Goal: Task Accomplishment & Management: Complete application form

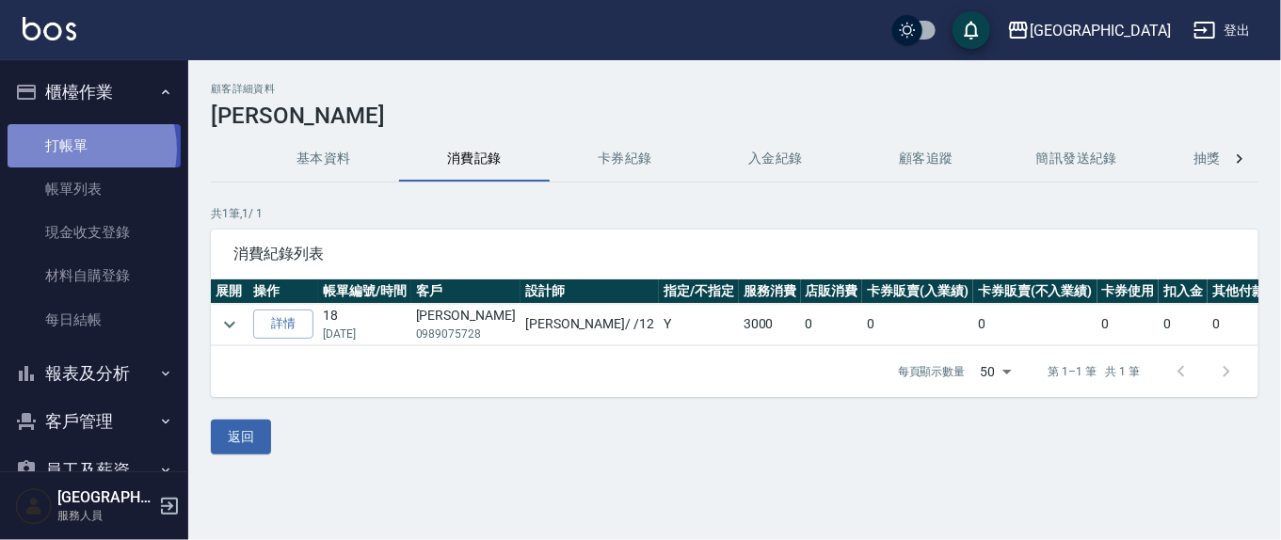
click at [72, 149] on link "打帳單" at bounding box center [94, 145] width 173 height 43
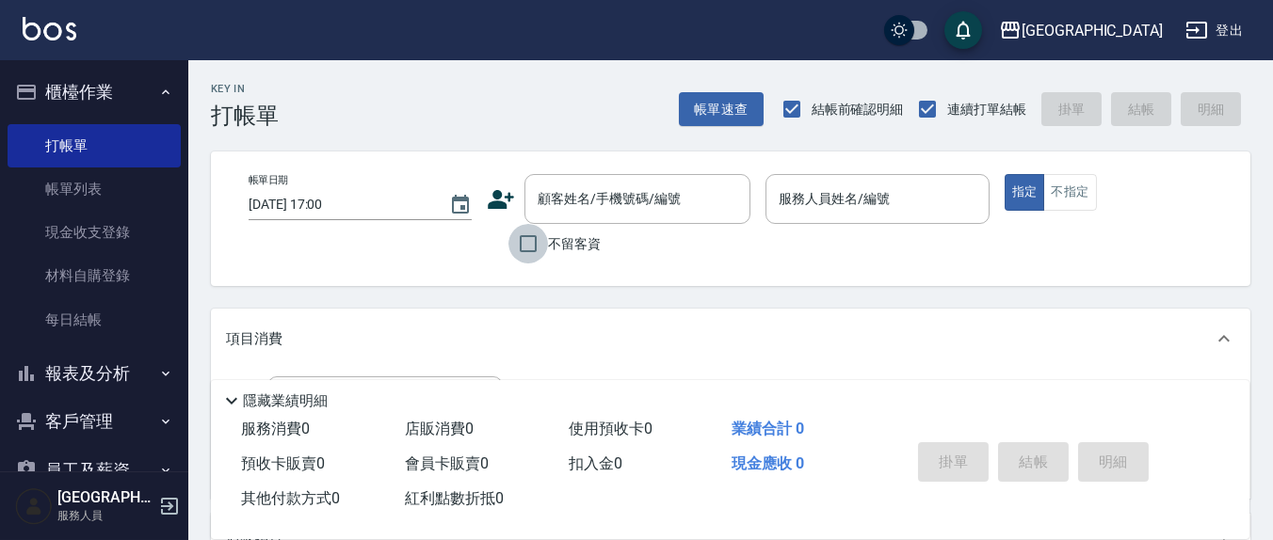
click at [526, 239] on input "不留客資" at bounding box center [528, 244] width 40 height 40
checkbox input "true"
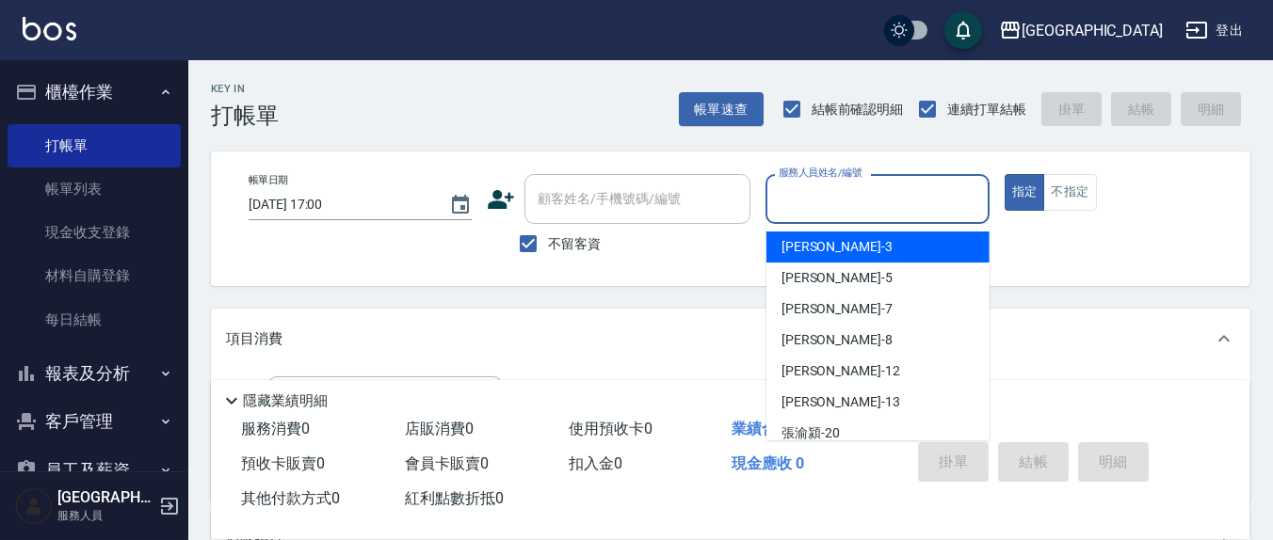
click at [858, 211] on input "服務人員姓名/編號" at bounding box center [877, 199] width 206 height 33
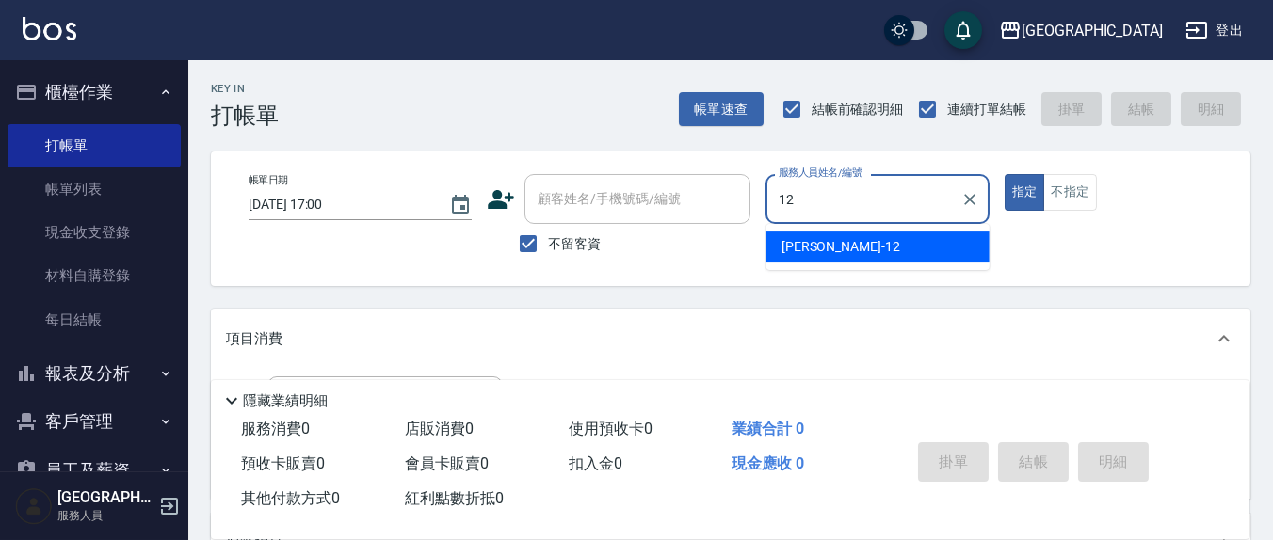
type input "[PERSON_NAME]-12"
type button "true"
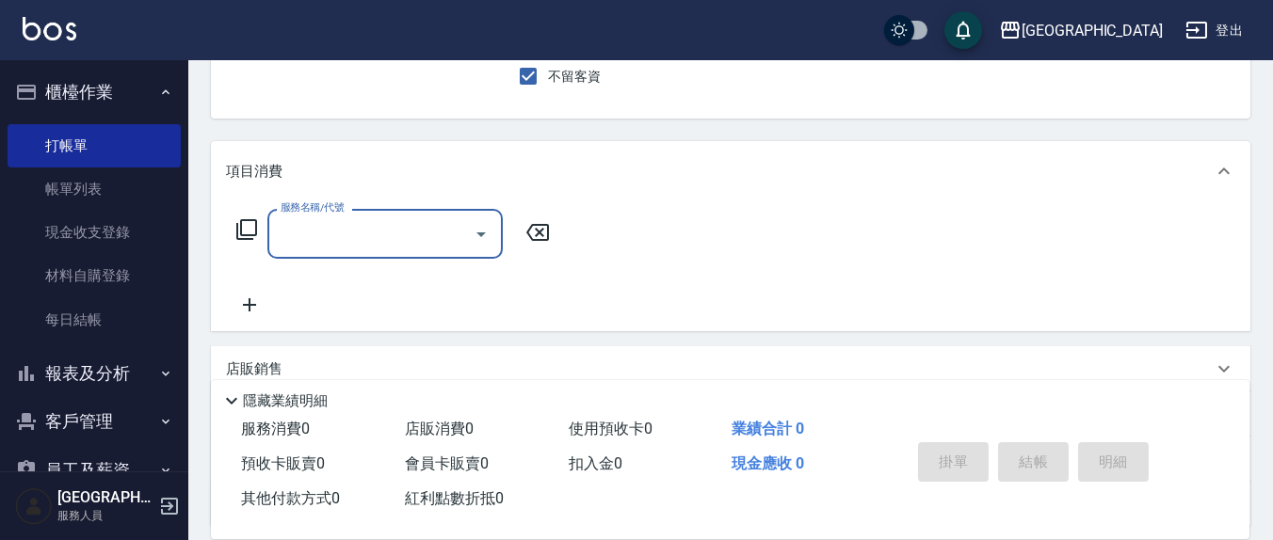
scroll to position [196, 0]
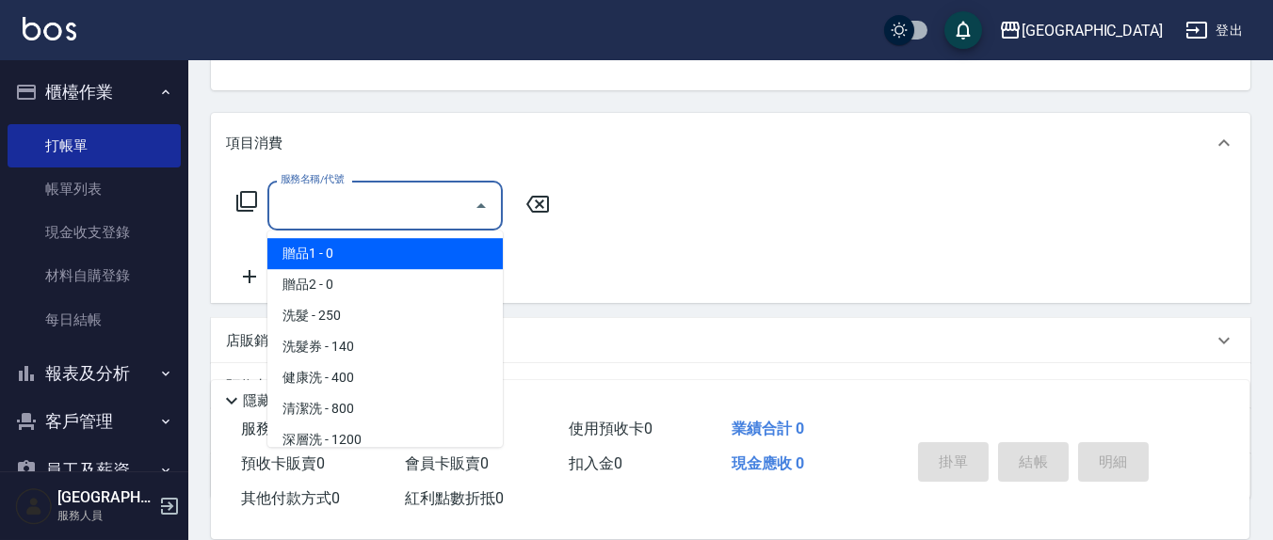
click at [375, 206] on input "服務名稱/代號" at bounding box center [371, 205] width 190 height 33
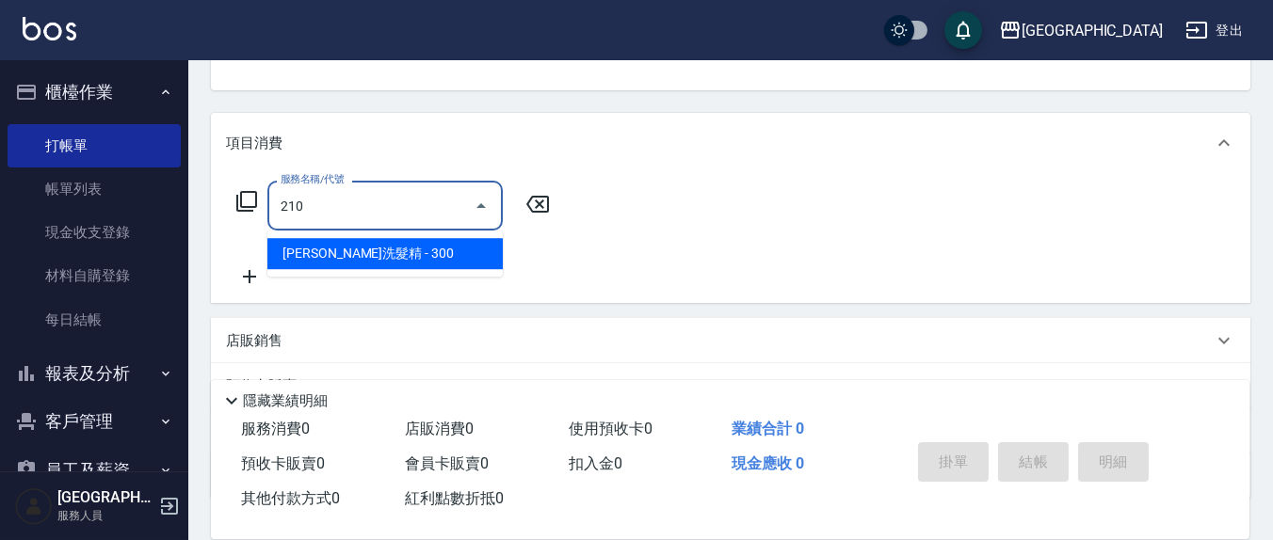
type input "[PERSON_NAME]洗髮精(210)"
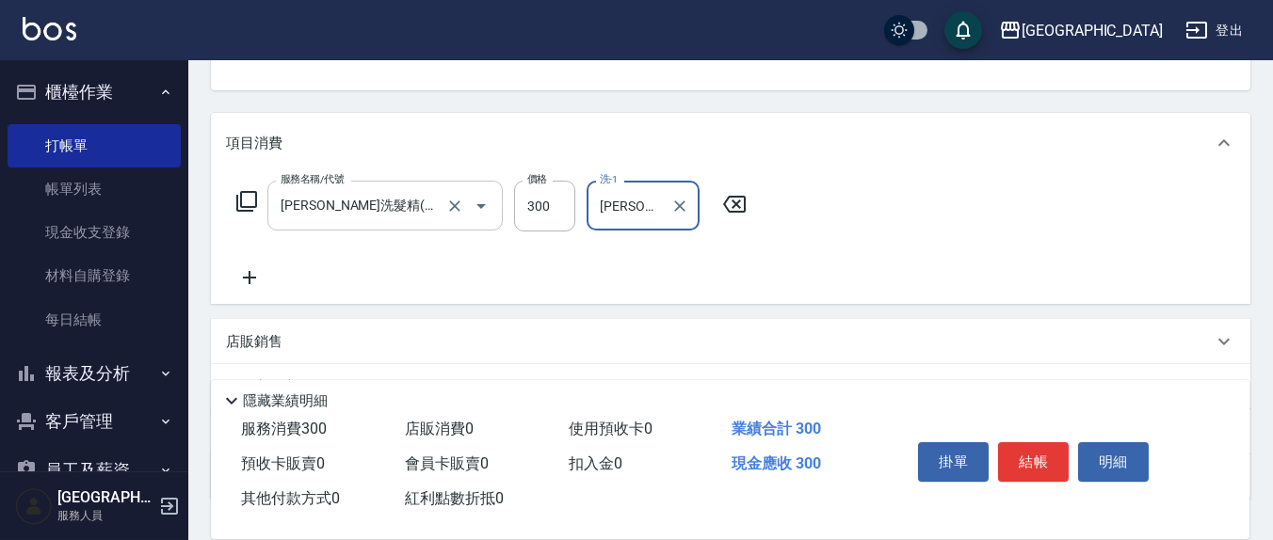
type input "[PERSON_NAME]-21"
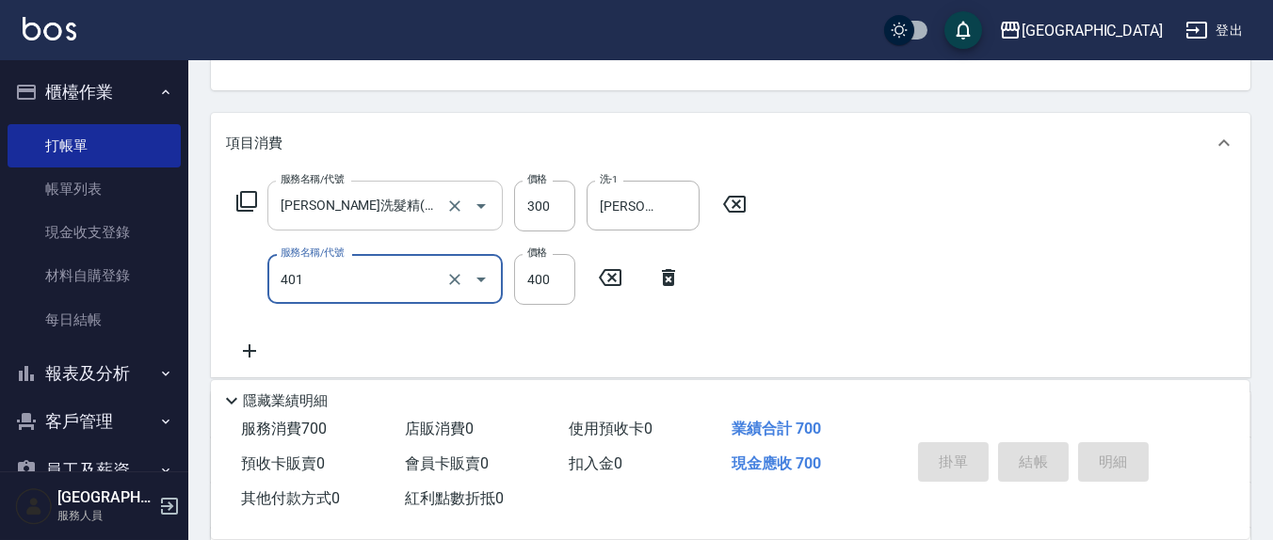
type input "剪髮(401)"
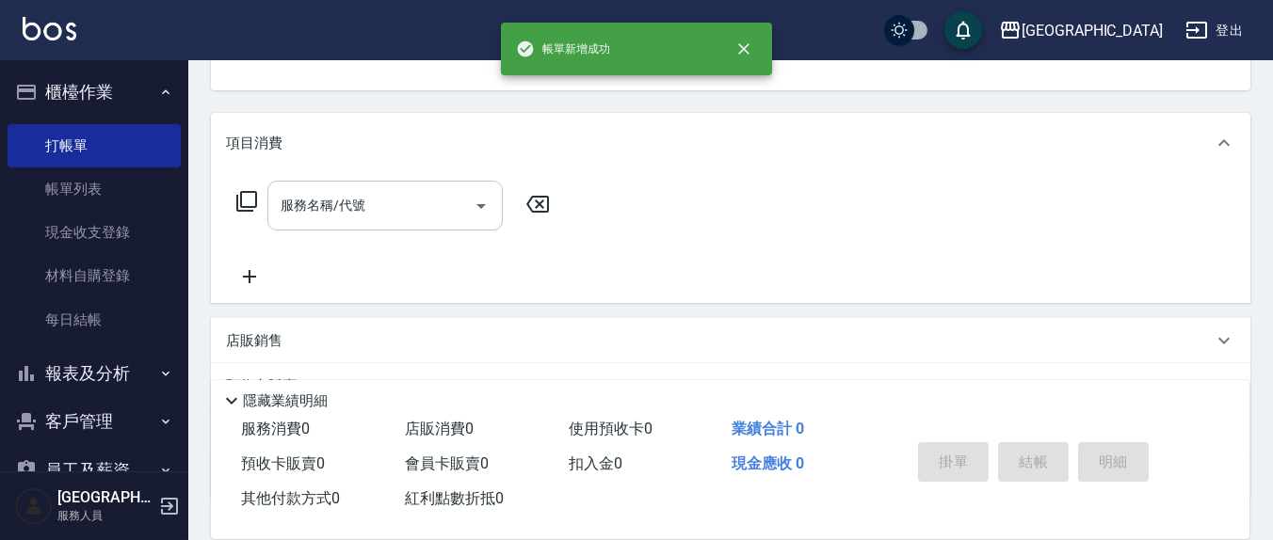
scroll to position [182, 0]
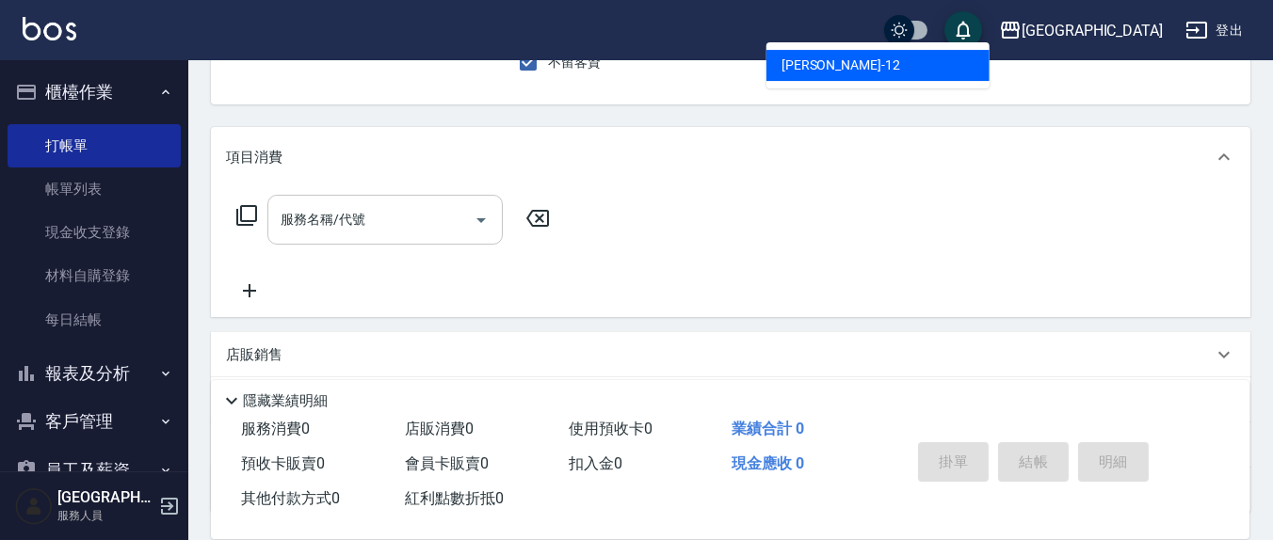
type input "[PERSON_NAME]-12"
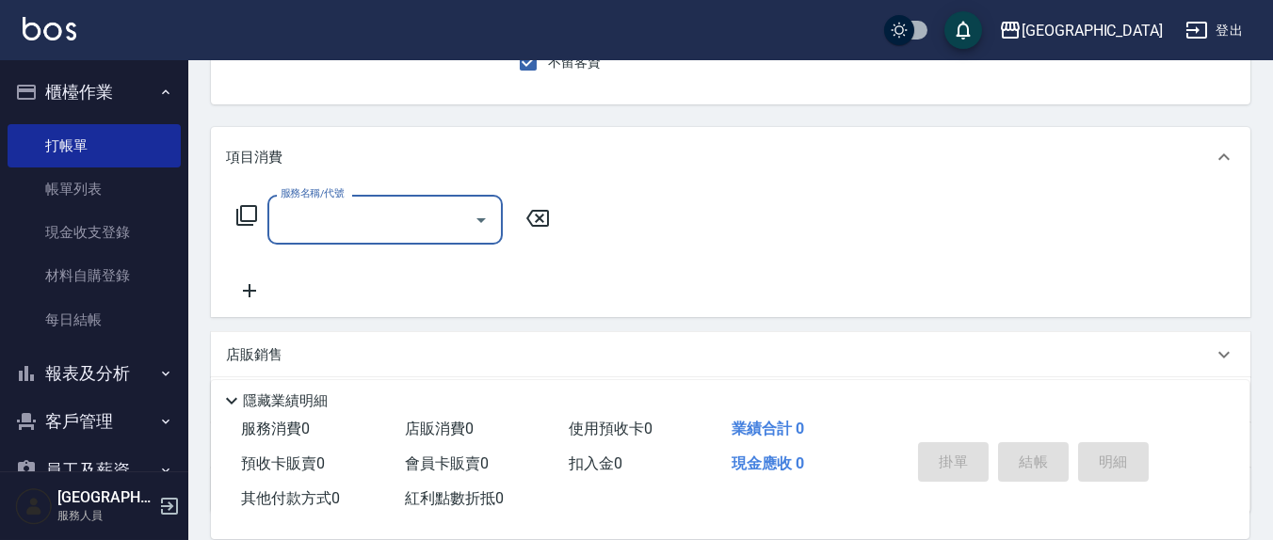
scroll to position [174, 0]
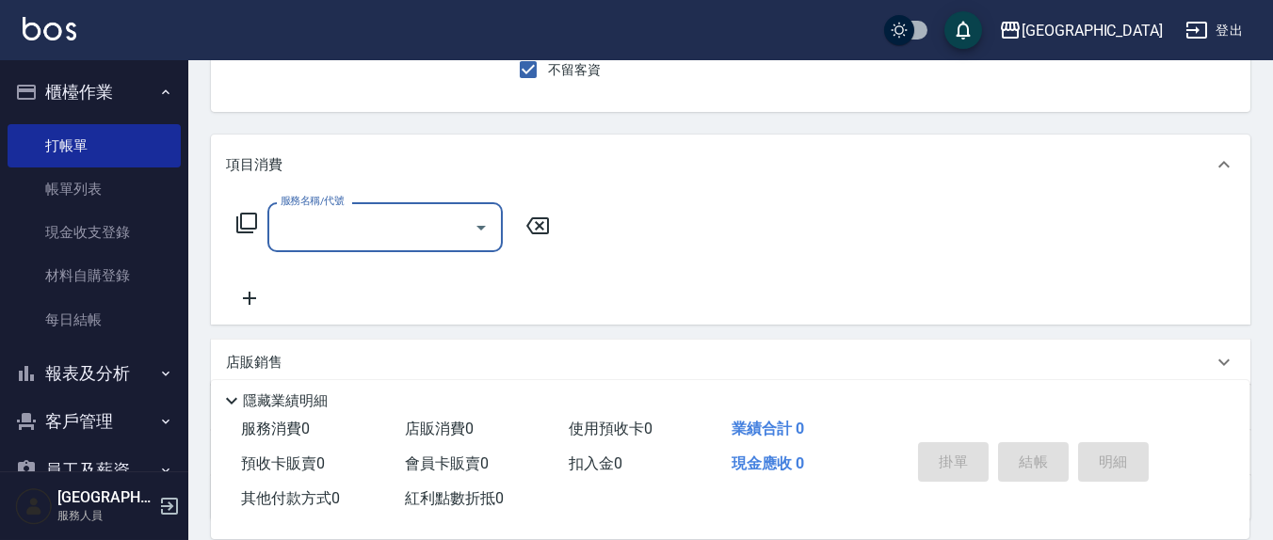
click at [309, 202] on label "服務名稱/代號" at bounding box center [312, 201] width 63 height 14
click at [309, 211] on input "服務名稱/代號" at bounding box center [371, 227] width 190 height 33
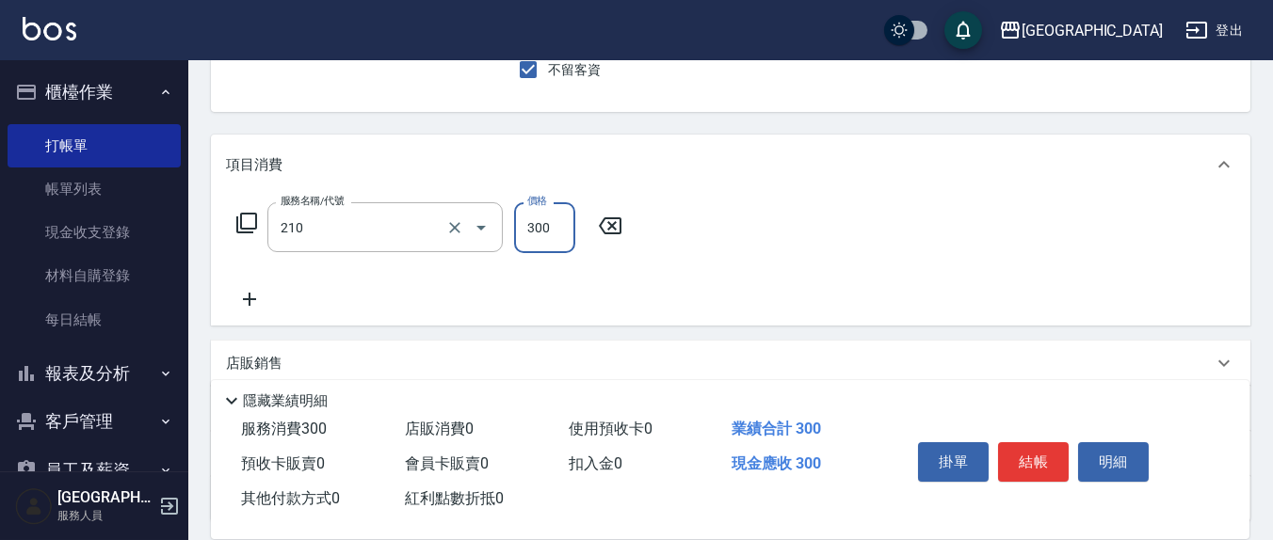
type input "[PERSON_NAME]洗髮精(210)"
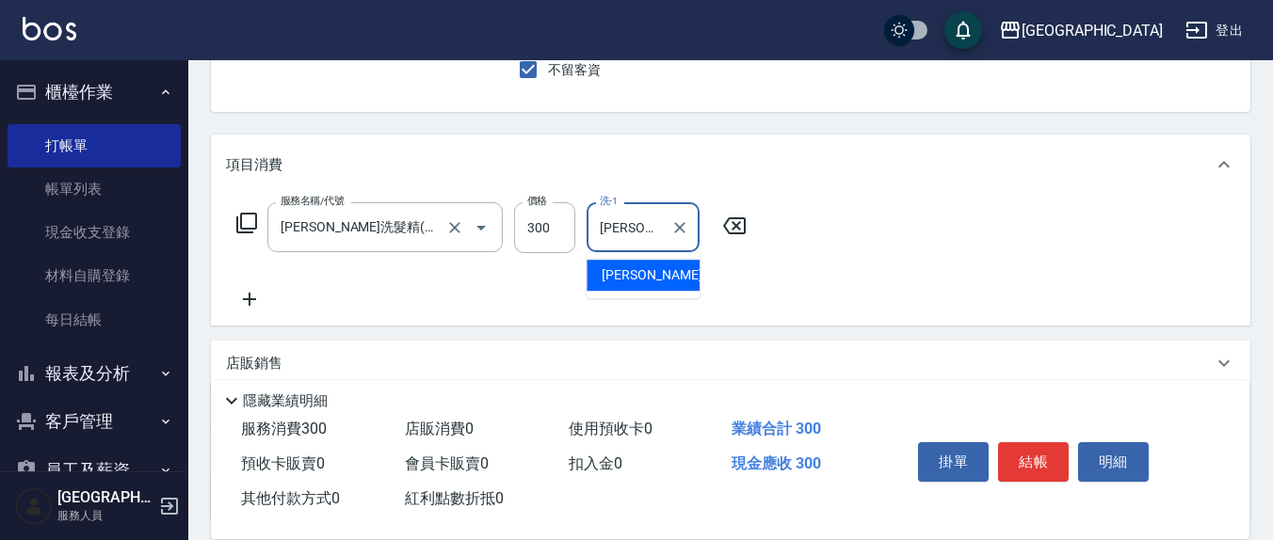
type input "[PERSON_NAME]-21"
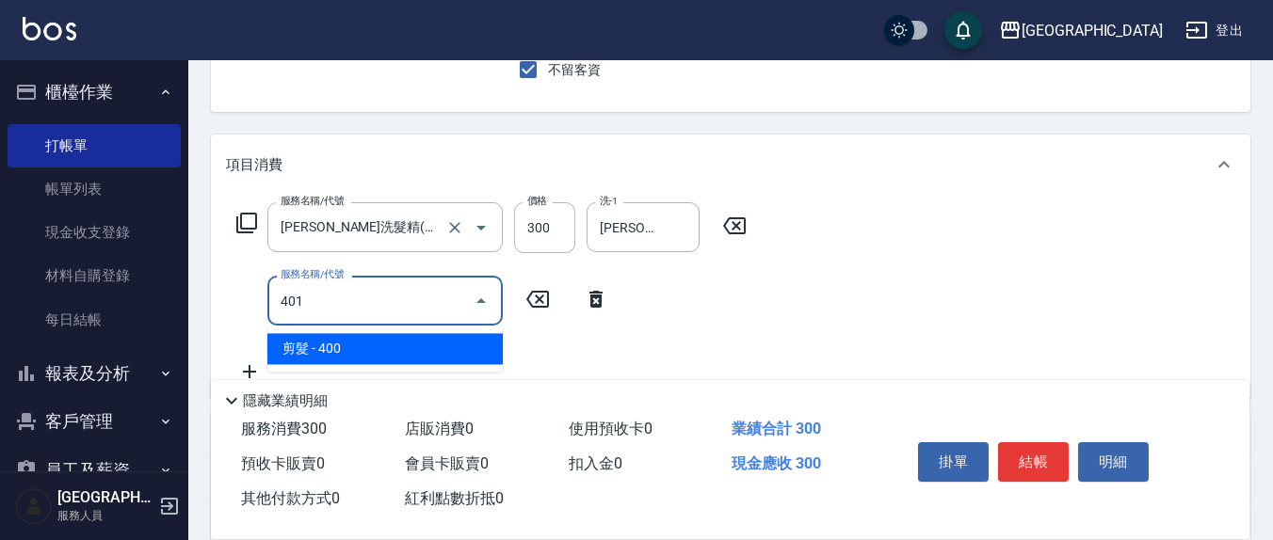
type input "剪髮(401)"
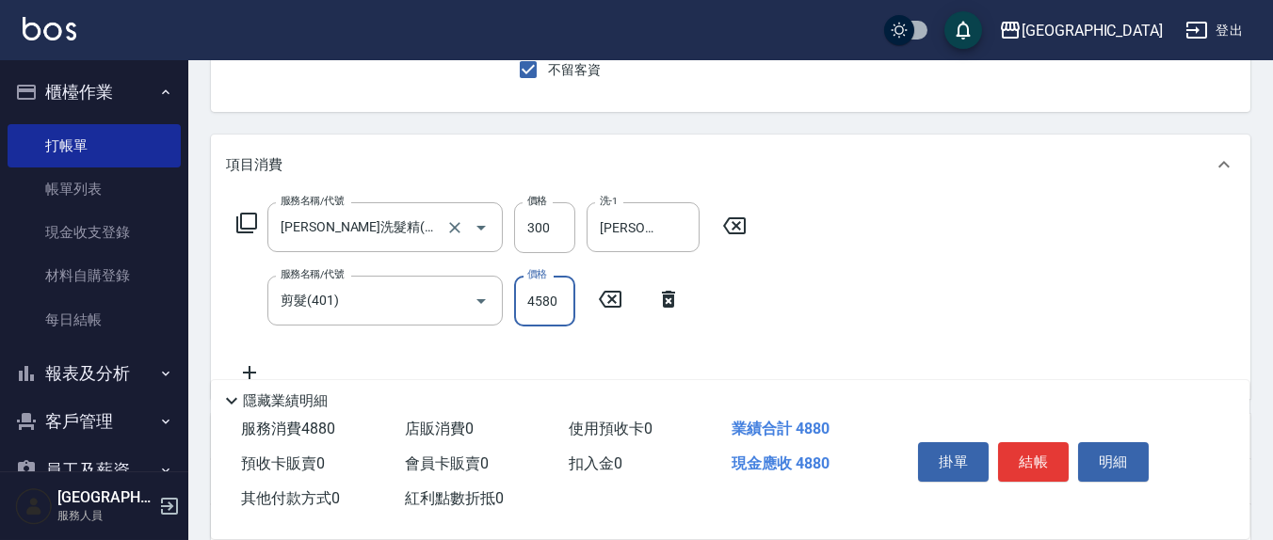
type input "4580"
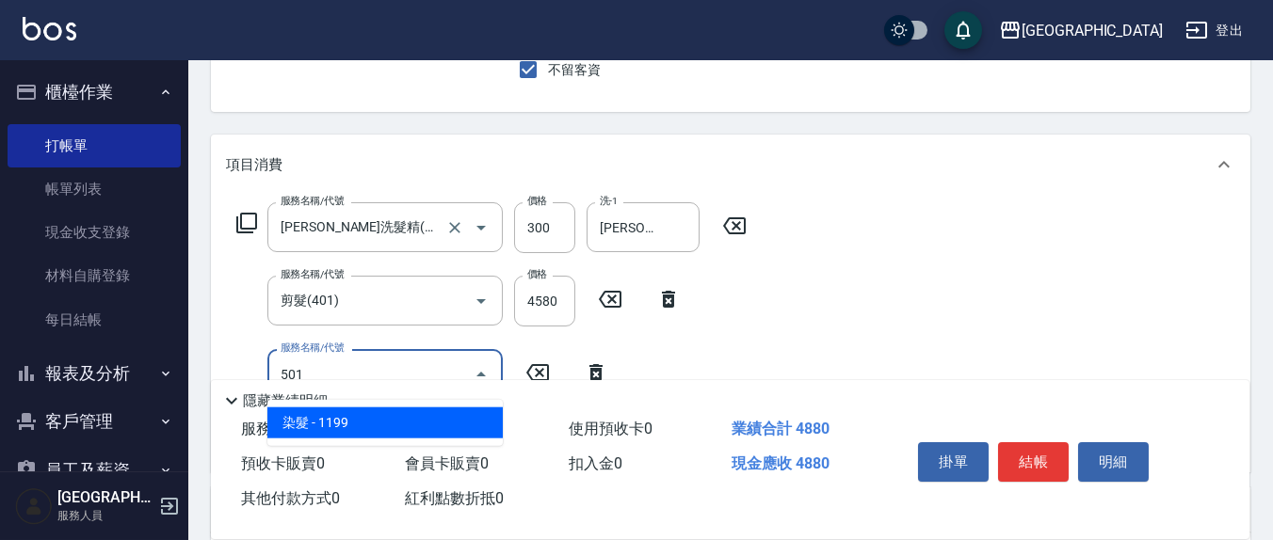
type input "染髮(501)"
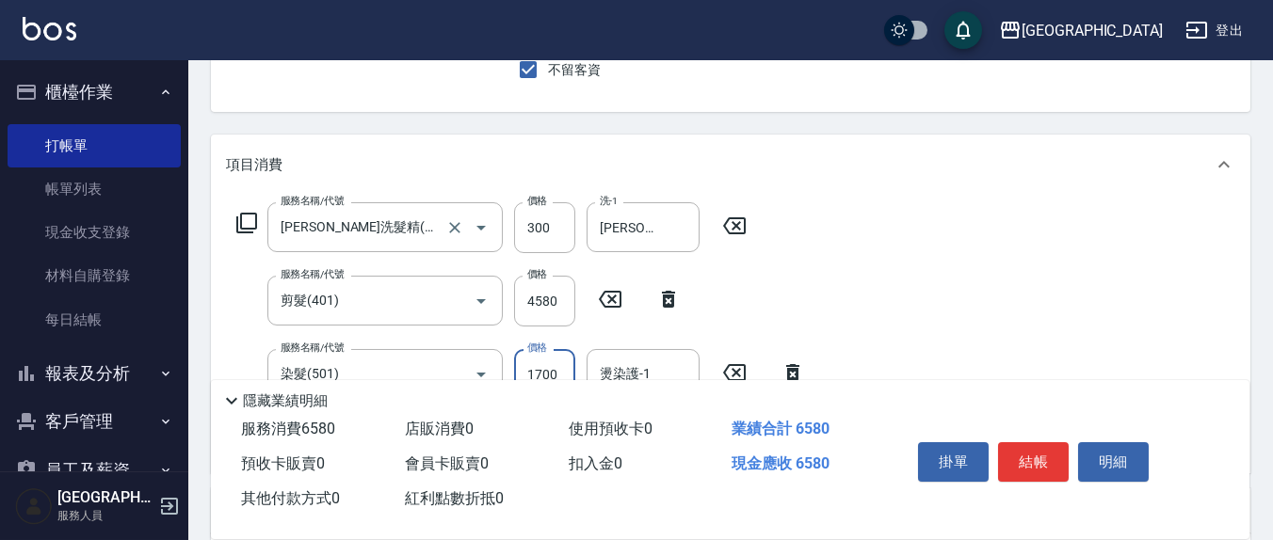
type input "1700"
type input "[PERSON_NAME]-12"
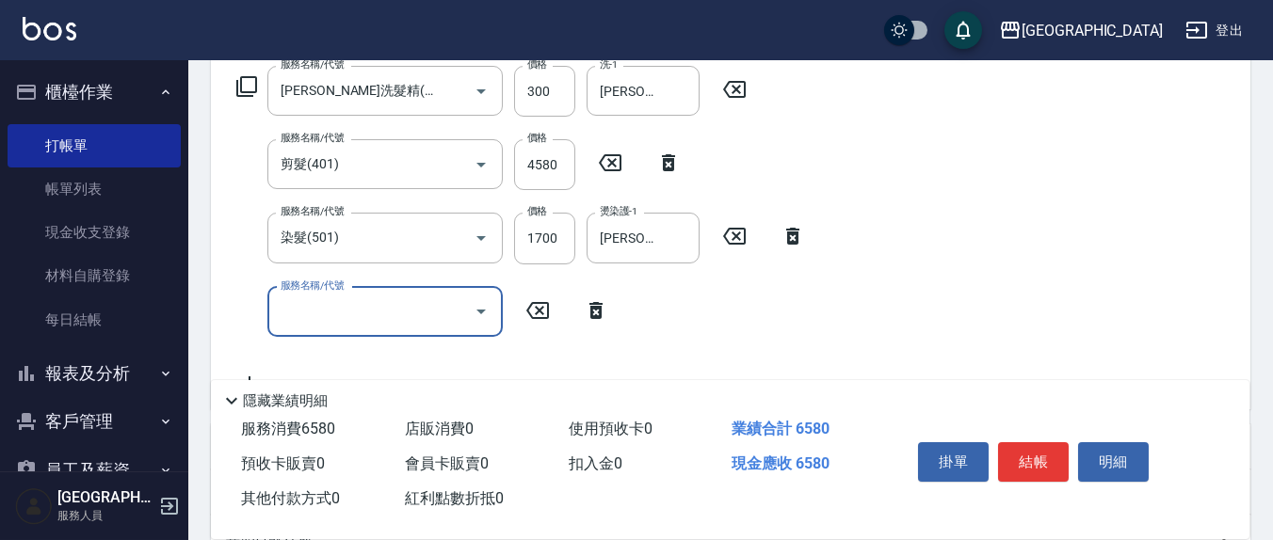
scroll to position [370, 0]
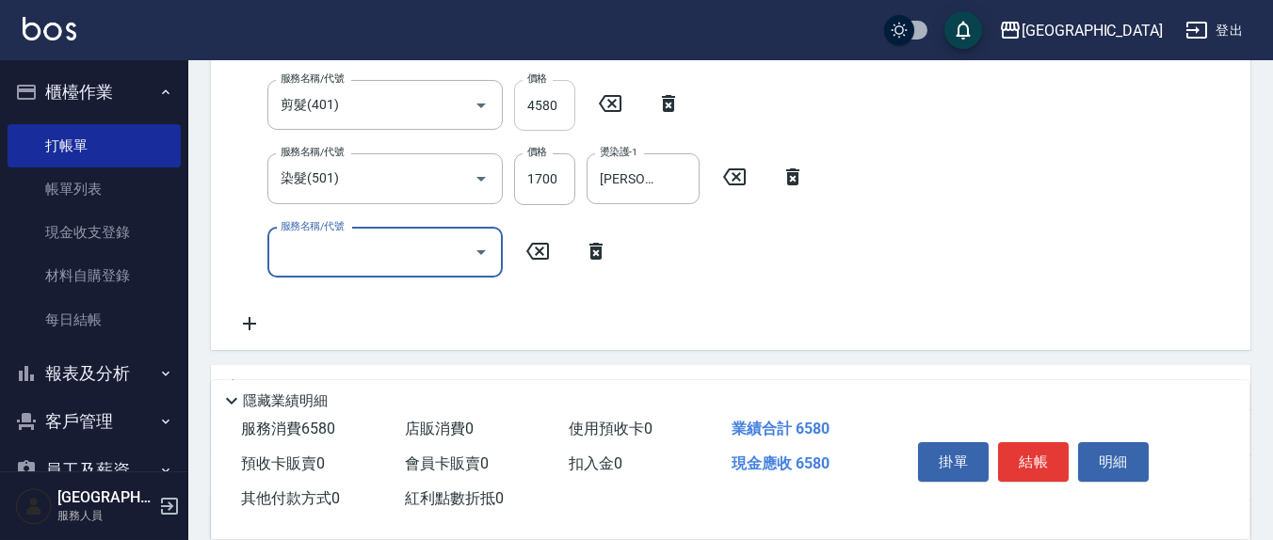
click at [549, 104] on input "4580" at bounding box center [544, 105] width 61 height 51
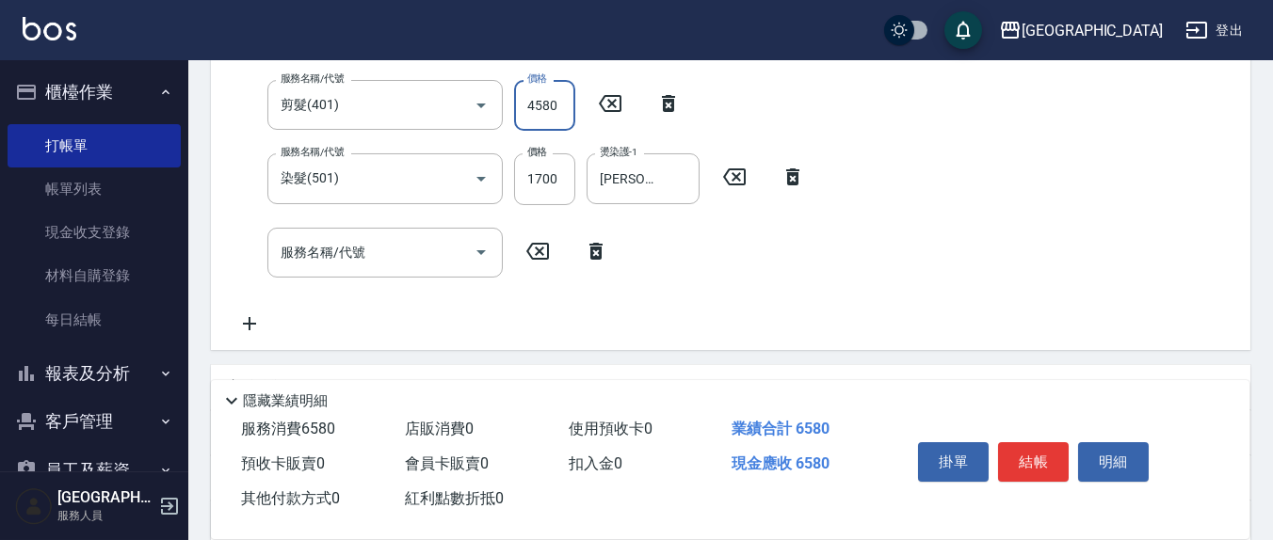
click at [557, 100] on input "4580" at bounding box center [544, 105] width 61 height 51
type input "450"
drag, startPoint x: 388, startPoint y: 254, endPoint x: 374, endPoint y: 257, distance: 14.4
click at [386, 255] on input "服務名稱/代號" at bounding box center [371, 252] width 190 height 33
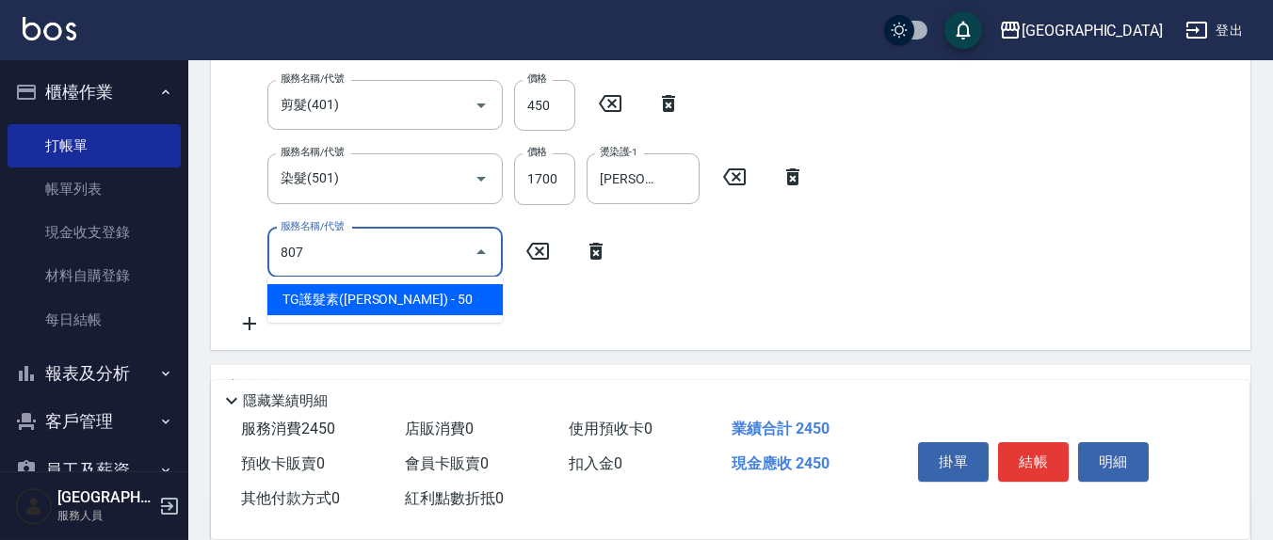
type input "TG護髮素(潤絲)(807)"
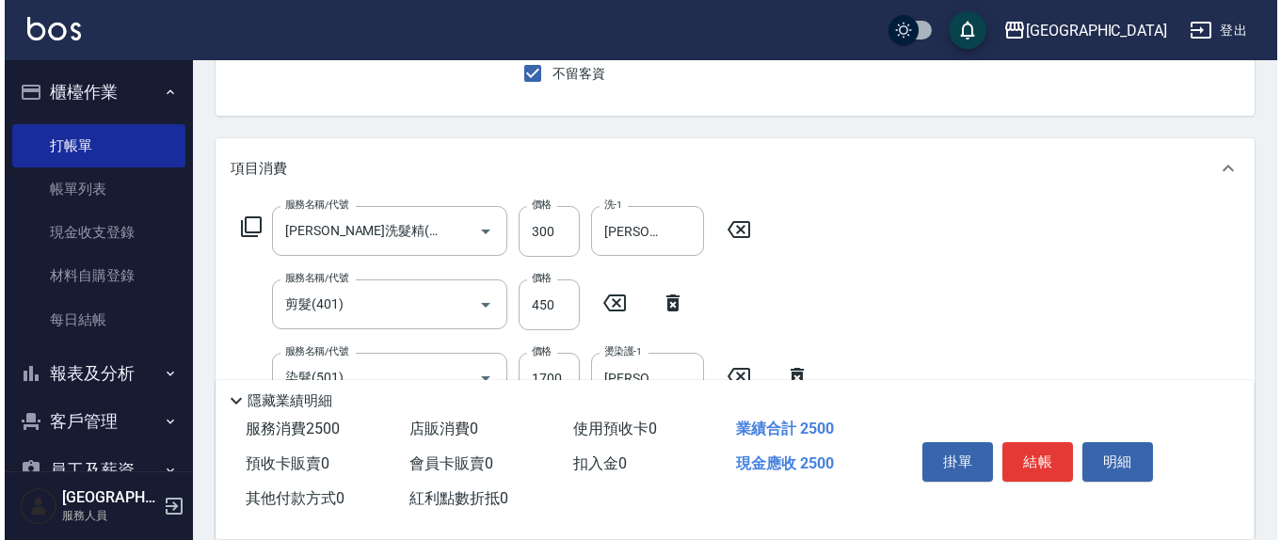
scroll to position [0, 0]
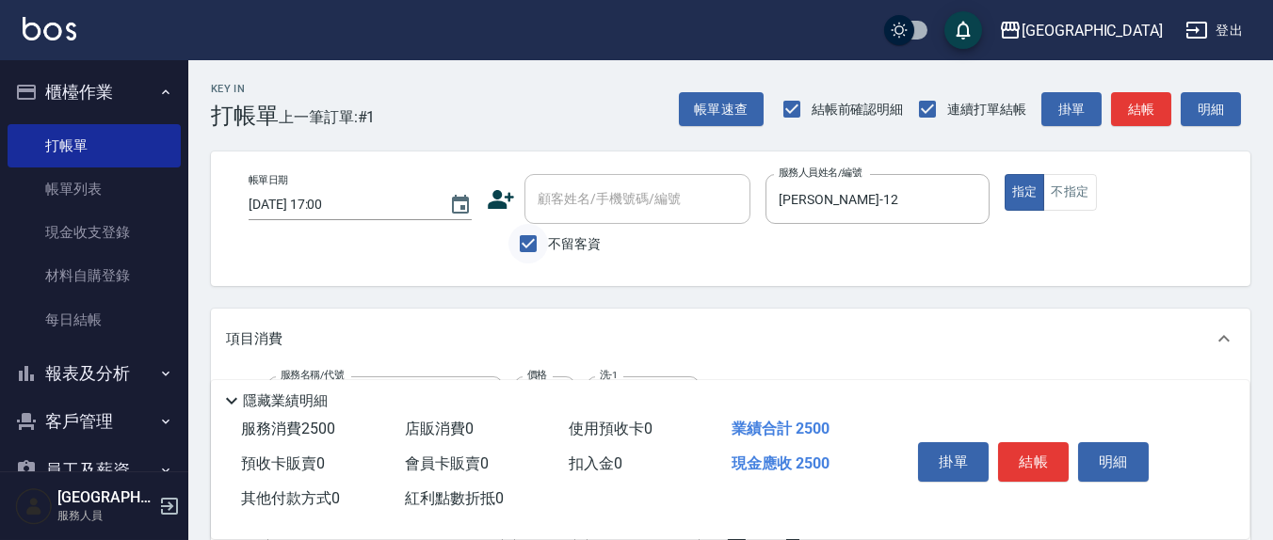
type input "[PERSON_NAME]-21"
click at [530, 238] on input "不留客資" at bounding box center [528, 244] width 40 height 40
checkbox input "false"
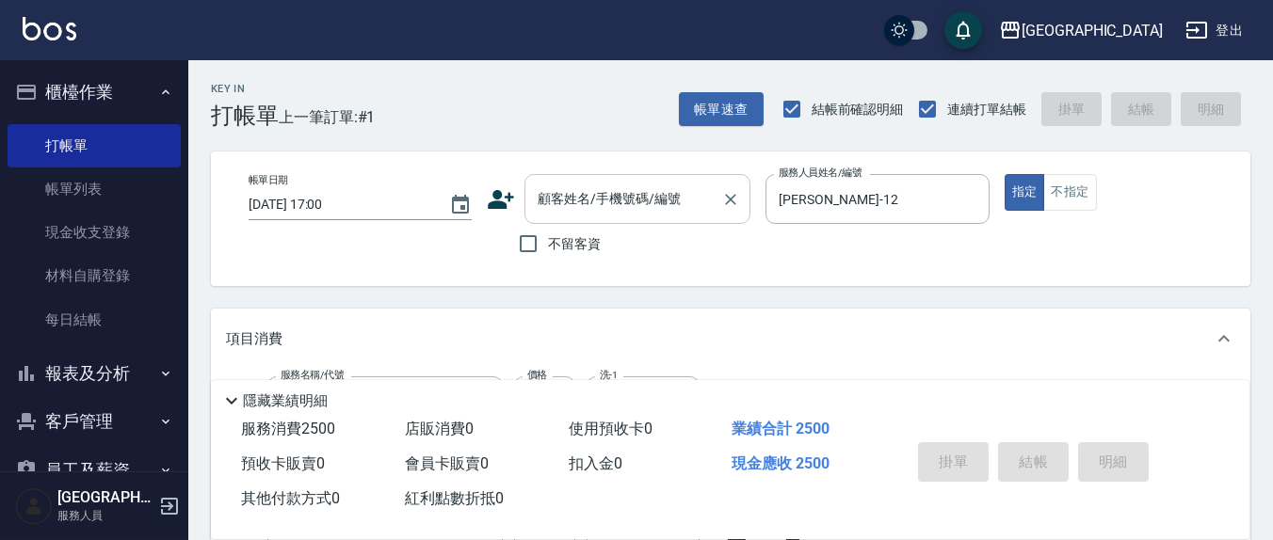
drag, startPoint x: 560, startPoint y: 217, endPoint x: 551, endPoint y: 183, distance: 35.2
click at [551, 183] on div "顧客姓名/手機號碼/編號" at bounding box center [637, 199] width 226 height 50
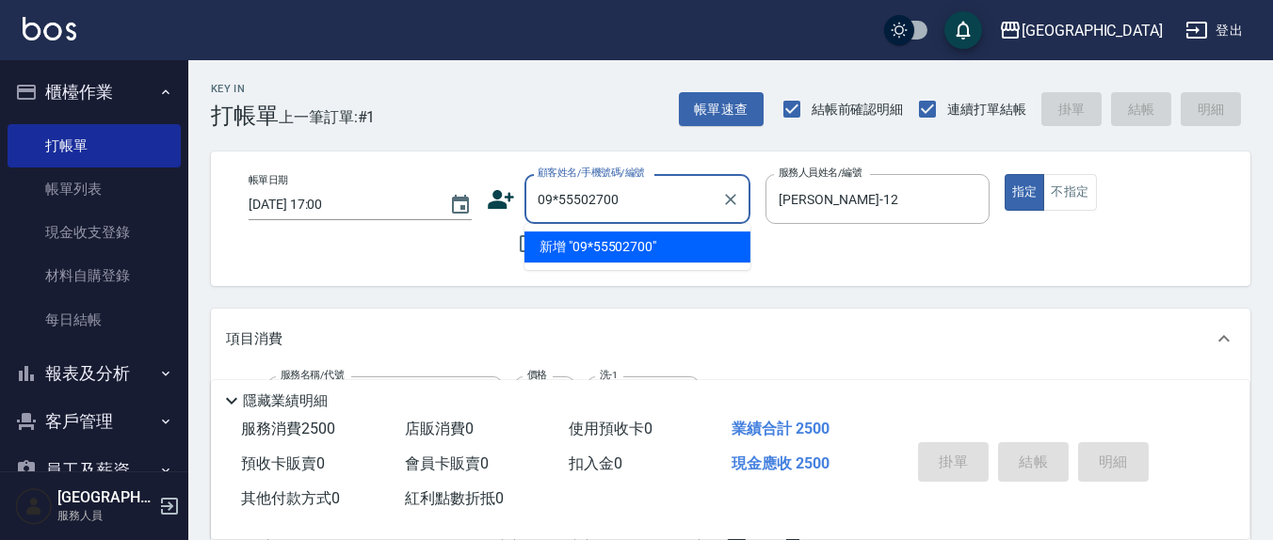
click at [559, 196] on input "09*55502700" at bounding box center [623, 199] width 181 height 33
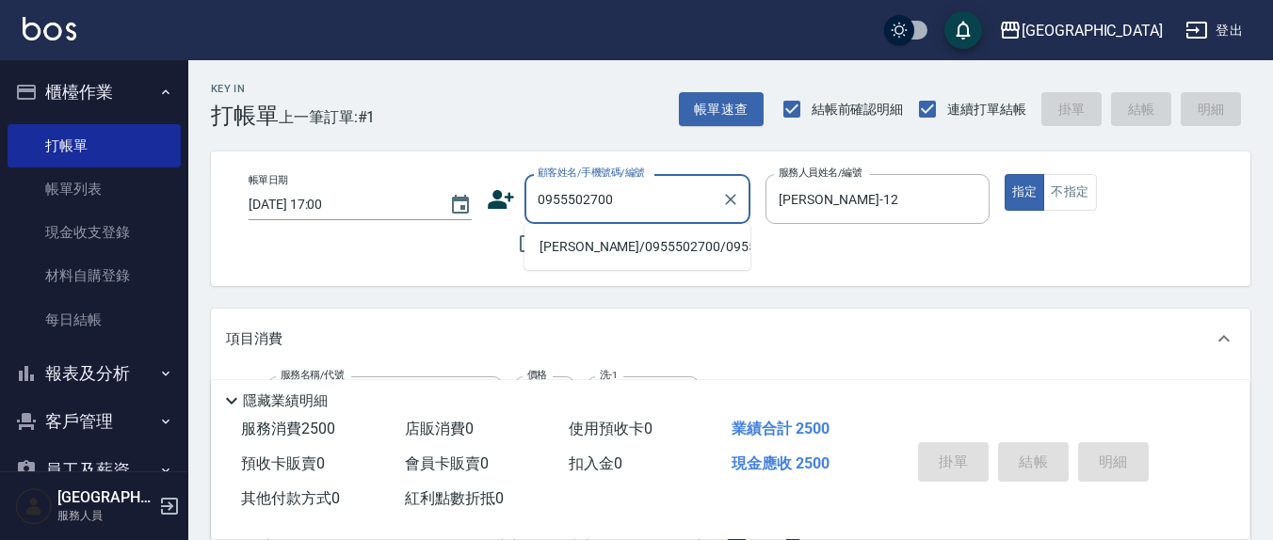
click at [650, 252] on li "[PERSON_NAME]/0955502700/0955502700" at bounding box center [637, 247] width 226 height 31
type input "[PERSON_NAME]/0955502700/0955502700"
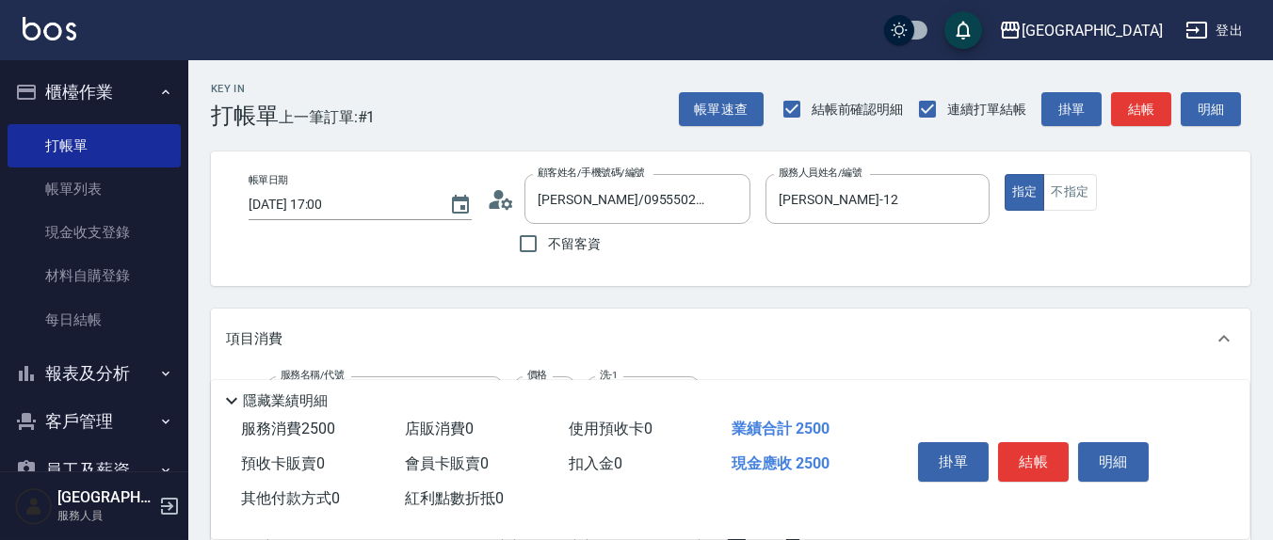
click at [507, 196] on icon at bounding box center [501, 199] width 28 height 28
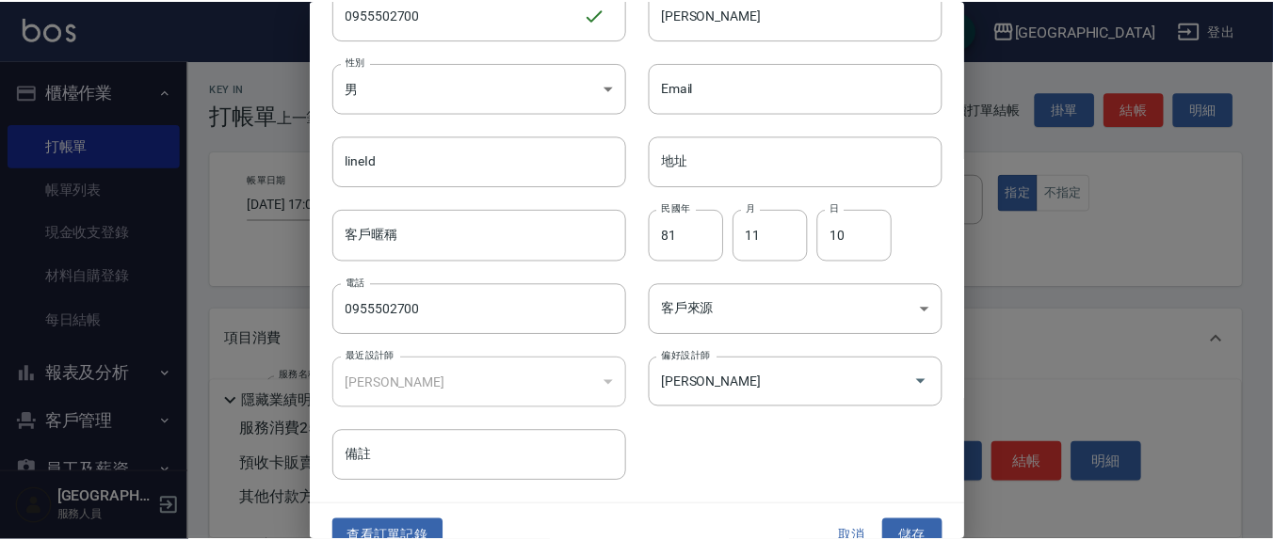
scroll to position [111, 0]
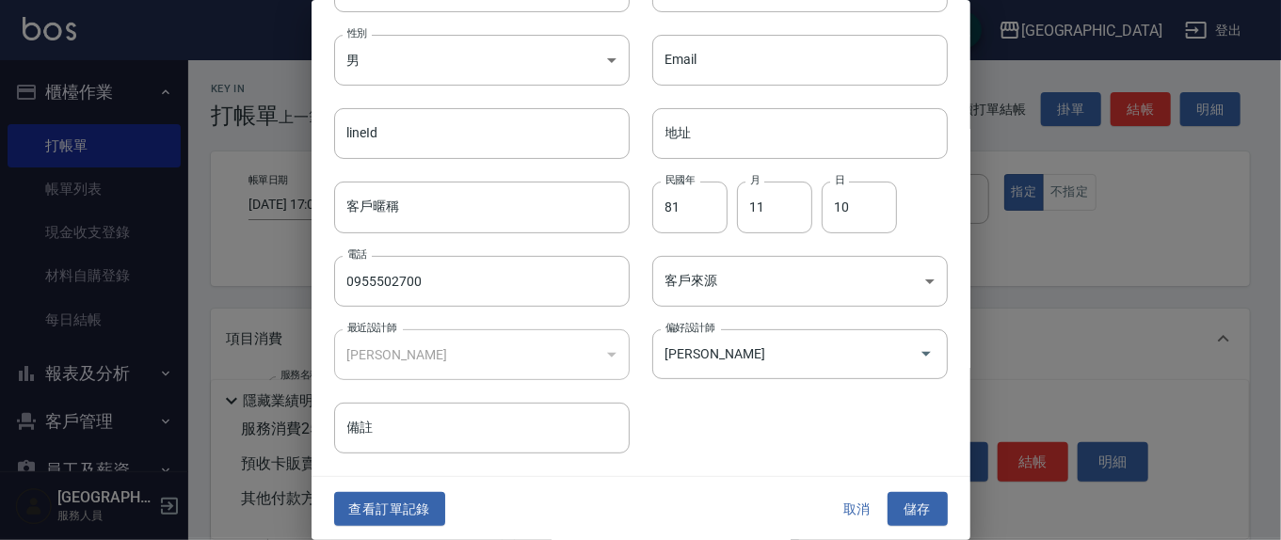
drag, startPoint x: 894, startPoint y: 519, endPoint x: 875, endPoint y: 499, distance: 28.0
click at [876, 502] on div "取消 儲存" at bounding box center [887, 509] width 120 height 35
click at [909, 506] on button "儲存" at bounding box center [918, 509] width 60 height 35
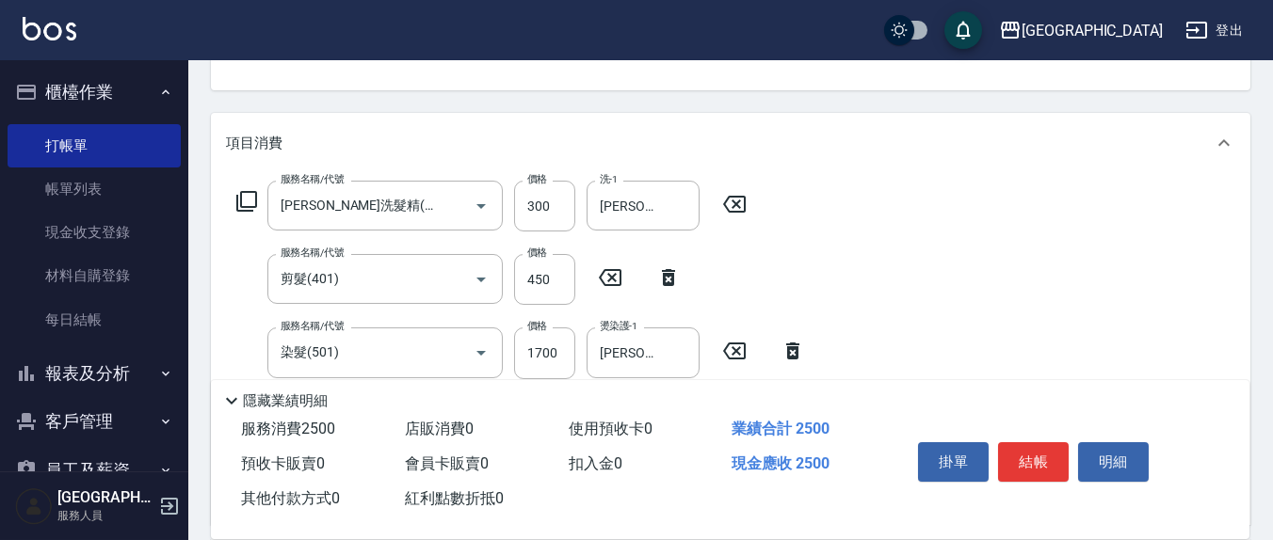
scroll to position [392, 0]
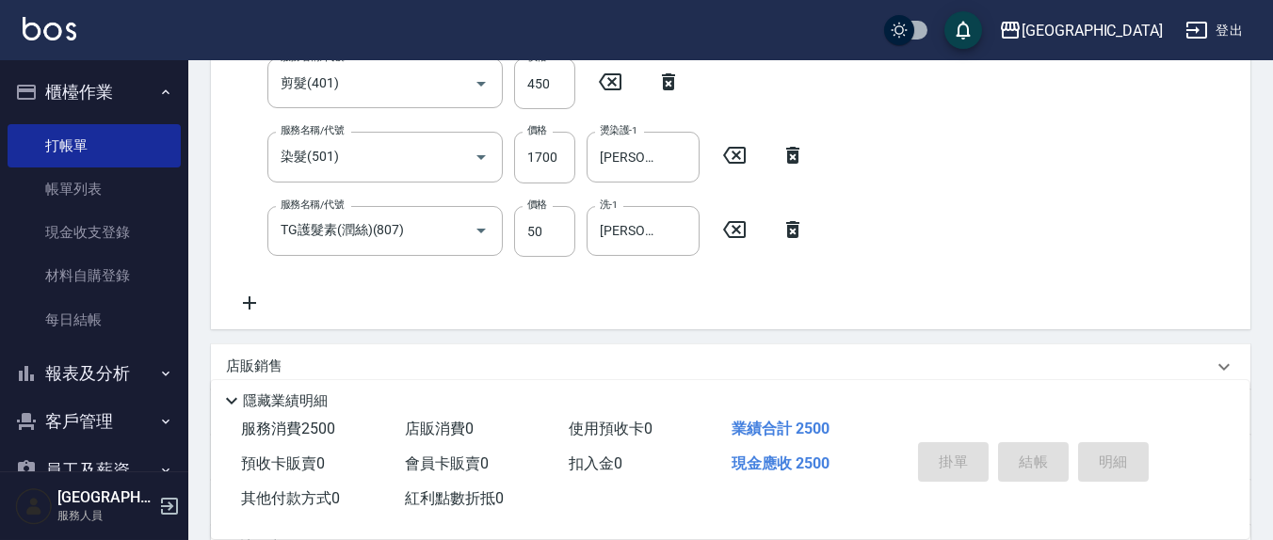
type input "[DATE] 17:04"
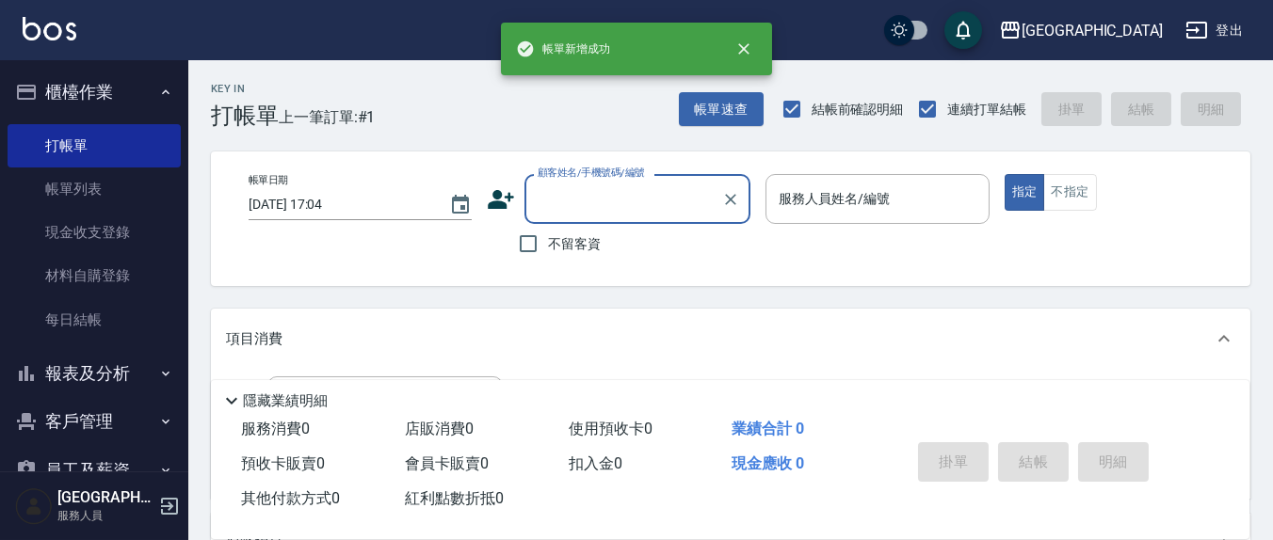
scroll to position [0, 0]
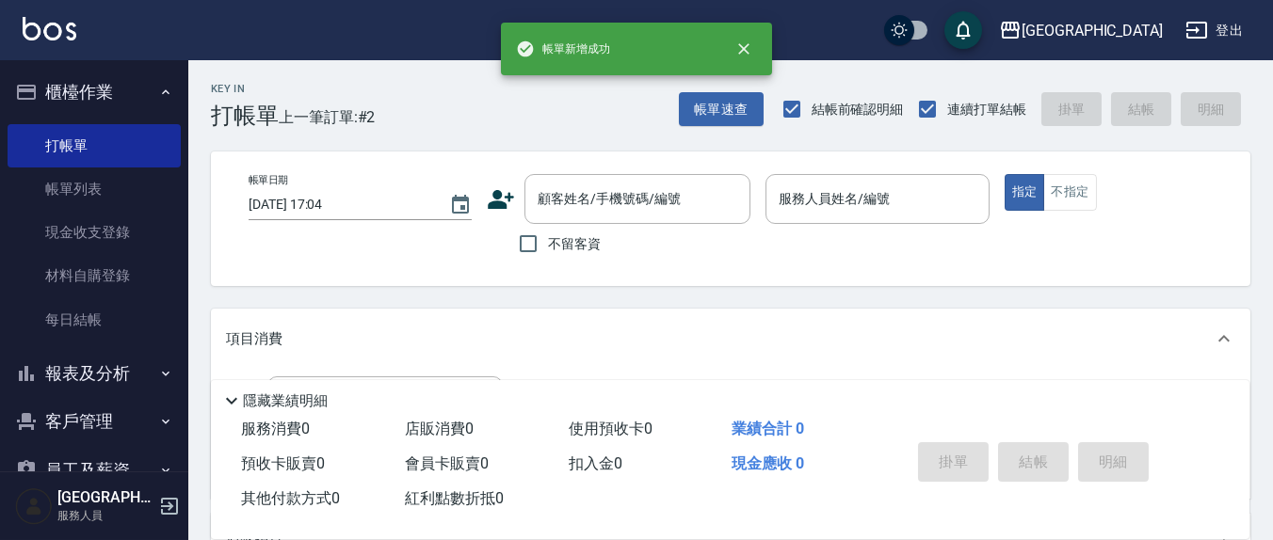
drag, startPoint x: 1012, startPoint y: 400, endPoint x: 1111, endPoint y: 319, distance: 127.8
click at [1111, 319] on div "項目消費" at bounding box center [730, 339] width 1039 height 60
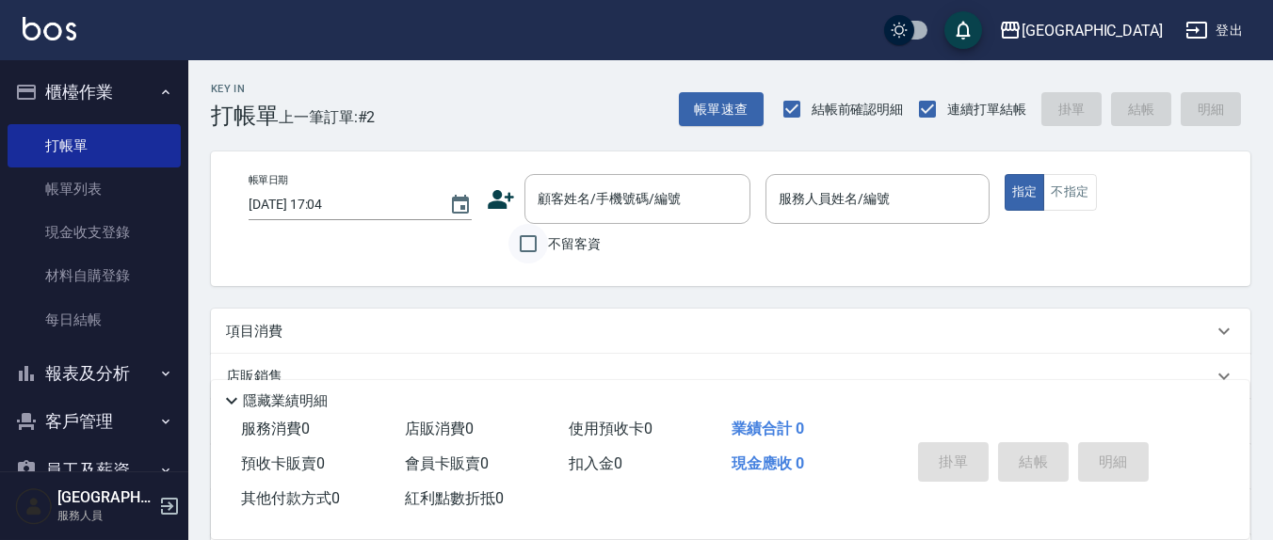
click at [524, 241] on input "不留客資" at bounding box center [528, 244] width 40 height 40
checkbox input "true"
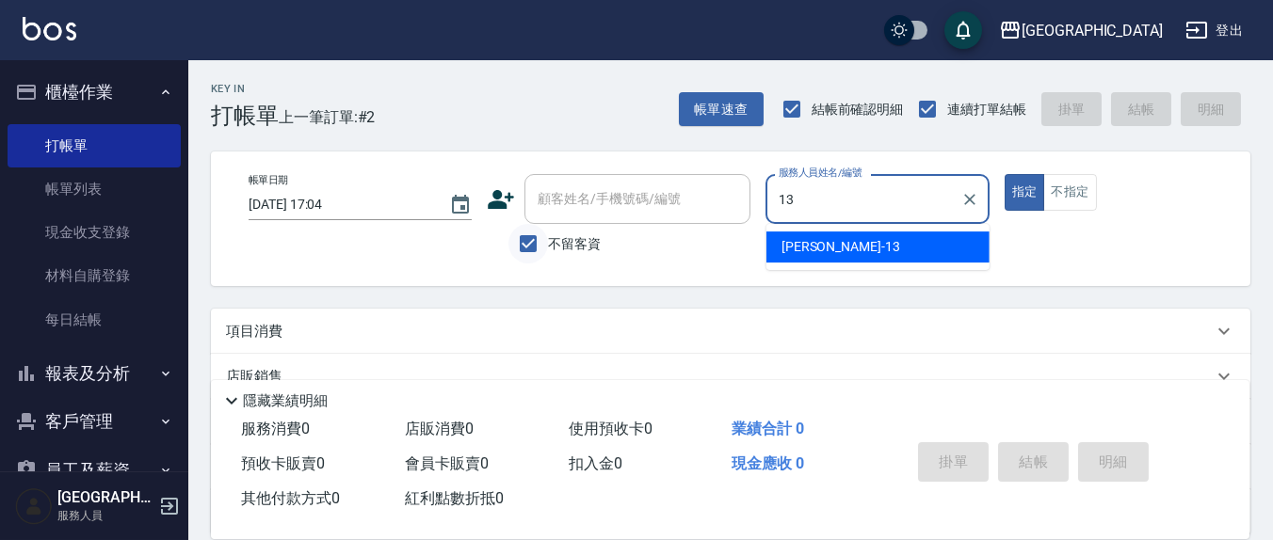
type input "[PERSON_NAME]-13"
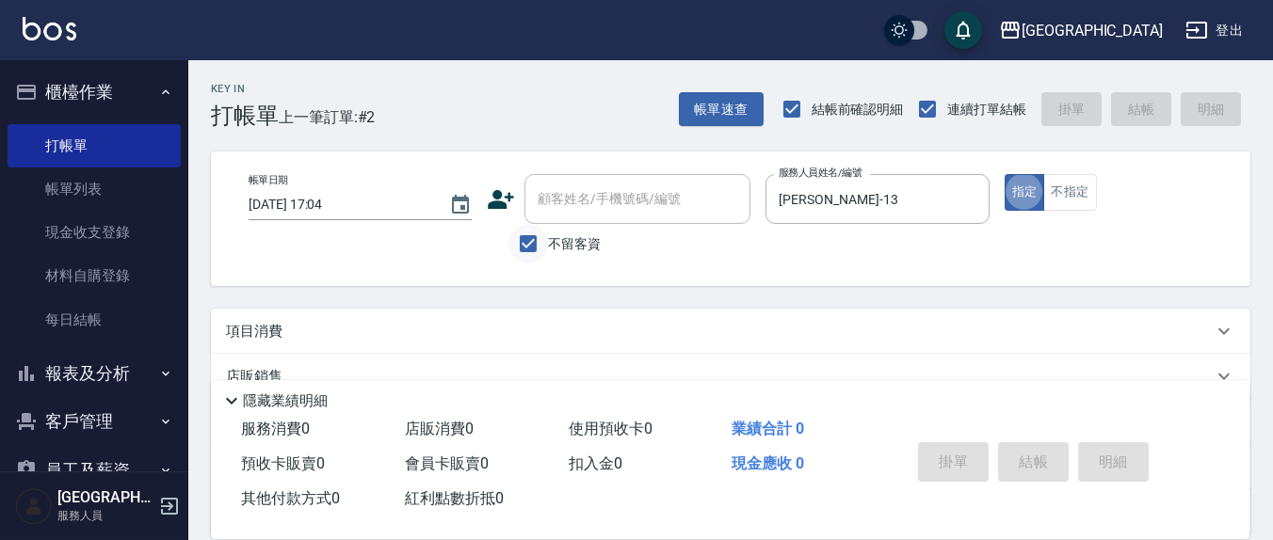
click at [1004, 174] on button "指定" at bounding box center [1024, 192] width 40 height 37
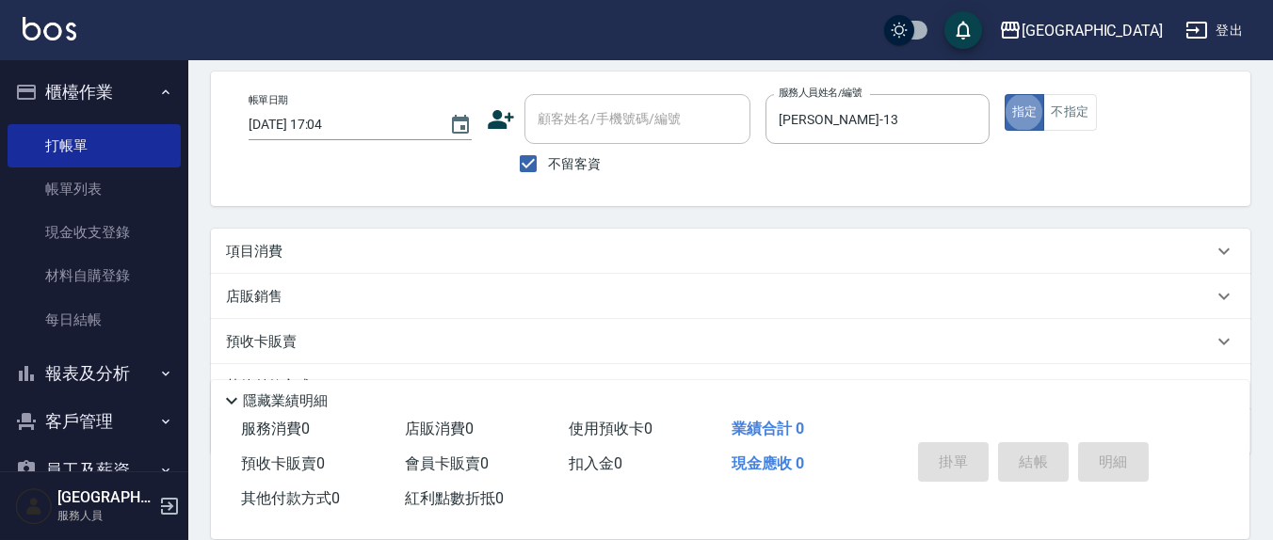
scroll to position [171, 0]
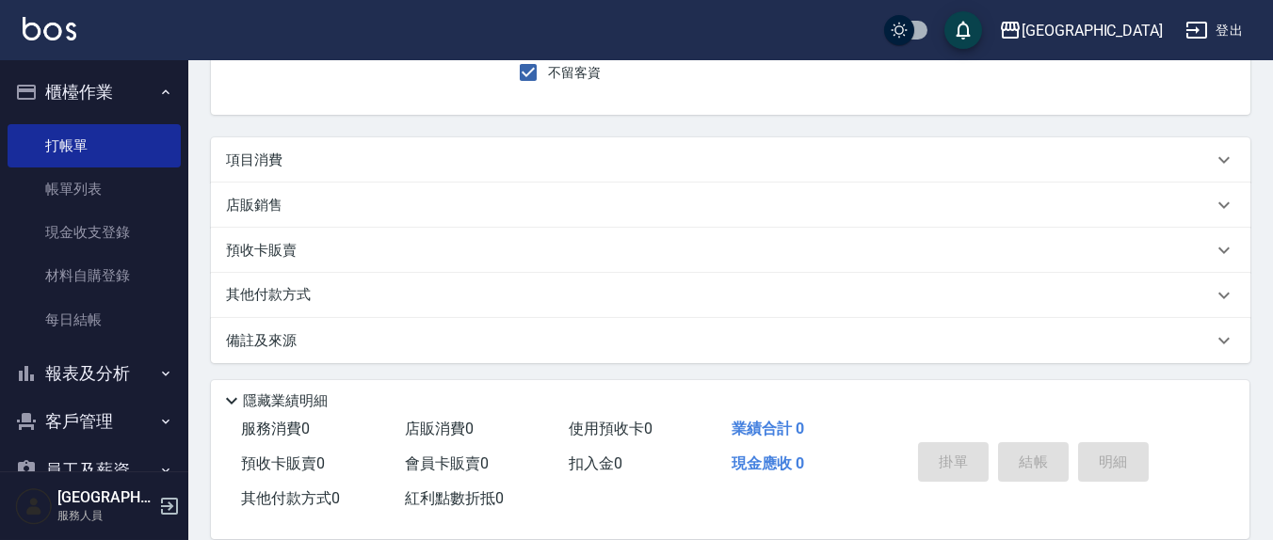
click at [335, 163] on div "項目消費" at bounding box center [719, 161] width 987 height 20
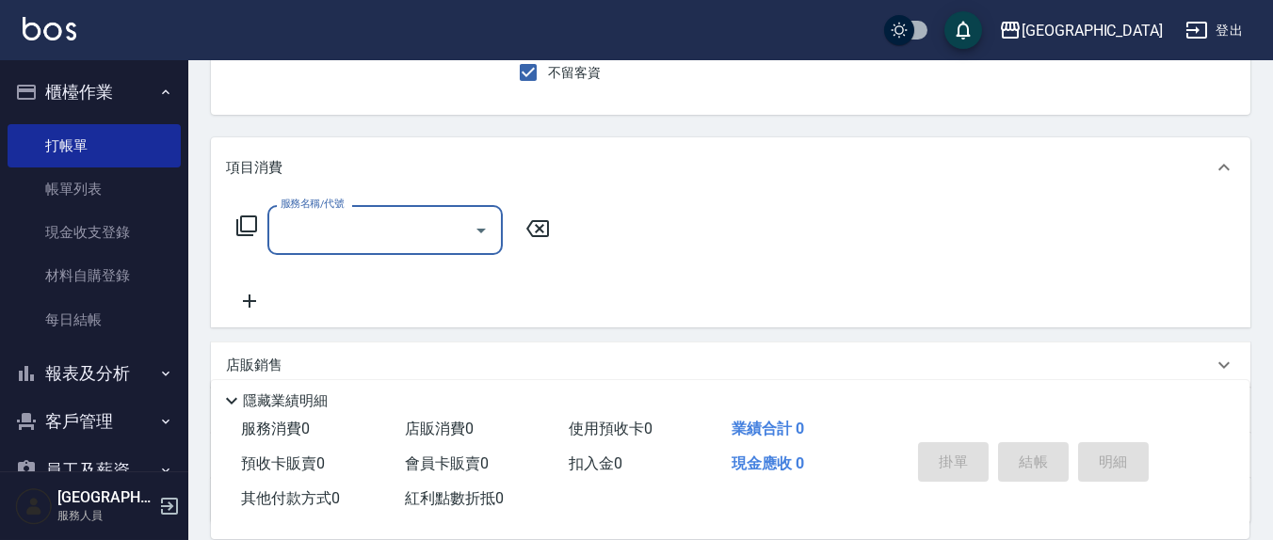
scroll to position [0, 0]
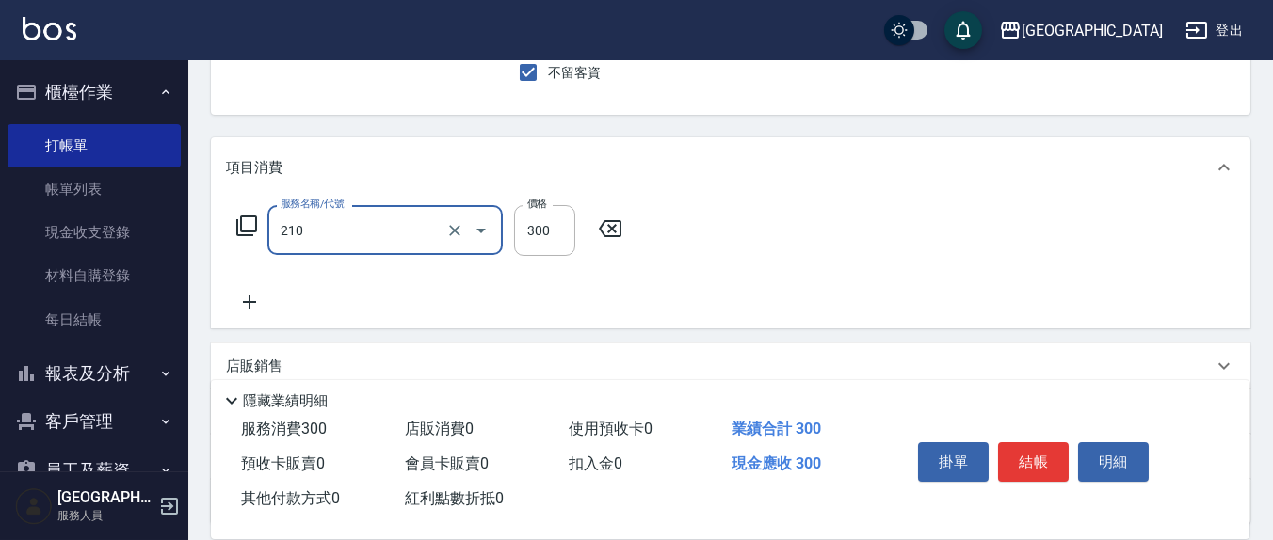
type input "[PERSON_NAME]洗髮精(210)"
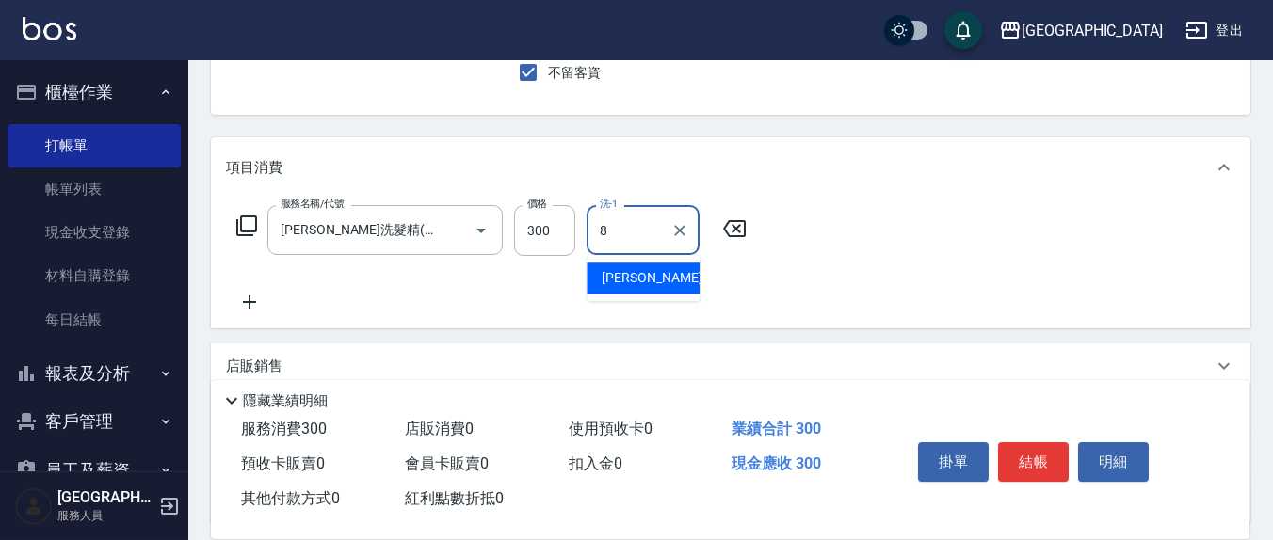
type input "[PERSON_NAME]-8"
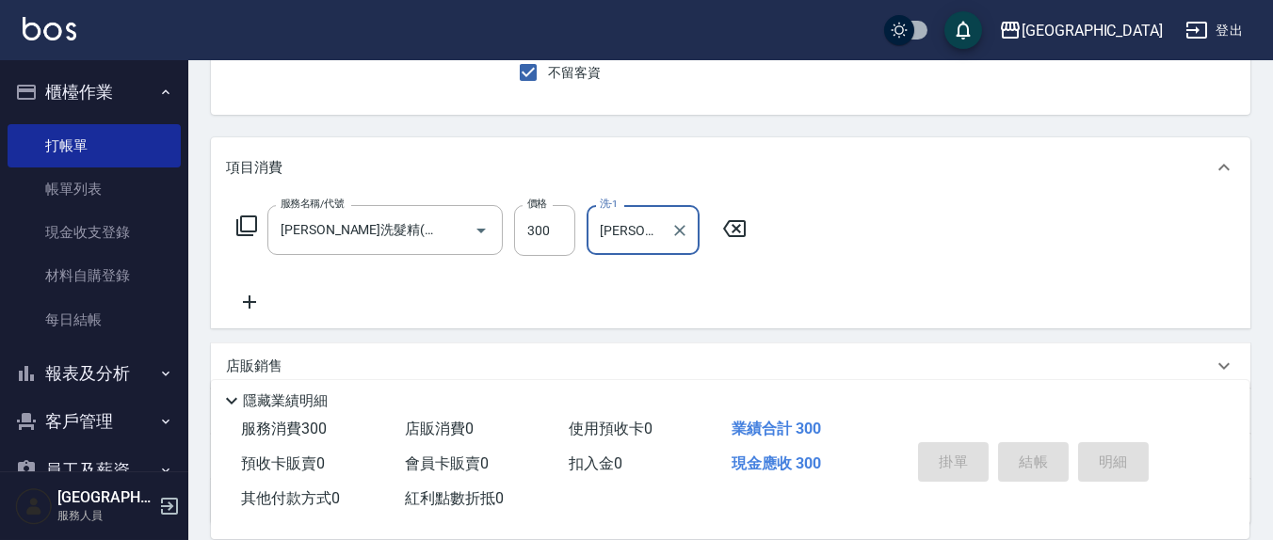
click at [1004, 3] on button "指定" at bounding box center [1024, 21] width 40 height 37
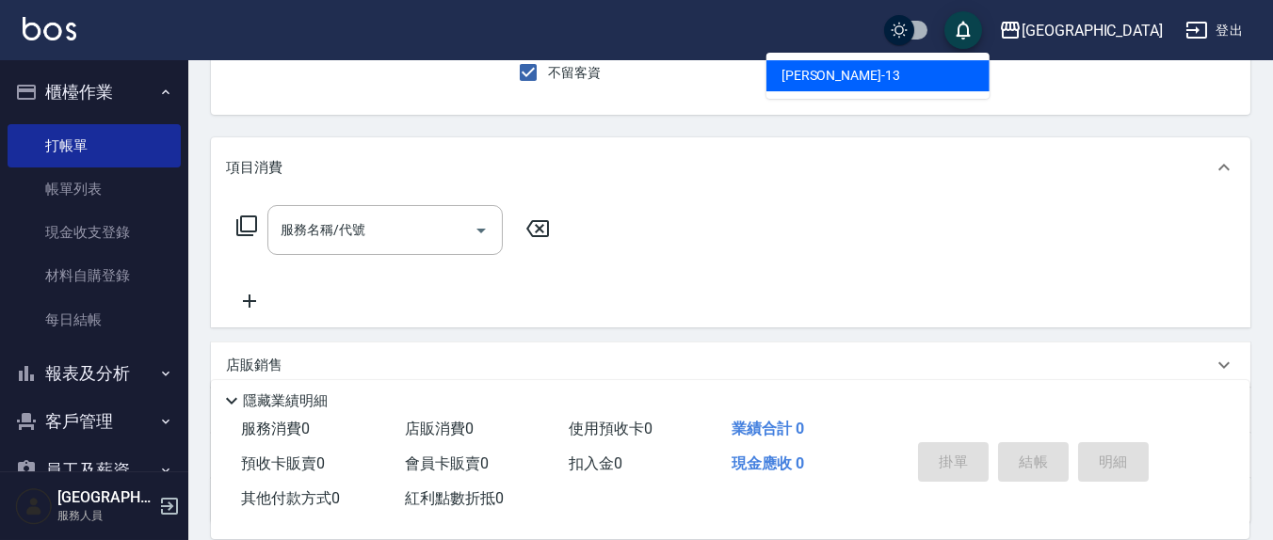
type input "[PERSON_NAME]-13"
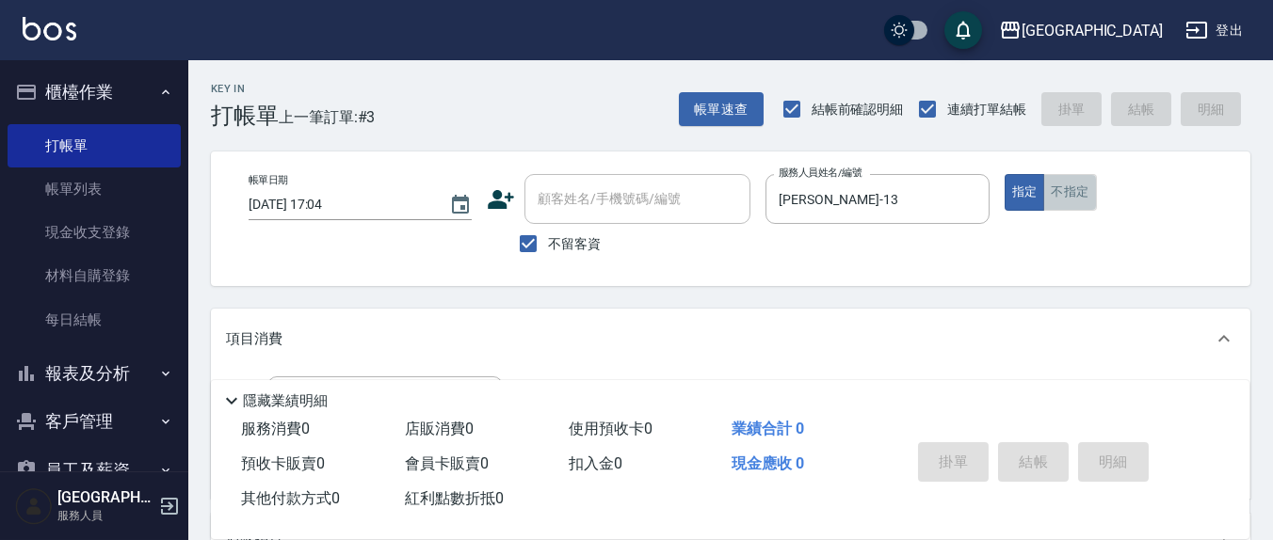
click at [1082, 194] on button "不指定" at bounding box center [1069, 192] width 53 height 37
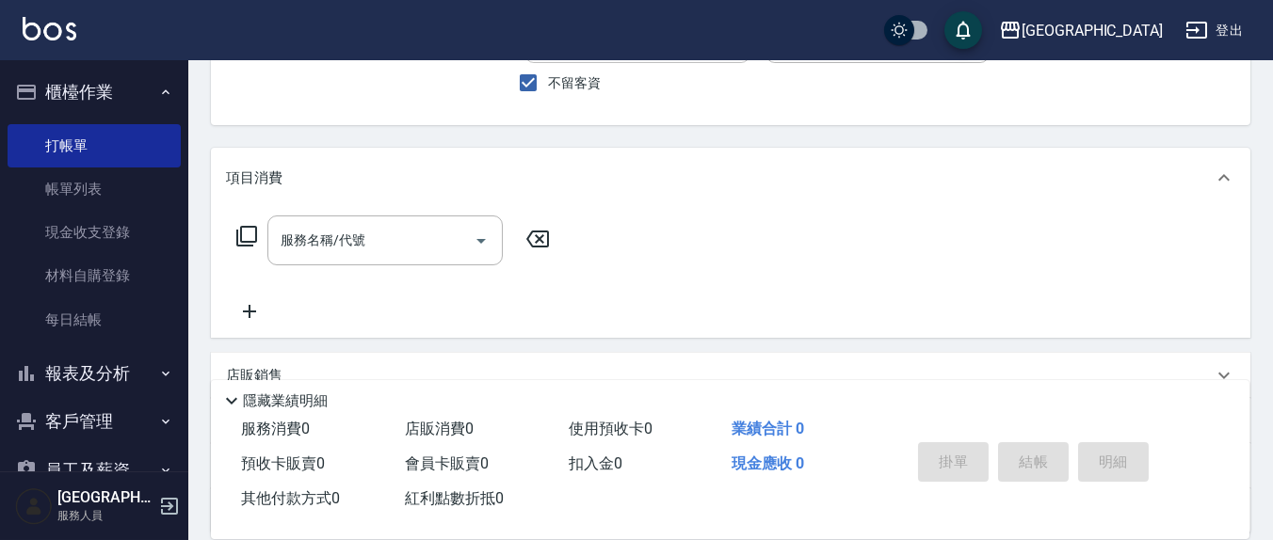
scroll to position [196, 0]
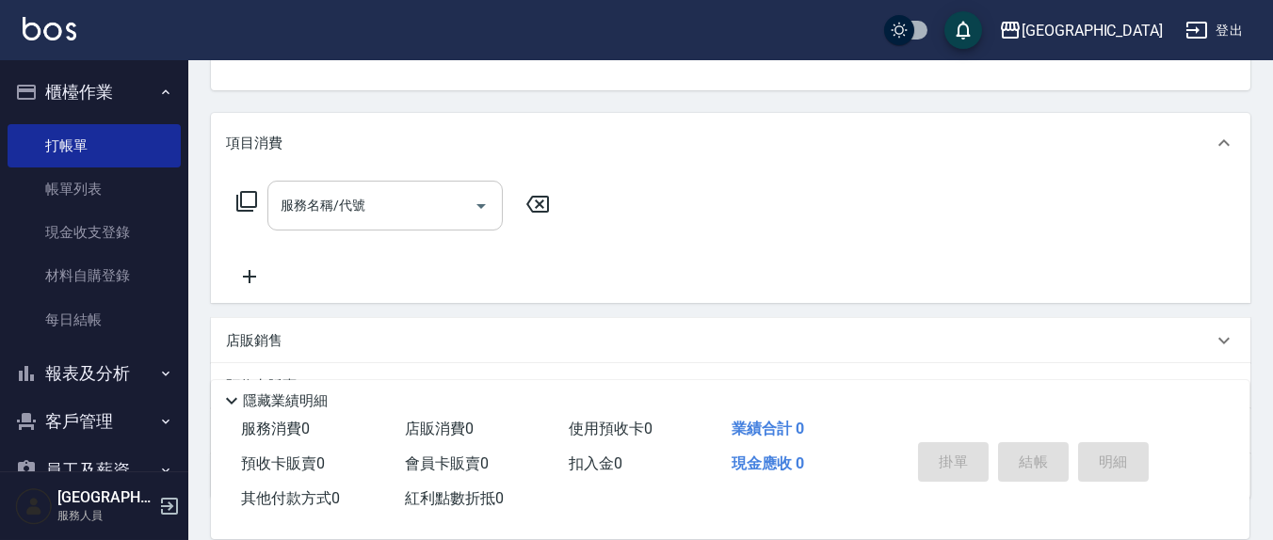
drag, startPoint x: 369, startPoint y: 193, endPoint x: 375, endPoint y: 209, distance: 17.0
click at [370, 193] on input "服務名稱/代號" at bounding box center [371, 205] width 190 height 33
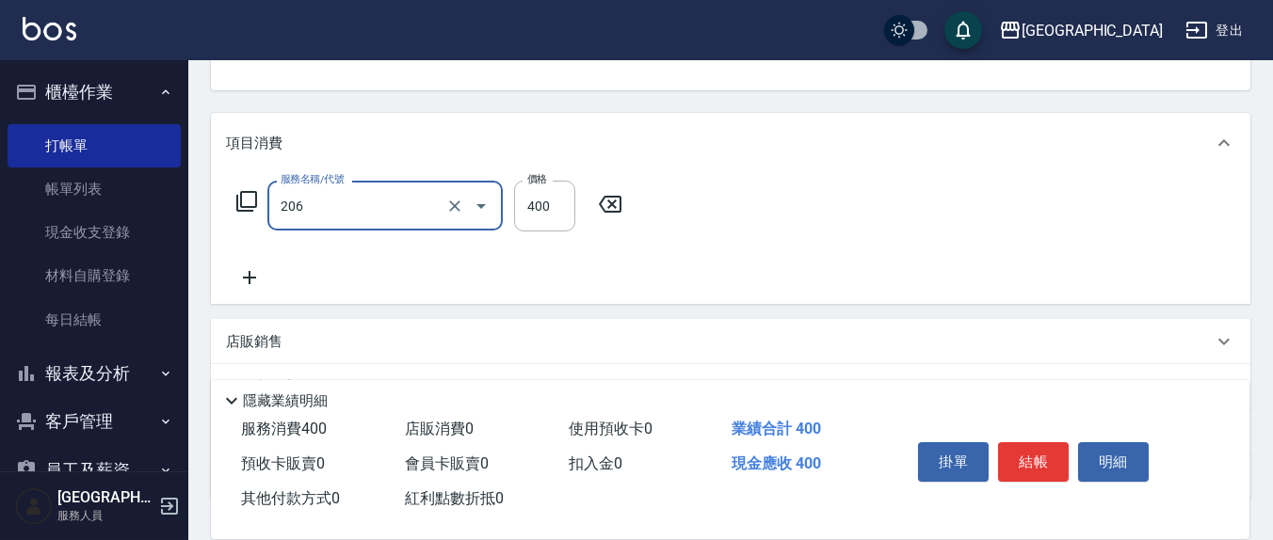
type input "健康洗(206)"
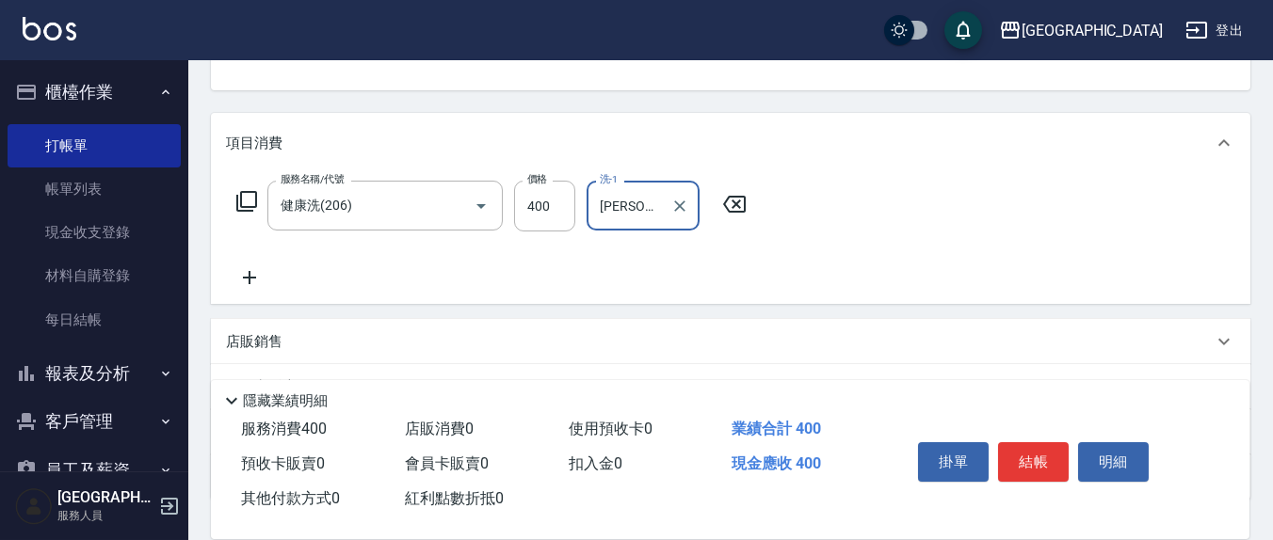
type input "[PERSON_NAME]5"
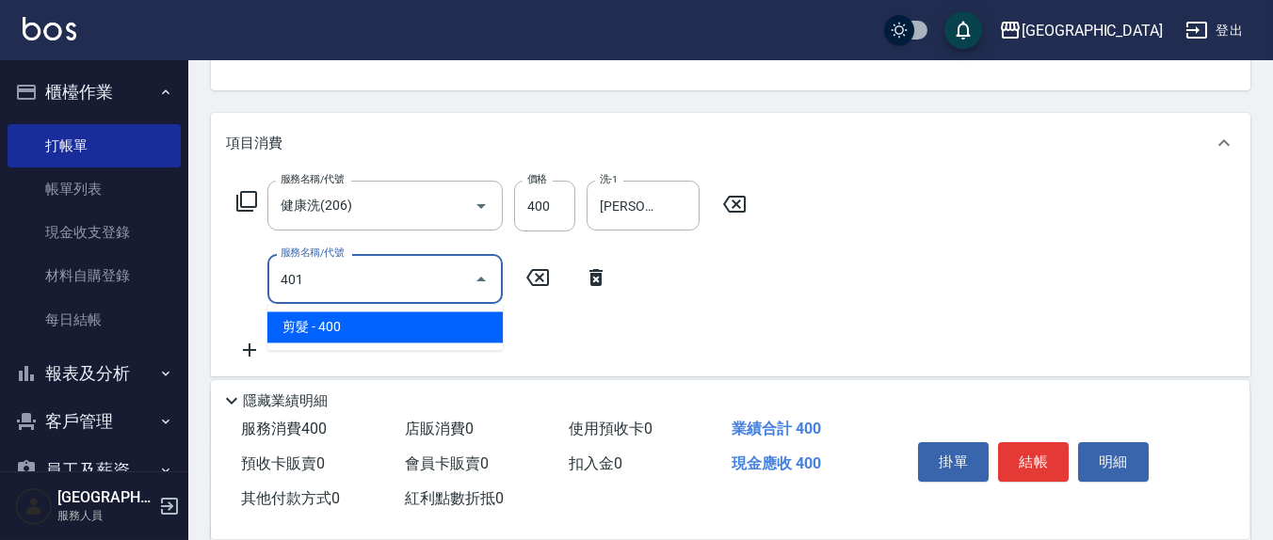
type input "剪髮(401)"
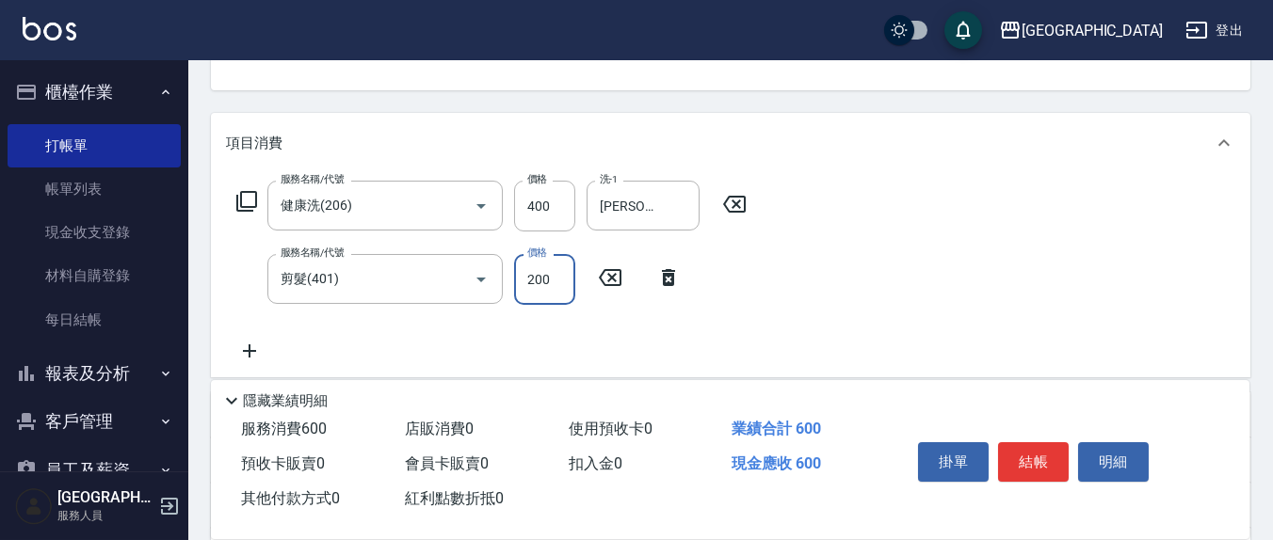
type input "200"
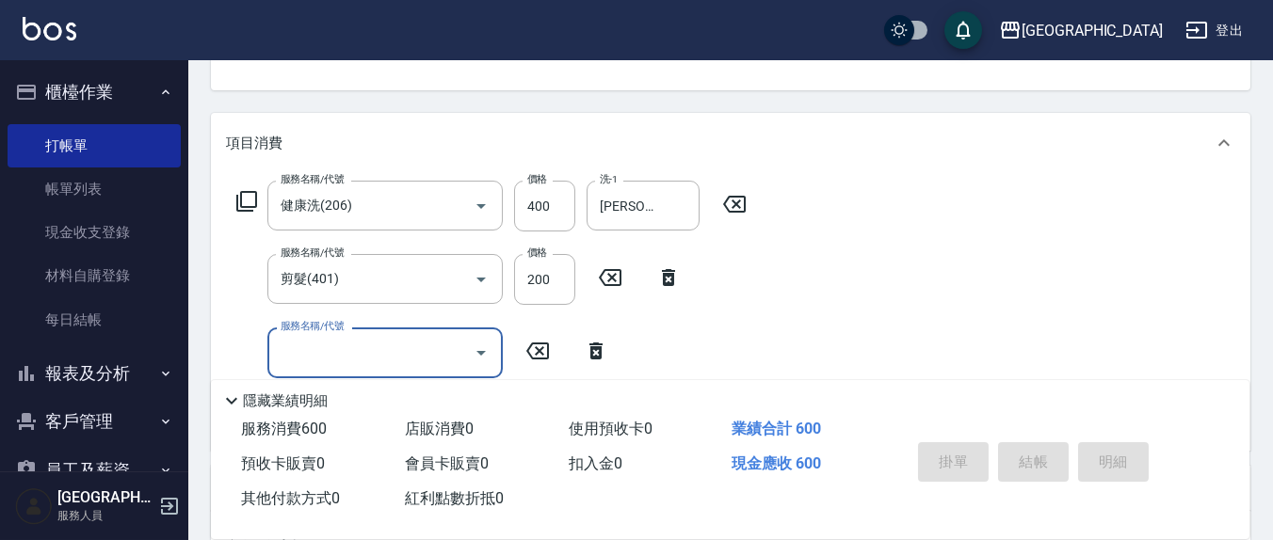
type input "[DATE] 17:05"
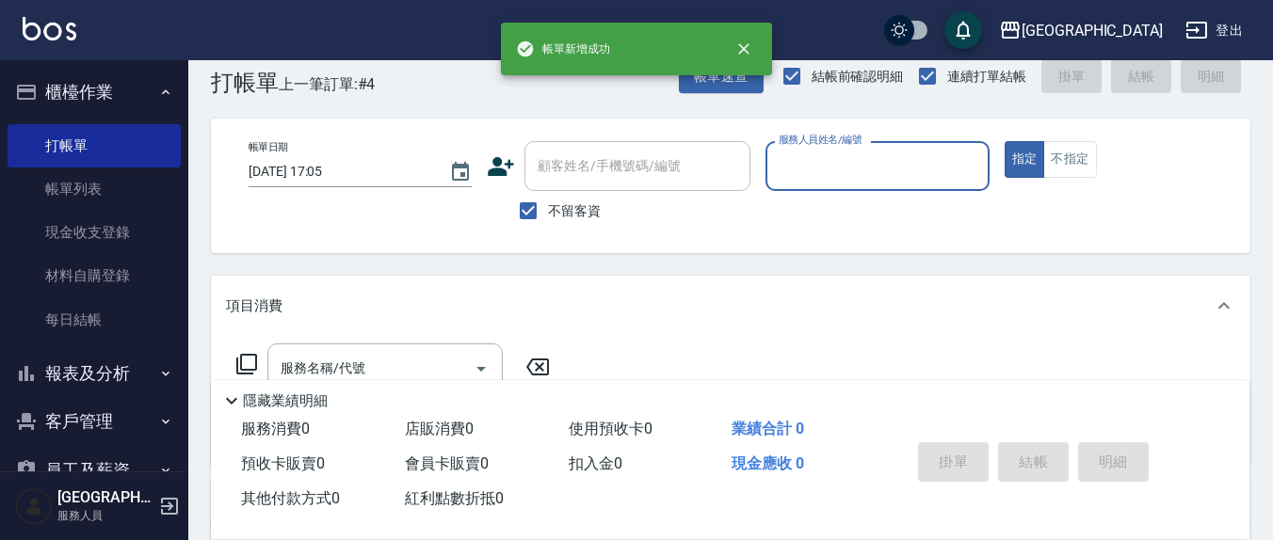
scroll to position [0, 0]
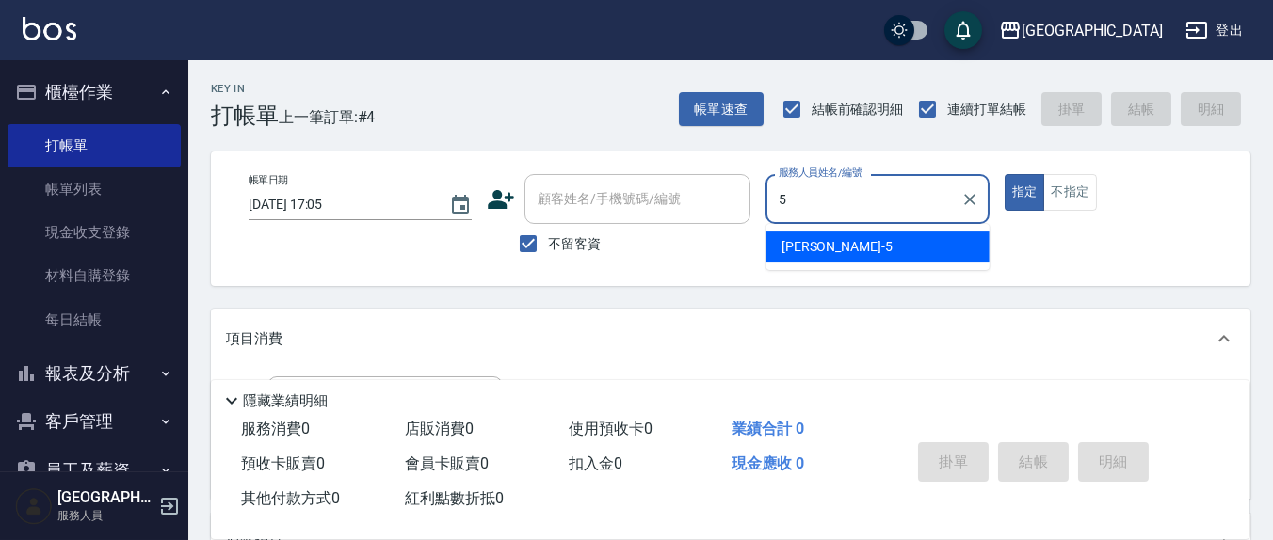
type input "[PERSON_NAME]5"
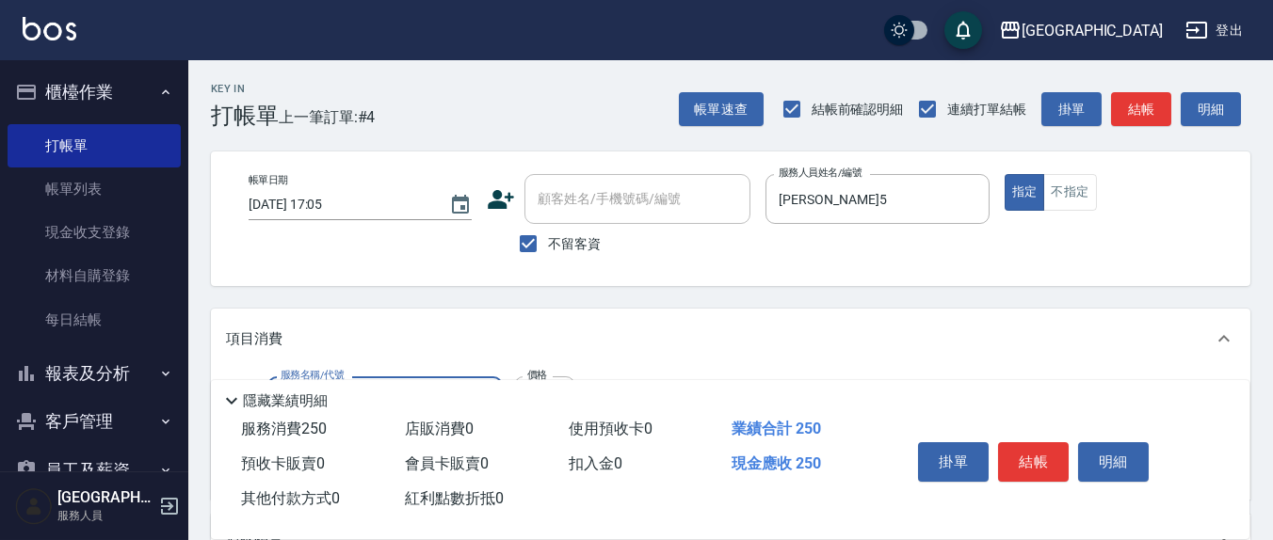
type input "洗髮(201)"
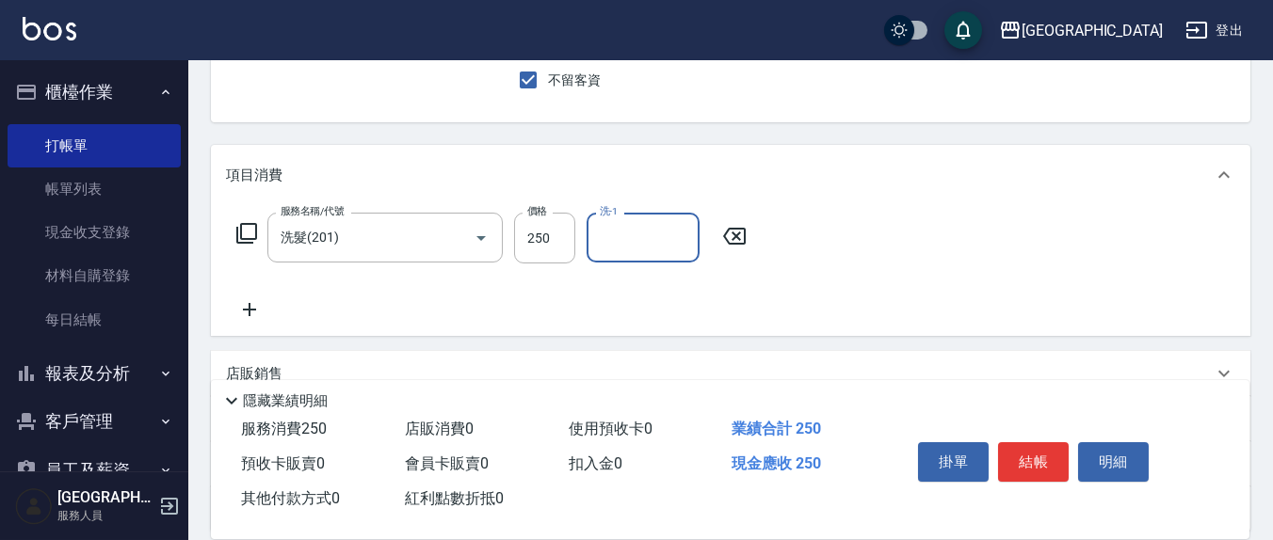
scroll to position [196, 0]
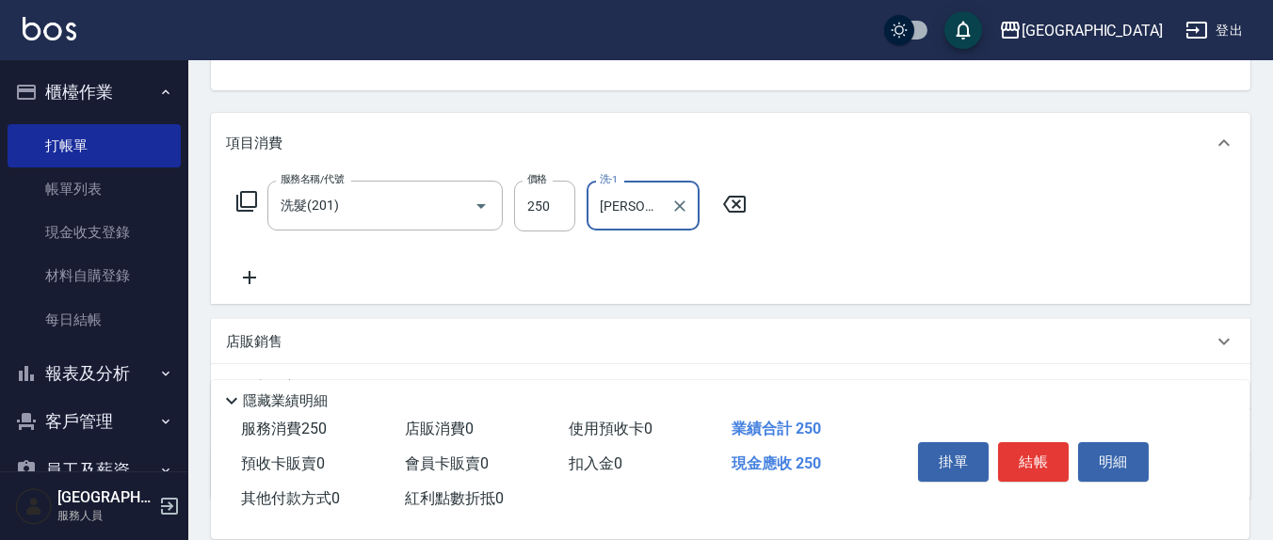
type input "[PERSON_NAME]-21"
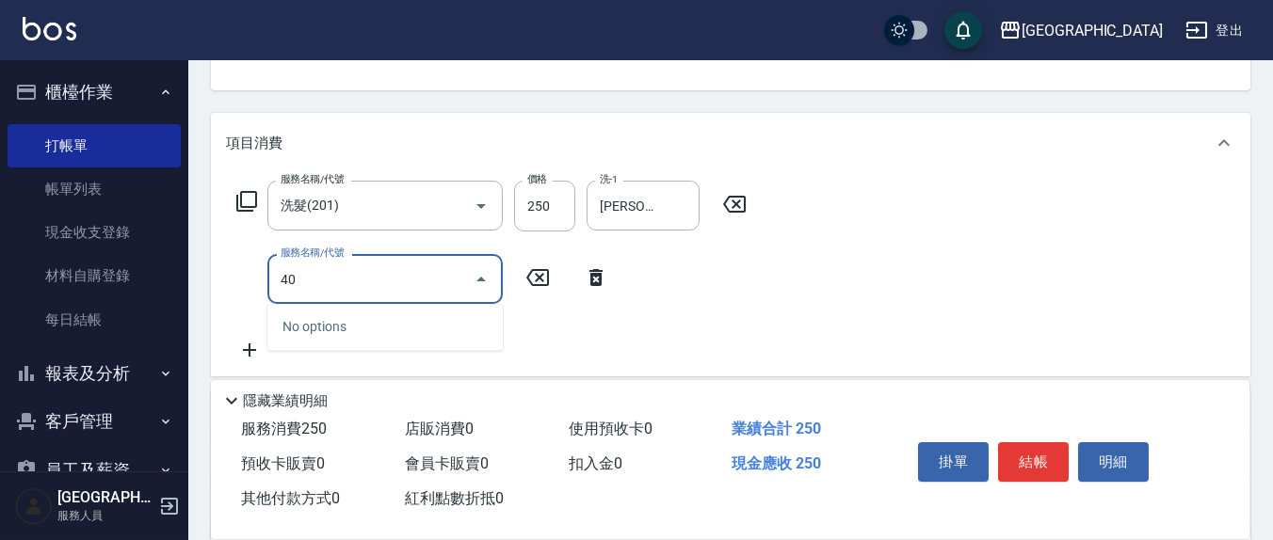
type input "401"
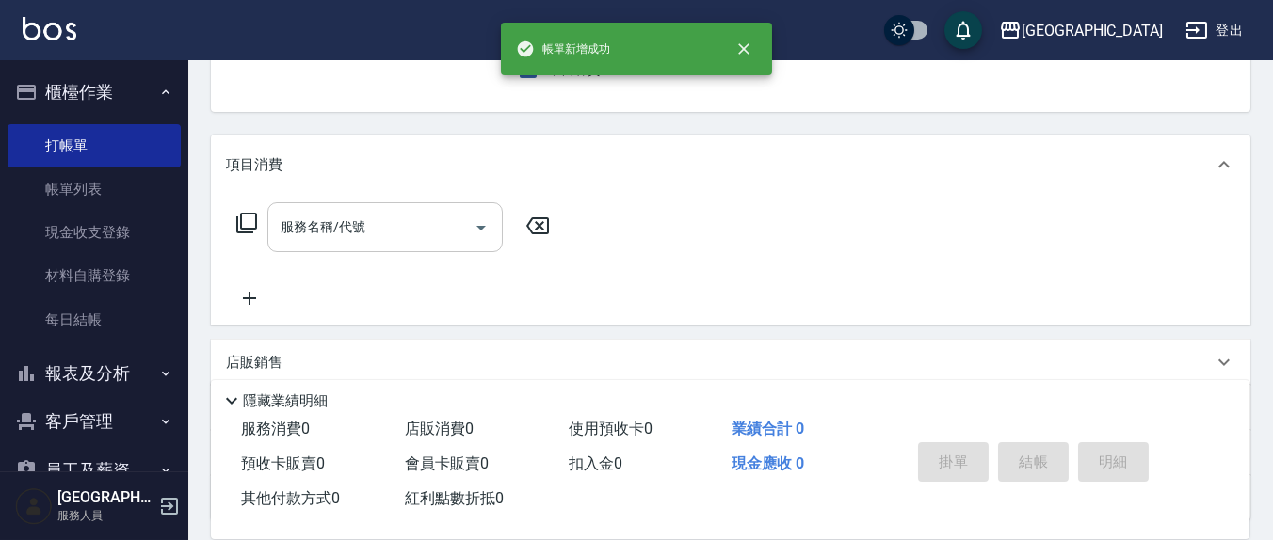
scroll to position [0, 0]
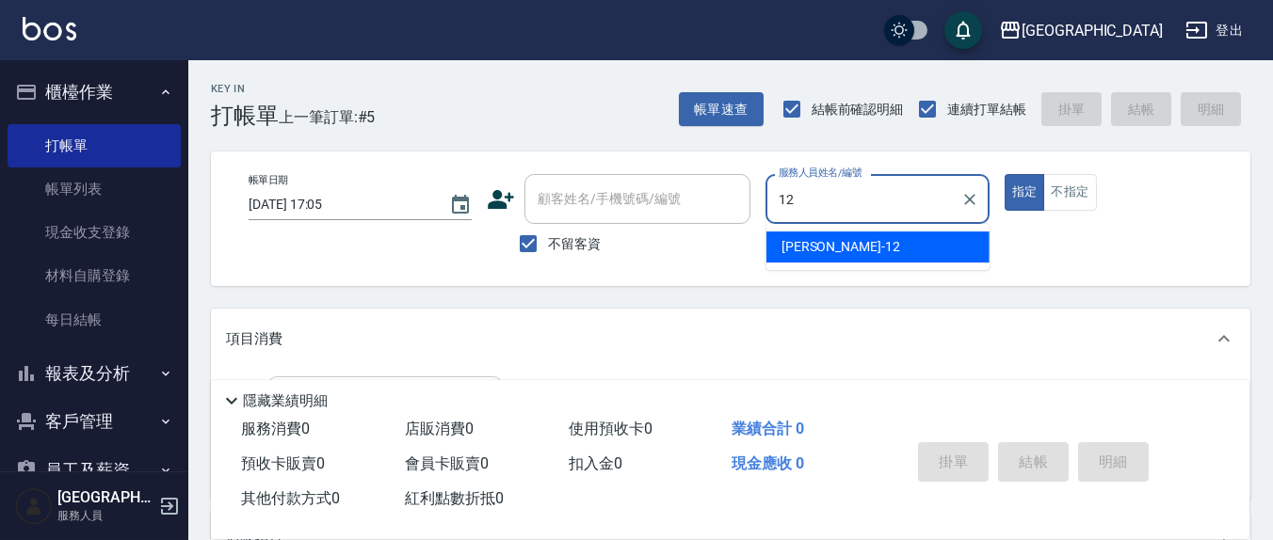
type input "[PERSON_NAME]-12"
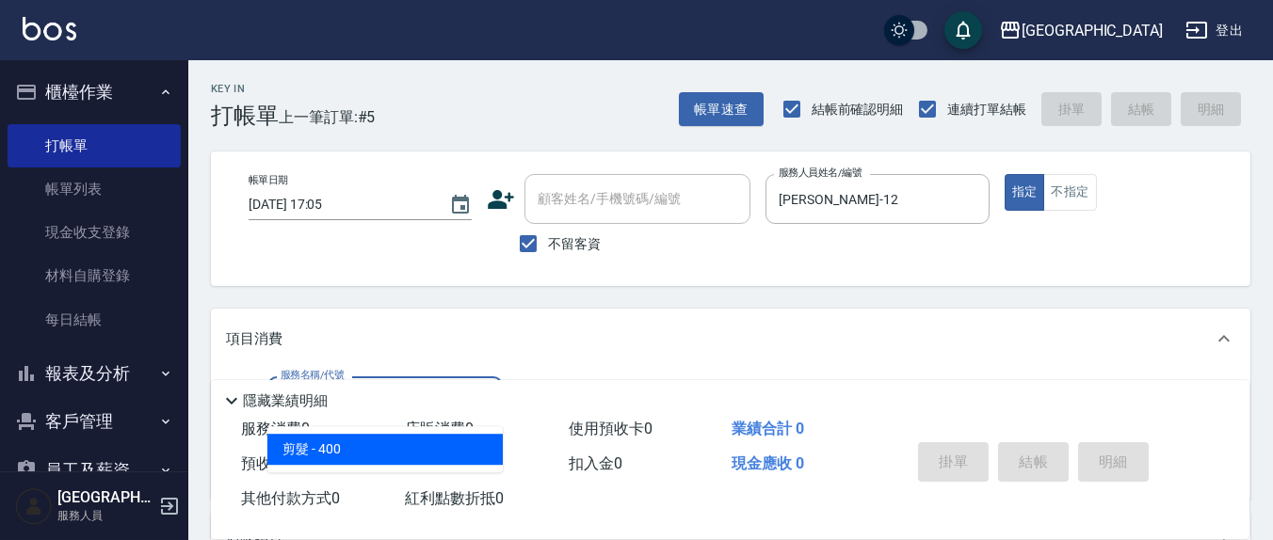
type input "剪髮(401)"
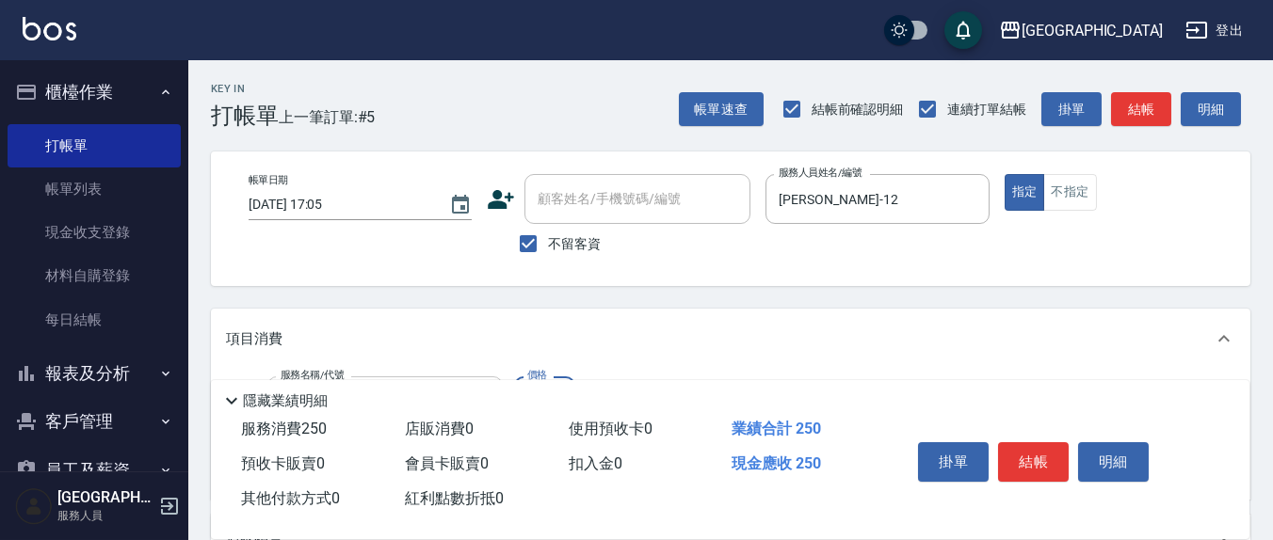
type input "250"
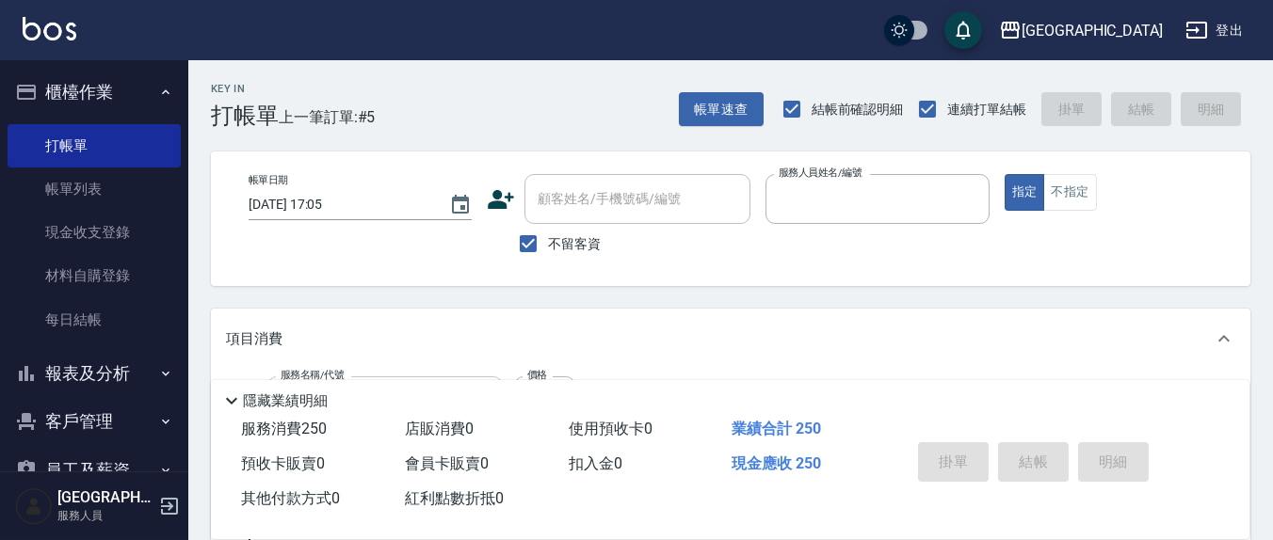
click at [1004, 174] on button "指定" at bounding box center [1024, 192] width 40 height 37
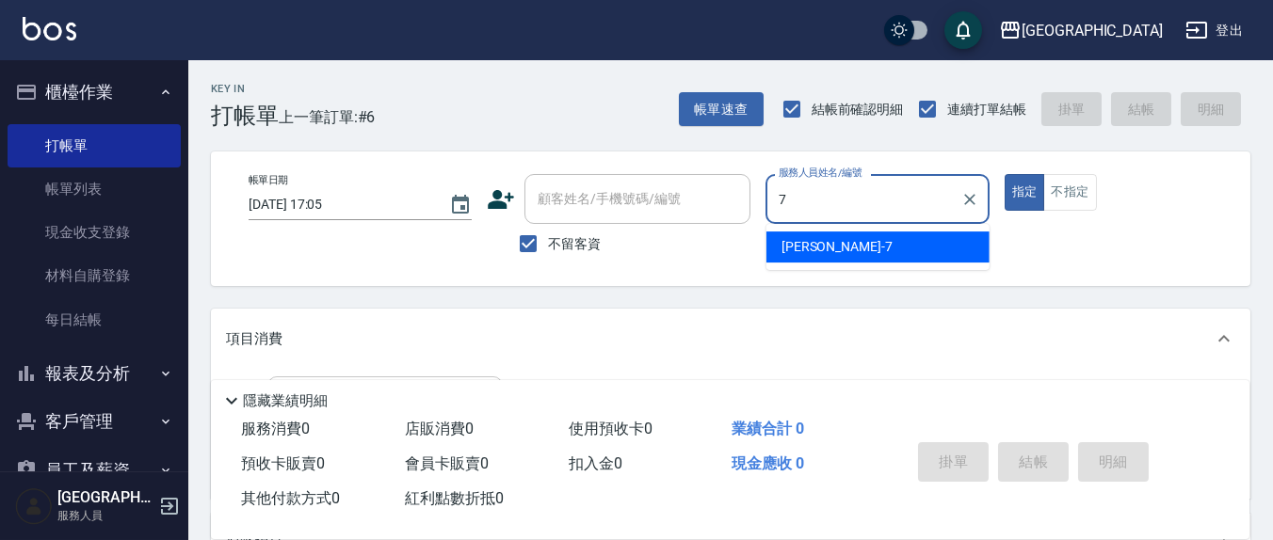
type input "[PERSON_NAME]7"
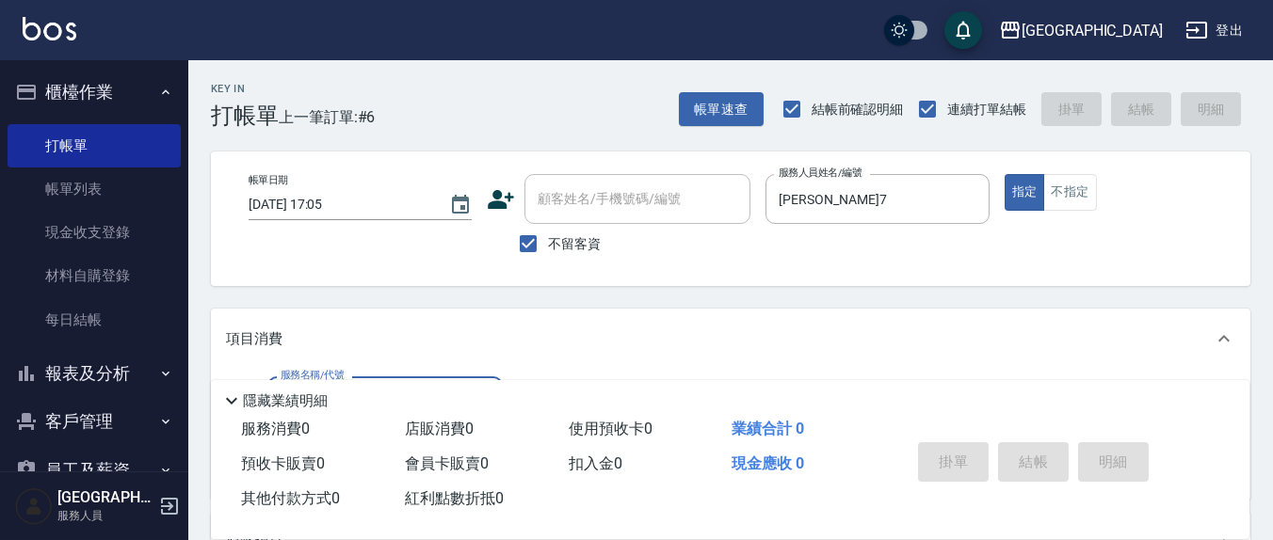
scroll to position [196, 0]
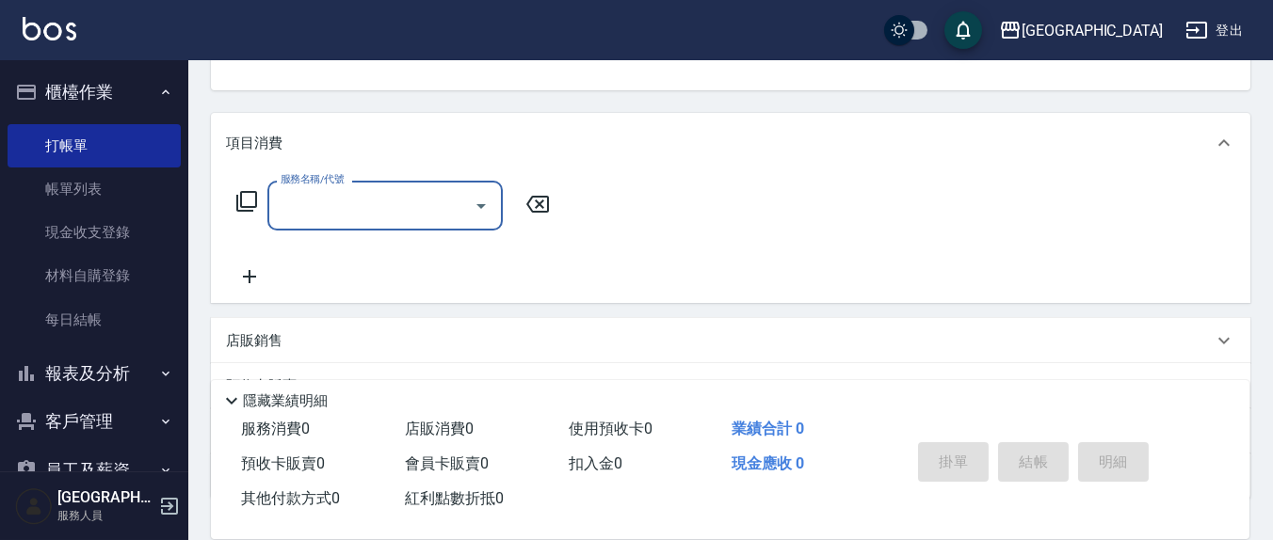
click at [230, 200] on div "服務名稱/代號 服務名稱/代號" at bounding box center [393, 206] width 335 height 50
click at [261, 199] on div "服務名稱/代號 服務名稱/代號" at bounding box center [393, 206] width 335 height 50
click at [246, 199] on icon at bounding box center [246, 201] width 23 height 23
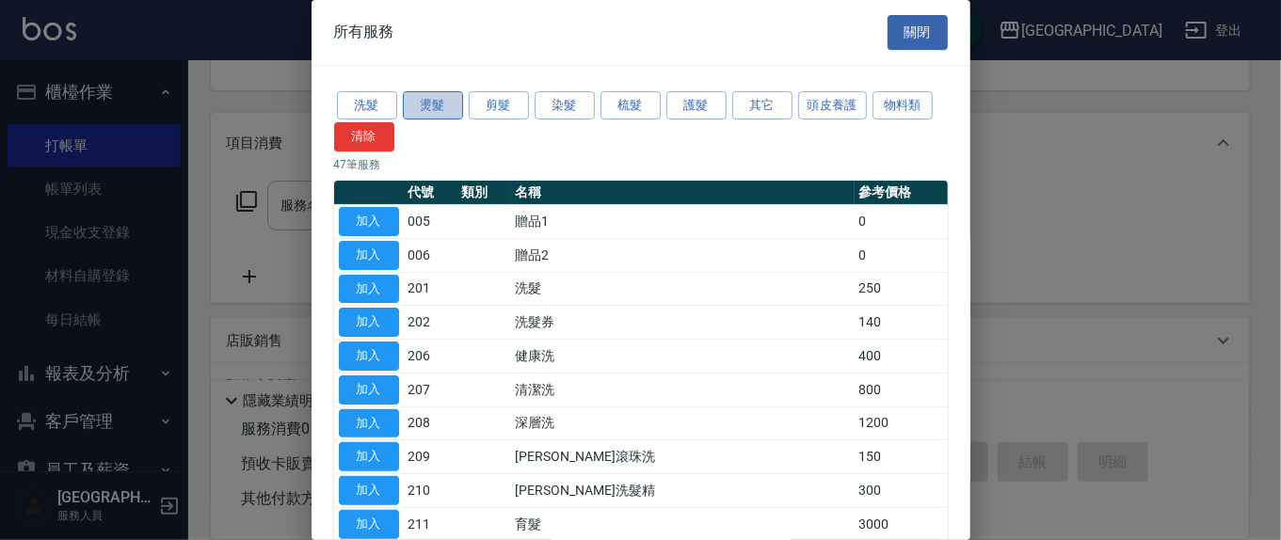
click at [431, 103] on button "燙髮" at bounding box center [433, 105] width 60 height 29
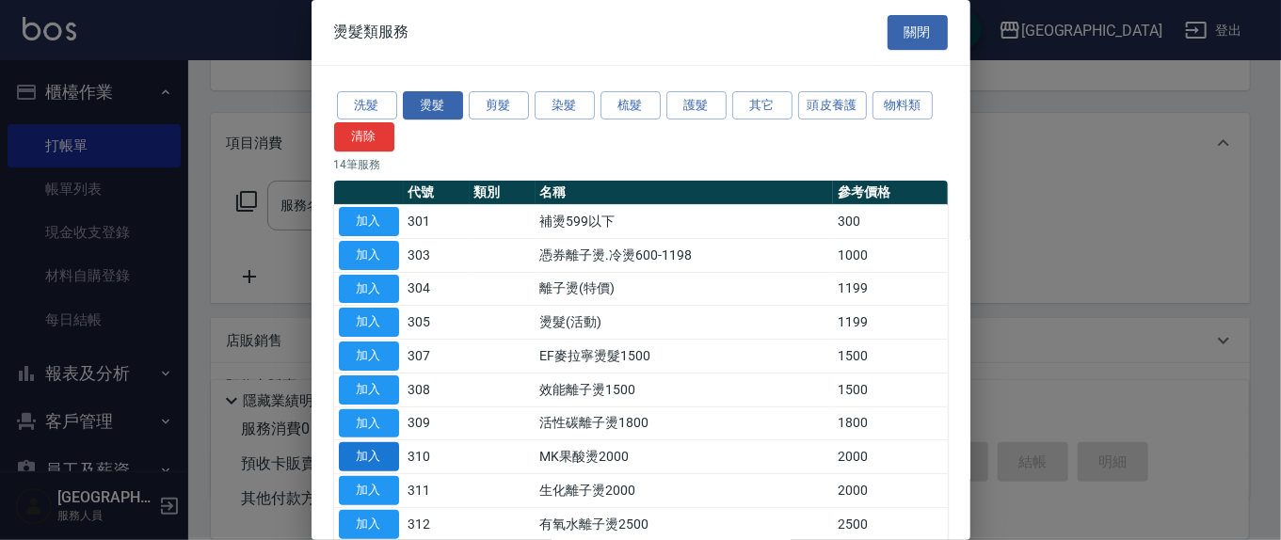
click at [379, 457] on button "加入" at bounding box center [369, 456] width 60 height 29
type input "MK果酸燙2000(310)"
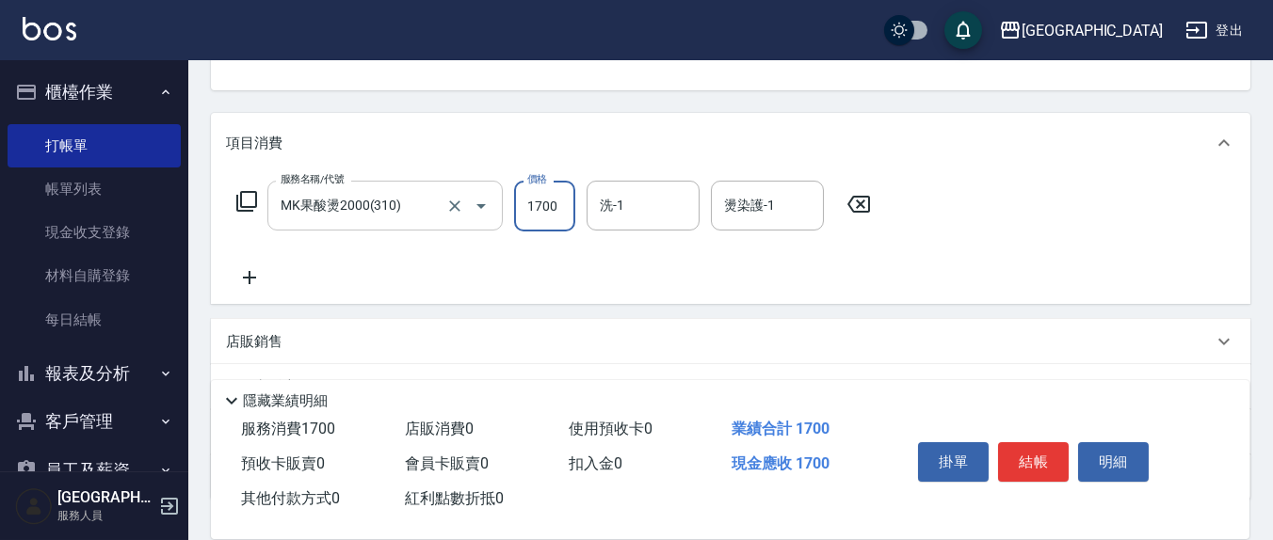
type input "1700"
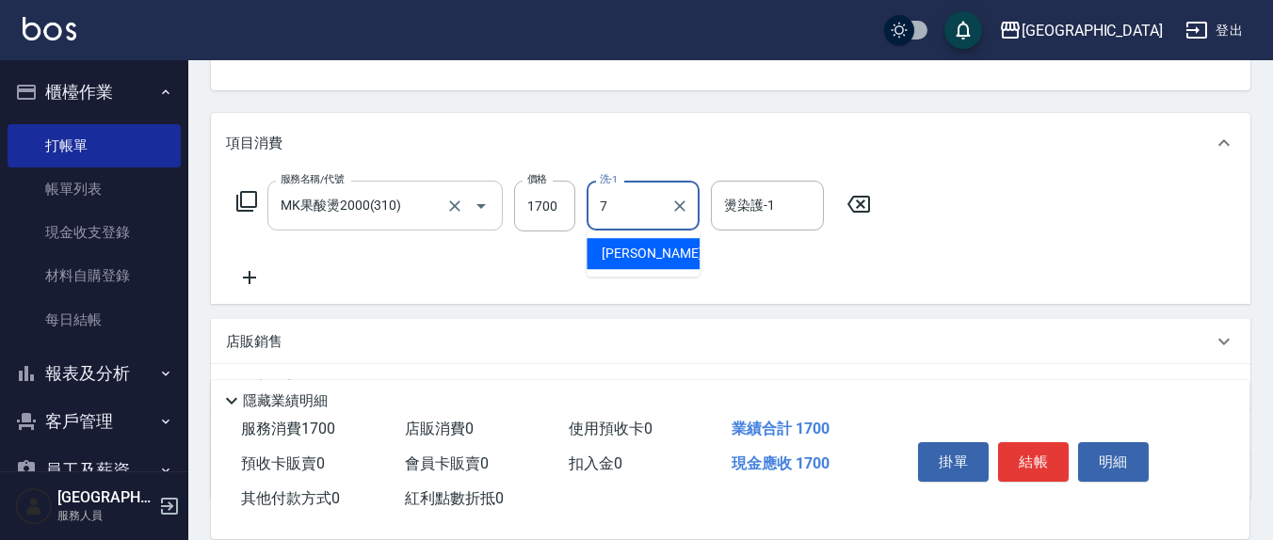
type input "[PERSON_NAME]7"
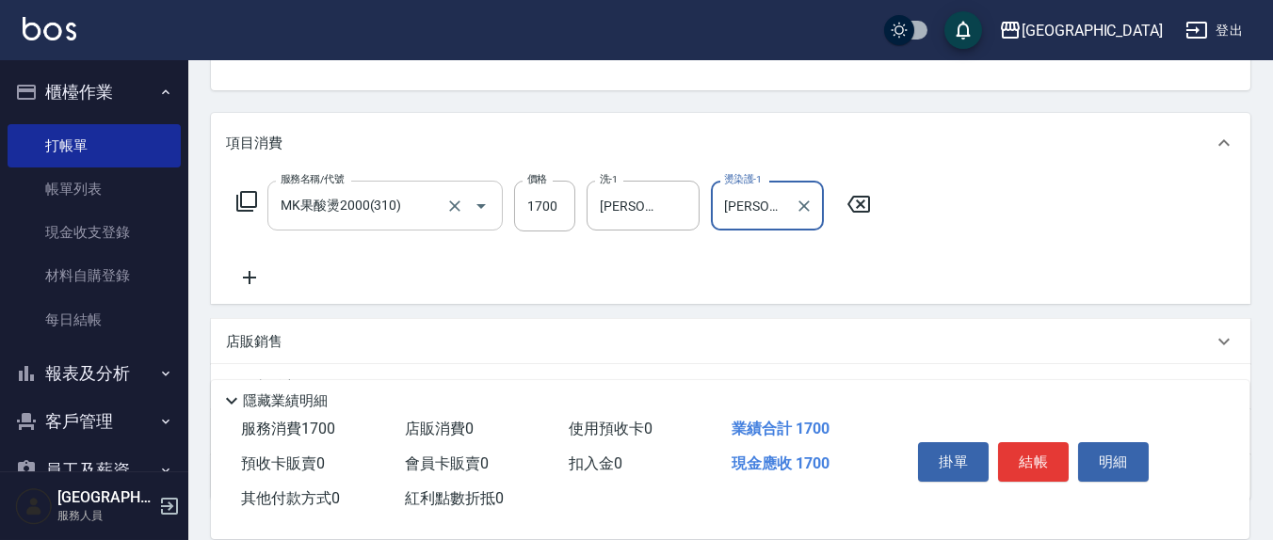
type input "[PERSON_NAME]7"
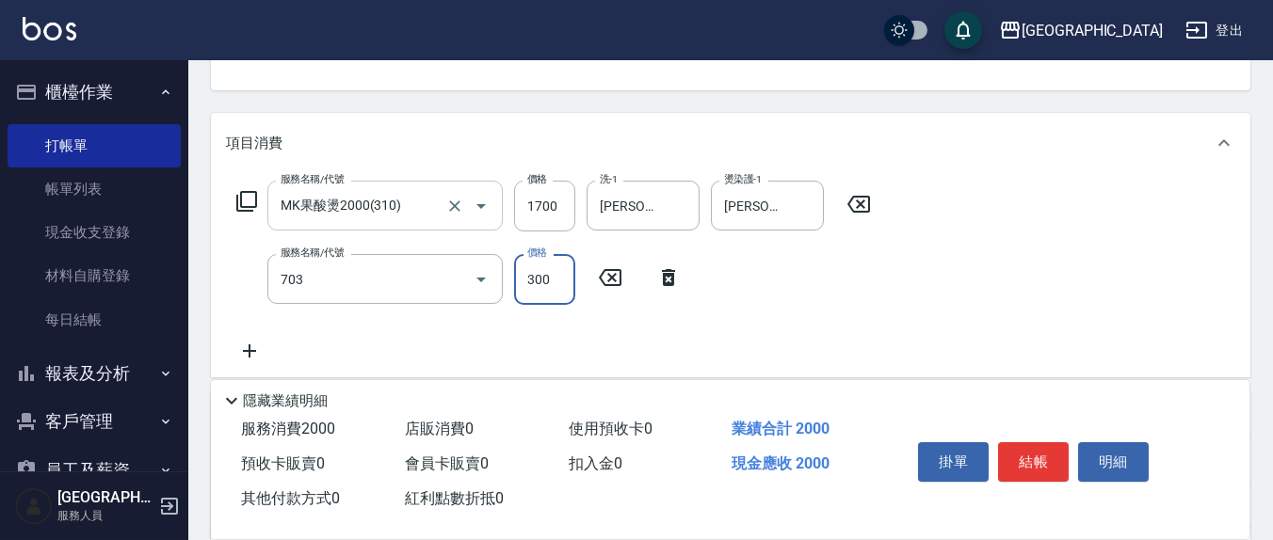
type input "(1236)設計師(703)"
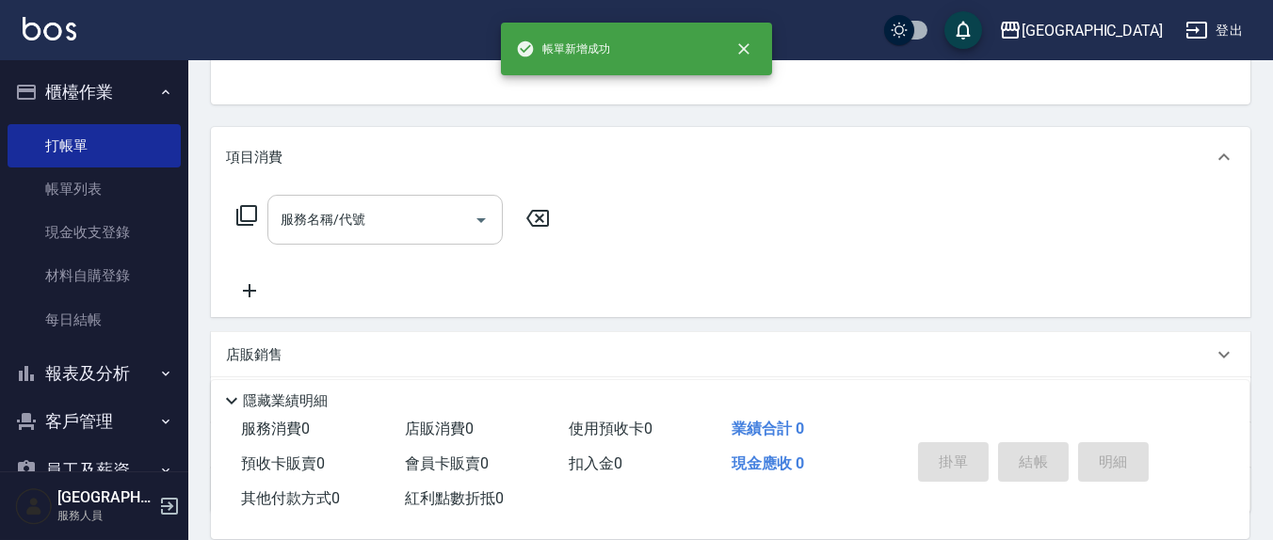
scroll to position [0, 0]
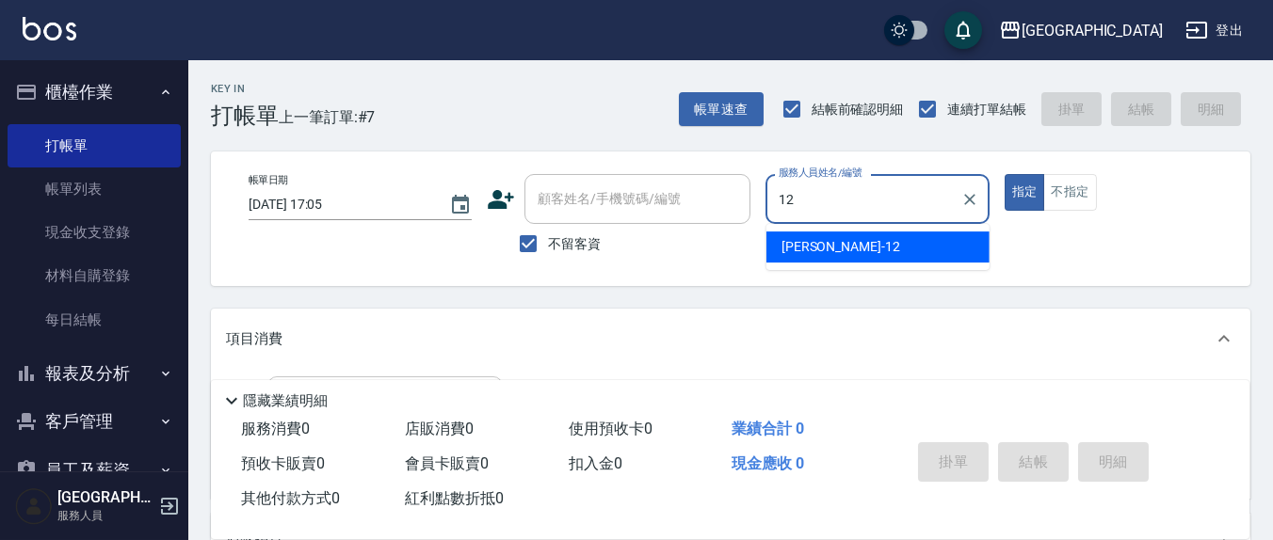
type input "[PERSON_NAME]-12"
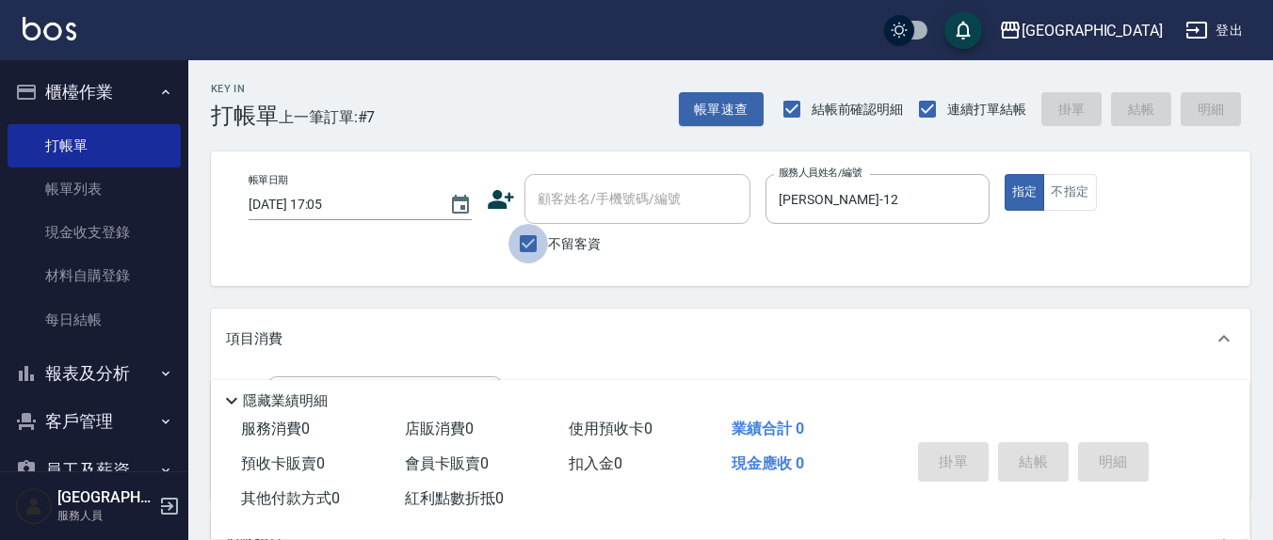
click at [537, 233] on input "不留客資" at bounding box center [528, 244] width 40 height 40
checkbox input "false"
click at [561, 217] on div "顧客姓名/手機號碼/編號" at bounding box center [637, 199] width 226 height 50
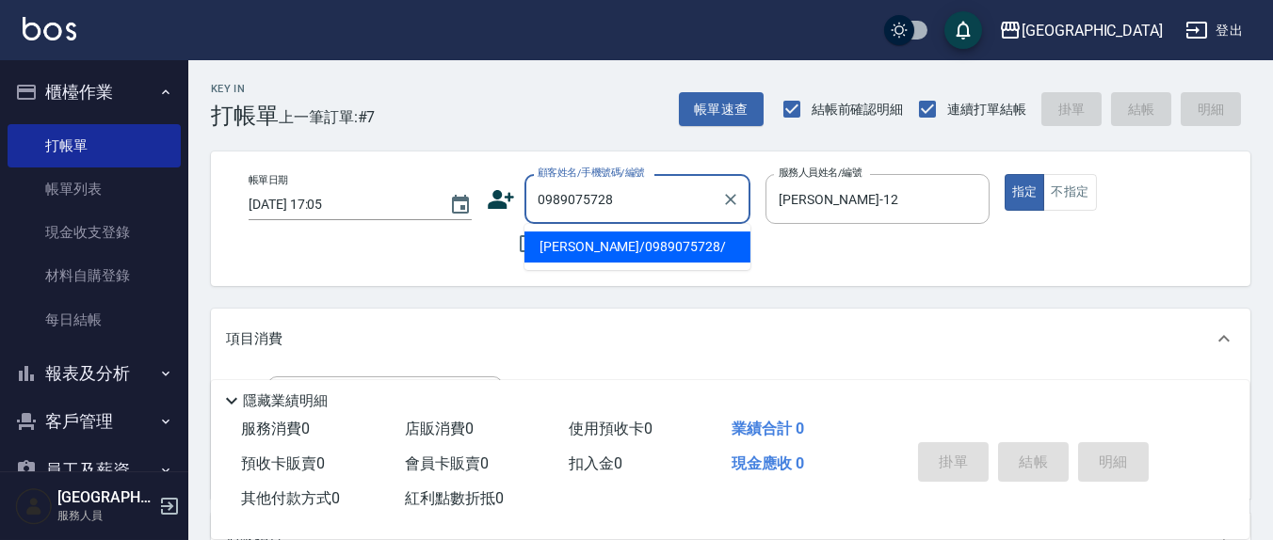
click at [595, 250] on li "[PERSON_NAME]/0989075728/" at bounding box center [637, 247] width 226 height 31
type input "[PERSON_NAME]/0989075728/"
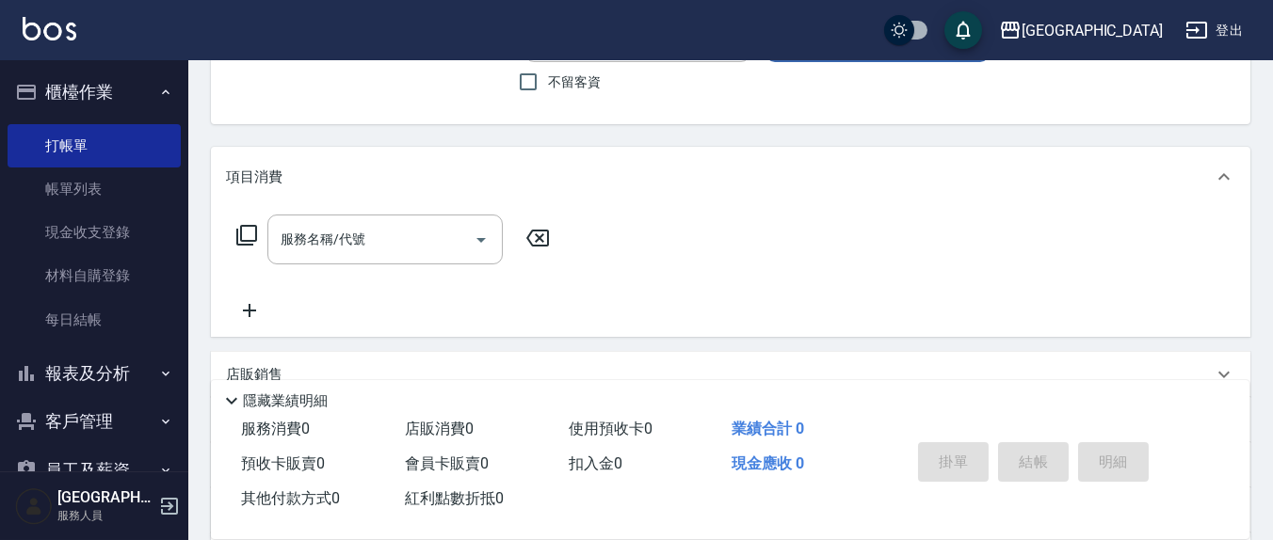
scroll to position [196, 0]
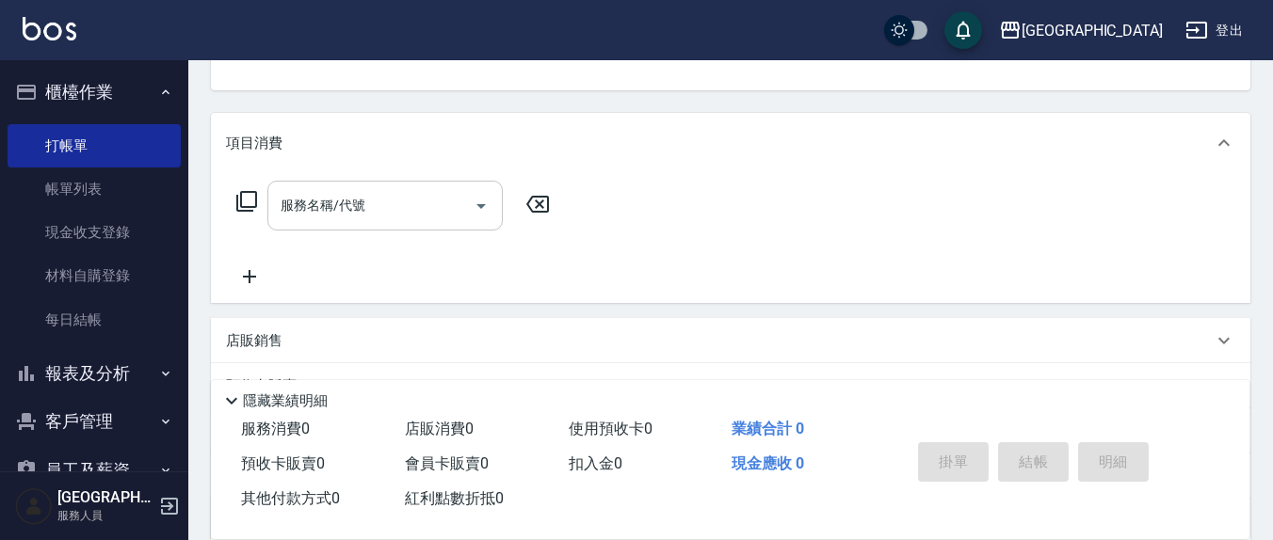
click at [409, 209] on input "服務名稱/代號" at bounding box center [371, 205] width 190 height 33
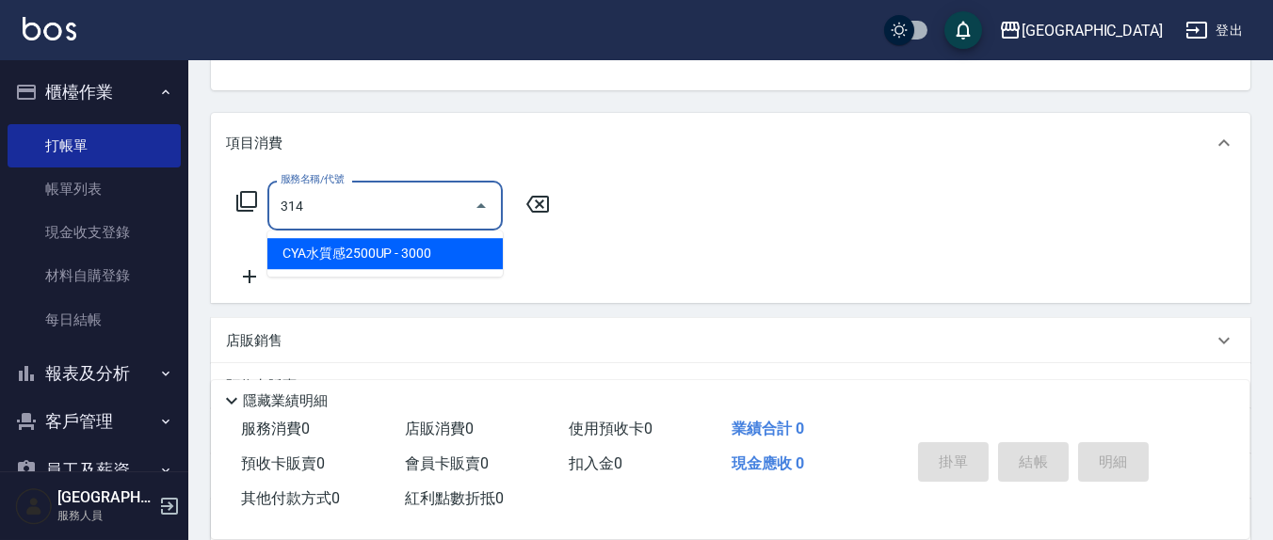
type input "CYA水質感2500UP(314)"
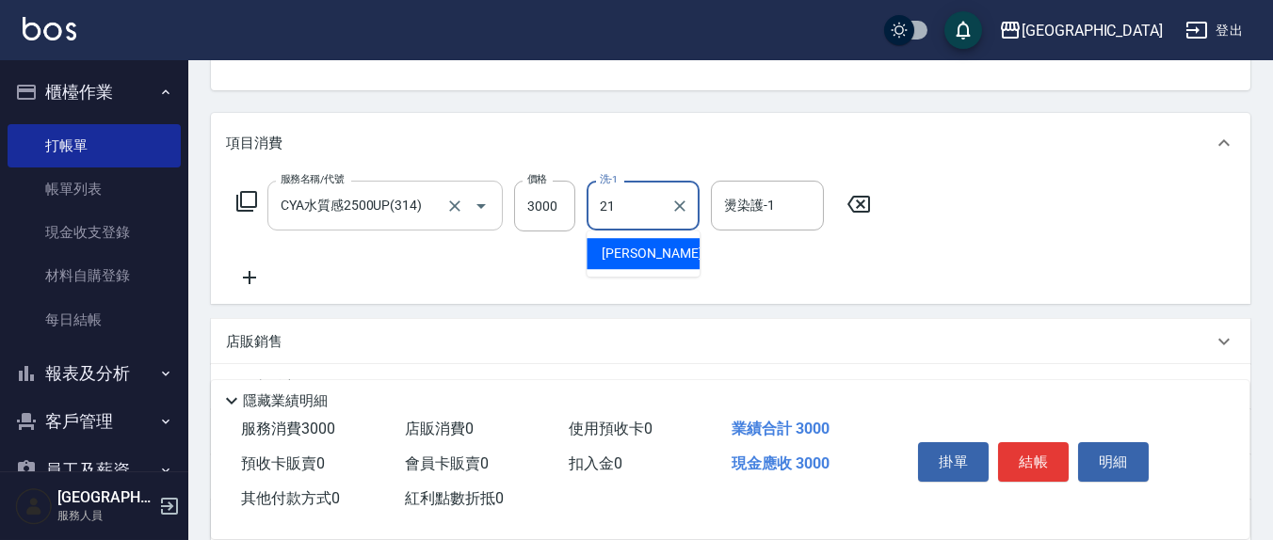
type input "[PERSON_NAME]-21"
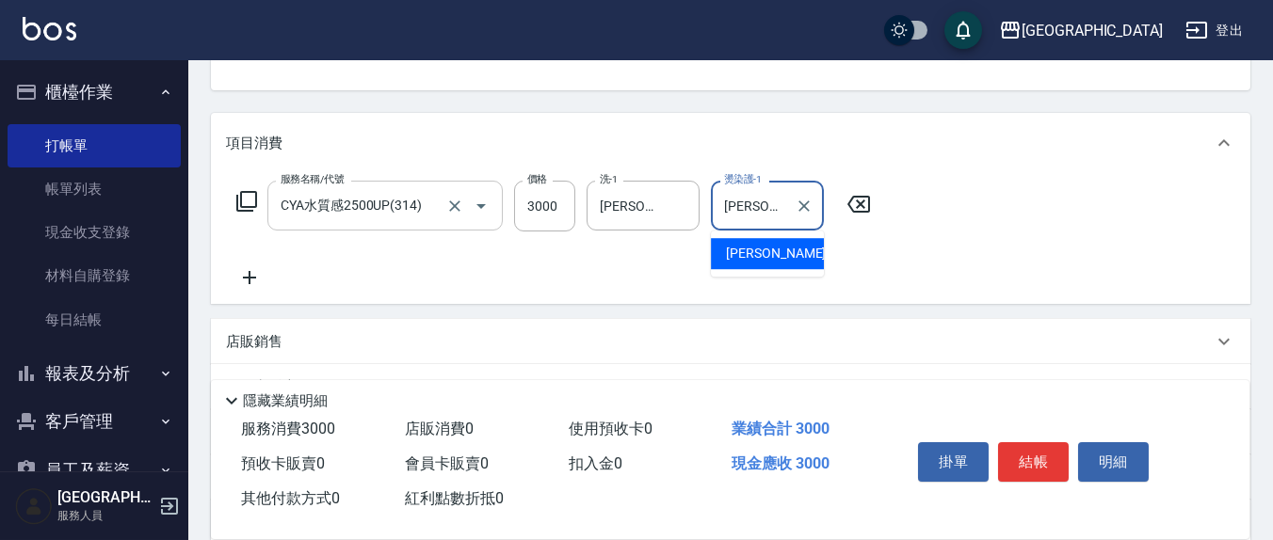
type input "[PERSON_NAME]-12"
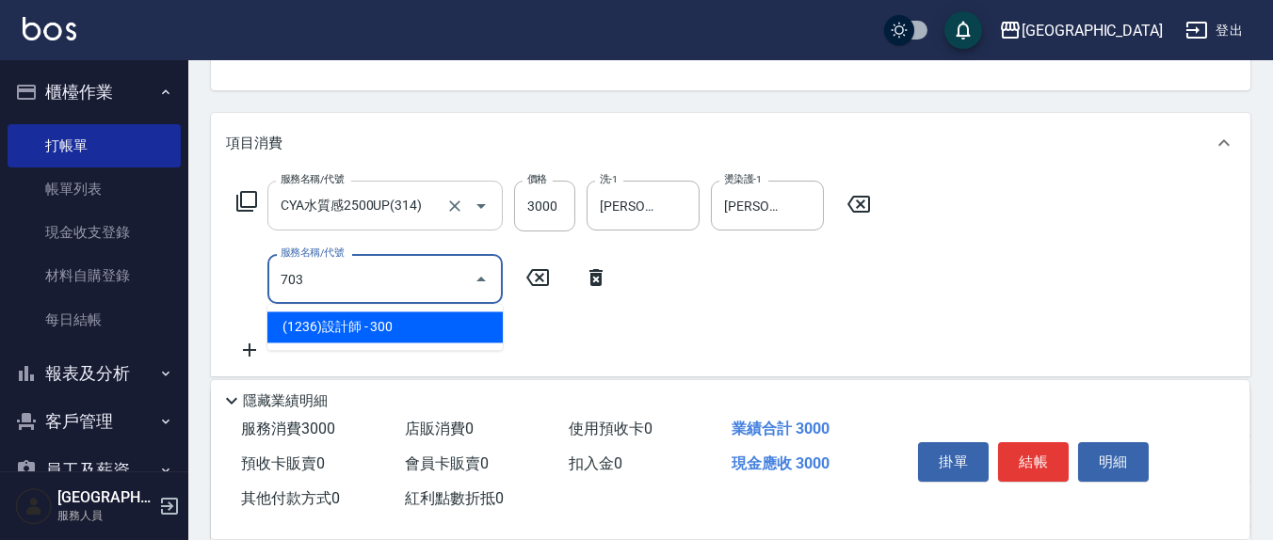
type input "(1236)設計師(703)"
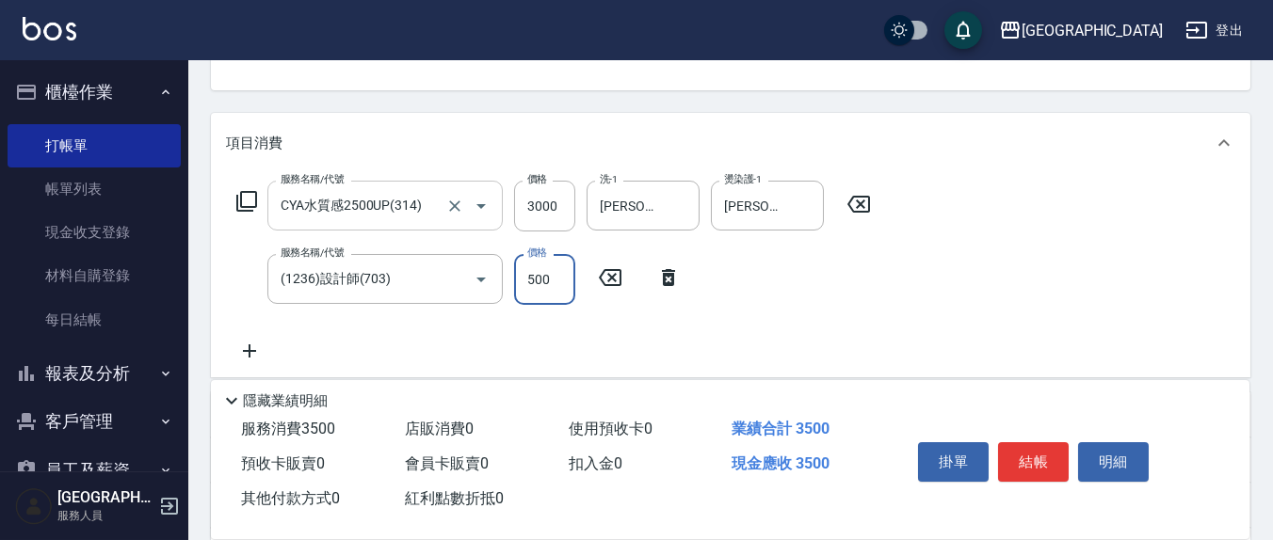
type input "500"
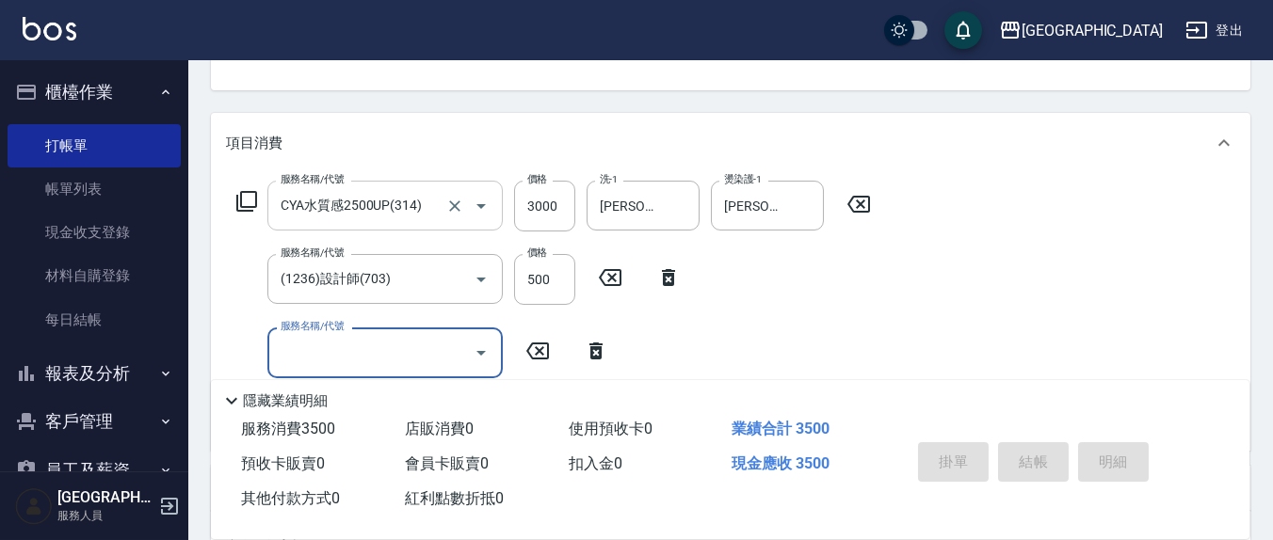
type input "[DATE] 17:06"
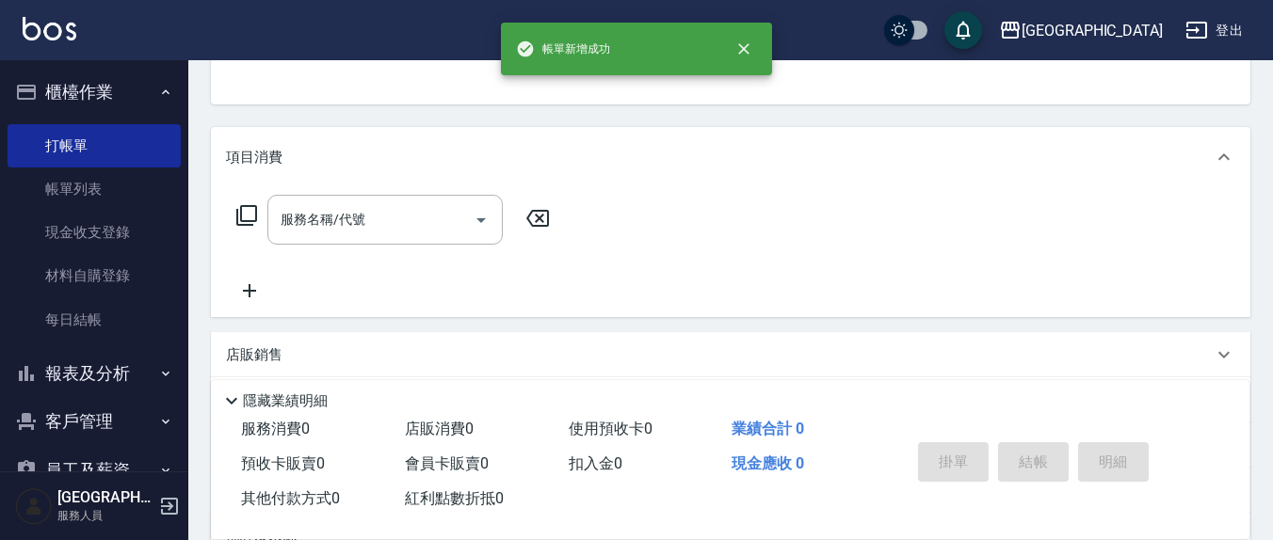
scroll to position [0, 0]
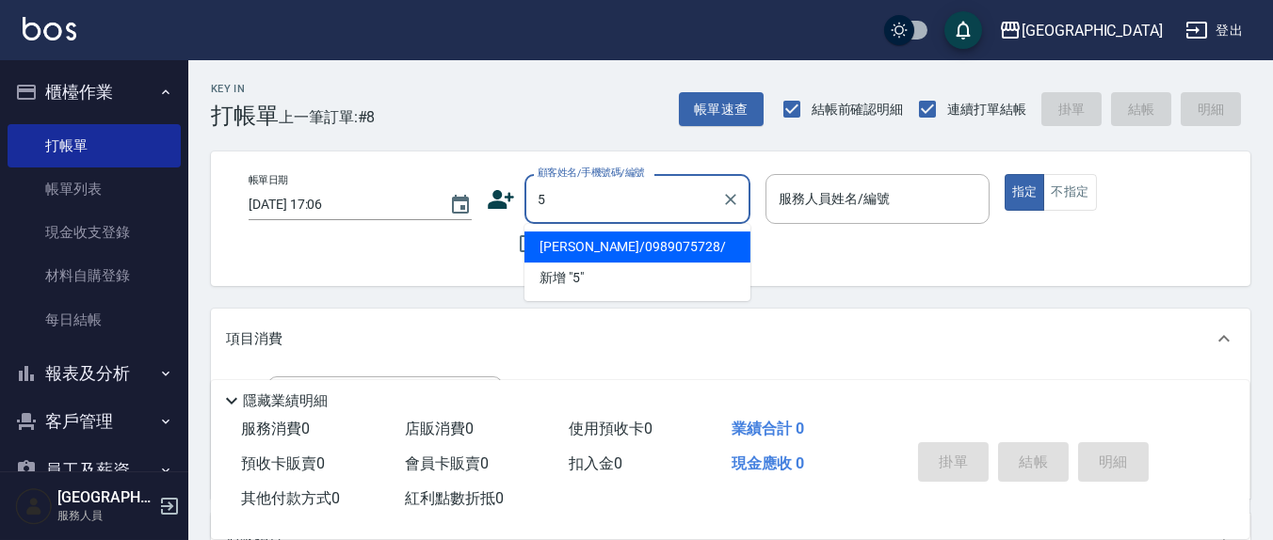
type input "[PERSON_NAME]/0989075728/"
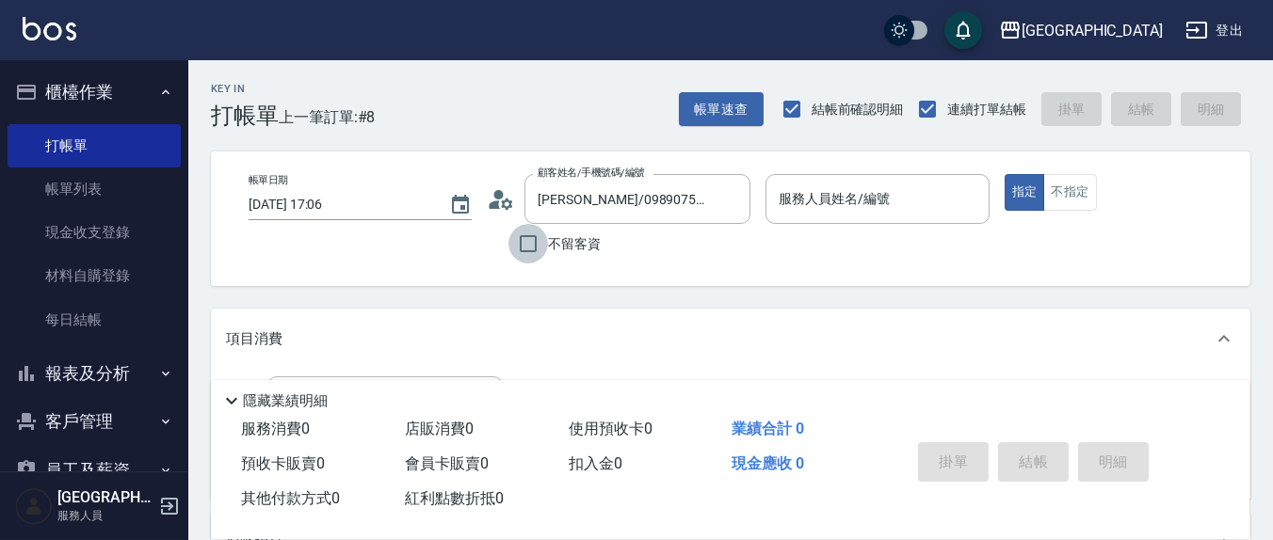
click at [529, 247] on input "不留客資" at bounding box center [528, 244] width 40 height 40
checkbox input "true"
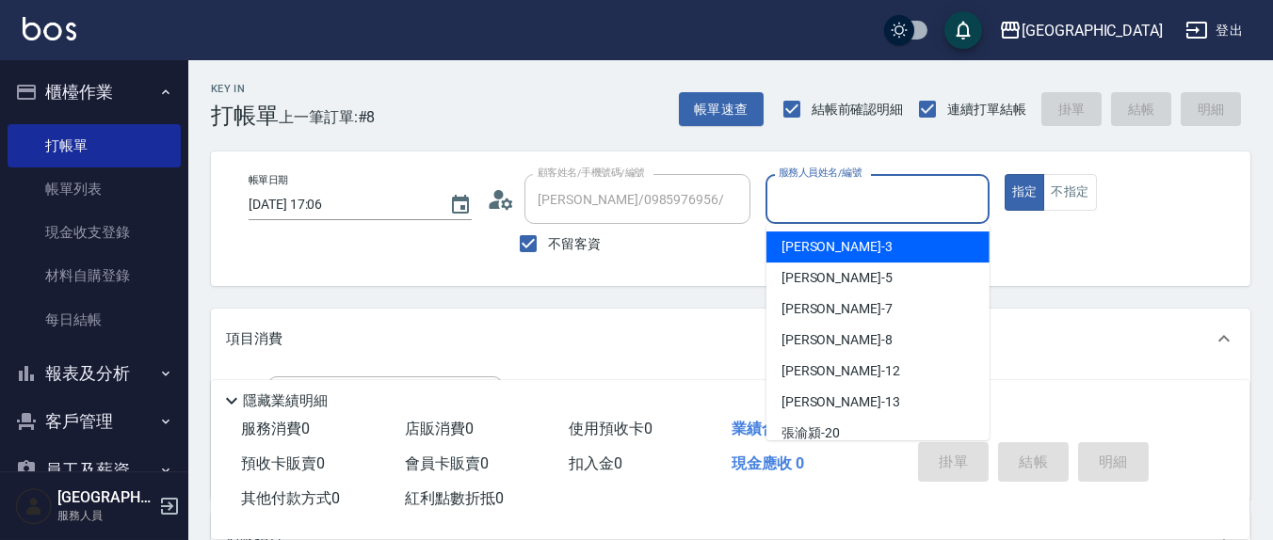
click at [854, 204] on input "服務人員姓名/編號" at bounding box center [877, 199] width 206 height 33
type input "[PERSON_NAME]/0937792290/"
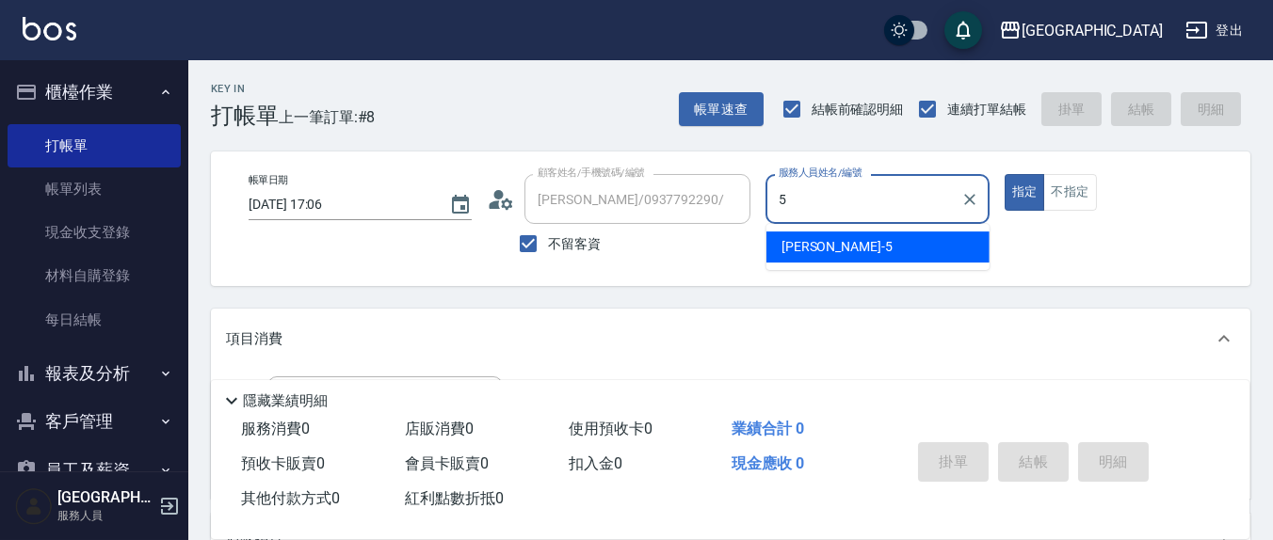
type input "[PERSON_NAME]5"
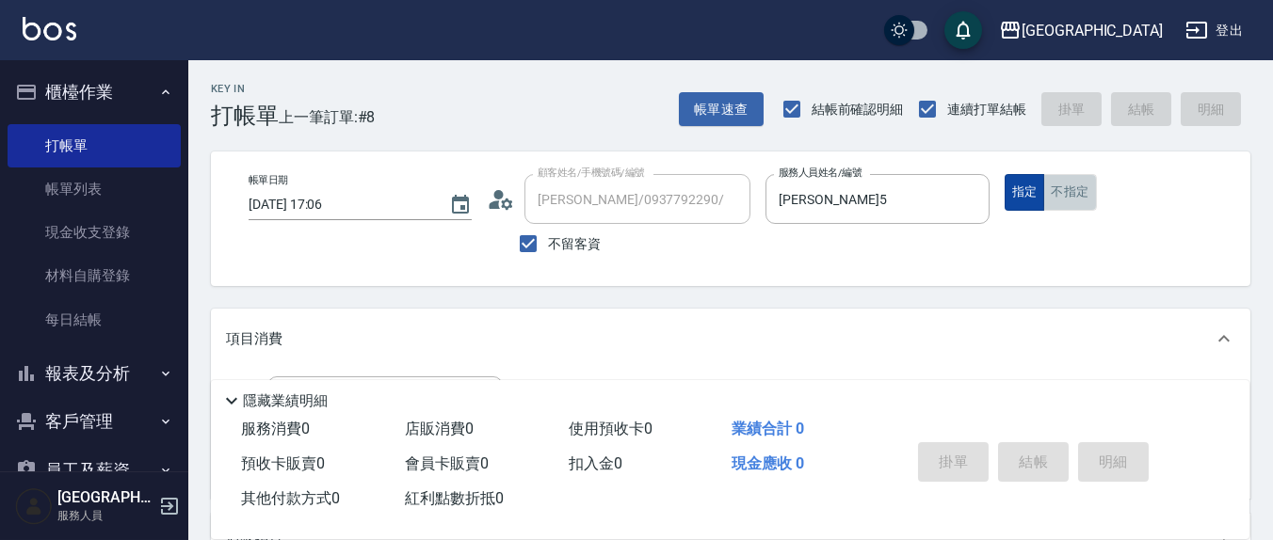
drag, startPoint x: 1069, startPoint y: 195, endPoint x: 1035, endPoint y: 201, distance: 34.4
click at [1069, 194] on button "不指定" at bounding box center [1069, 192] width 53 height 37
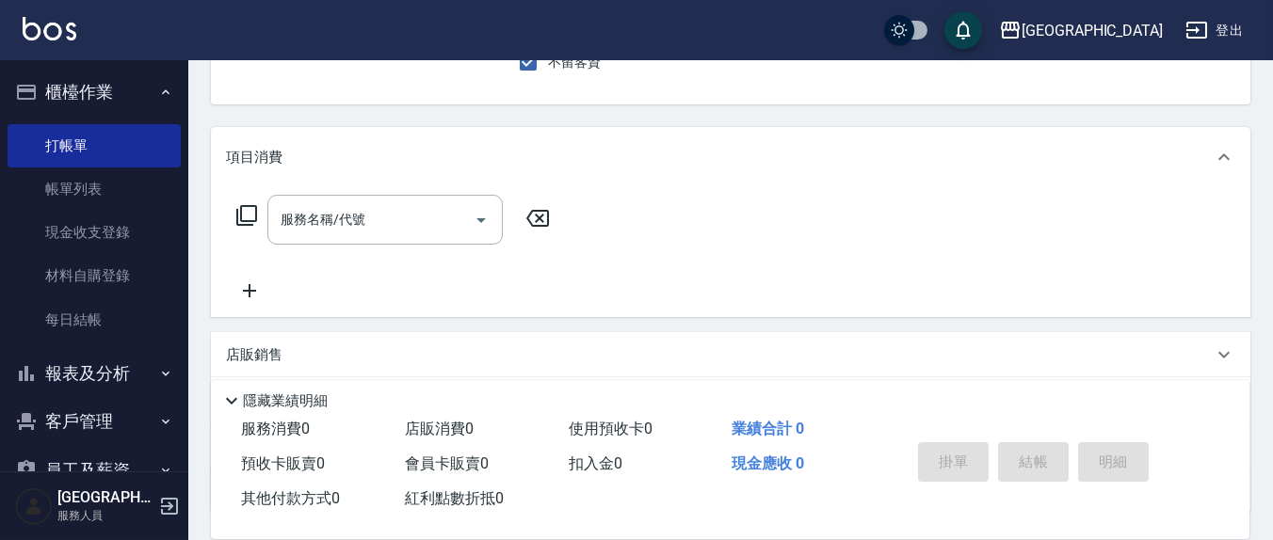
scroll to position [196, 0]
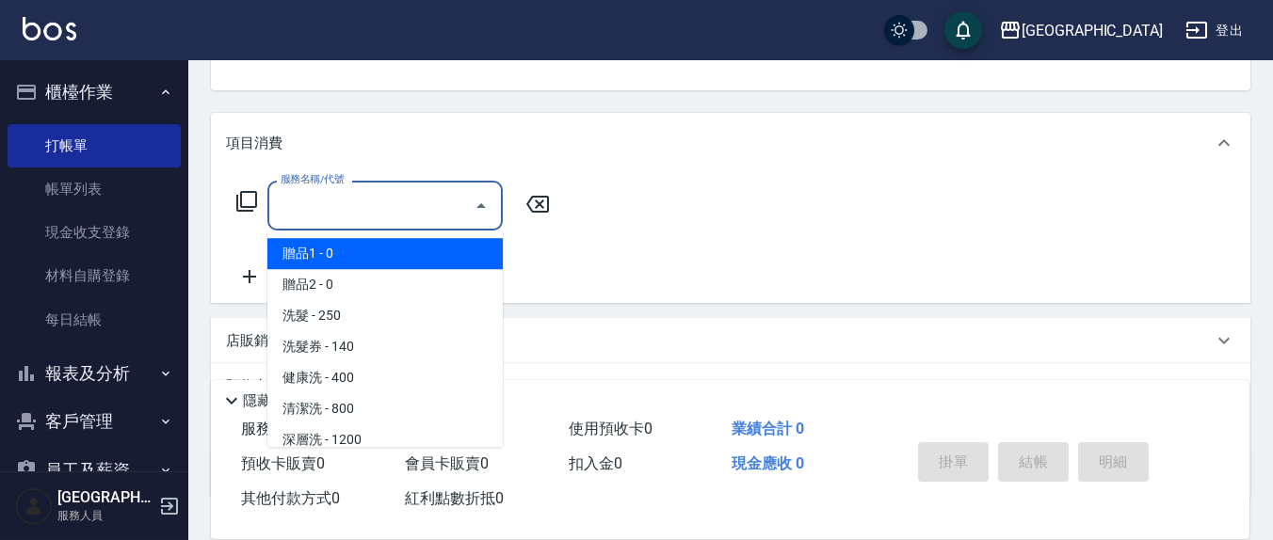
click at [432, 209] on input "服務名稱/代號" at bounding box center [371, 205] width 190 height 33
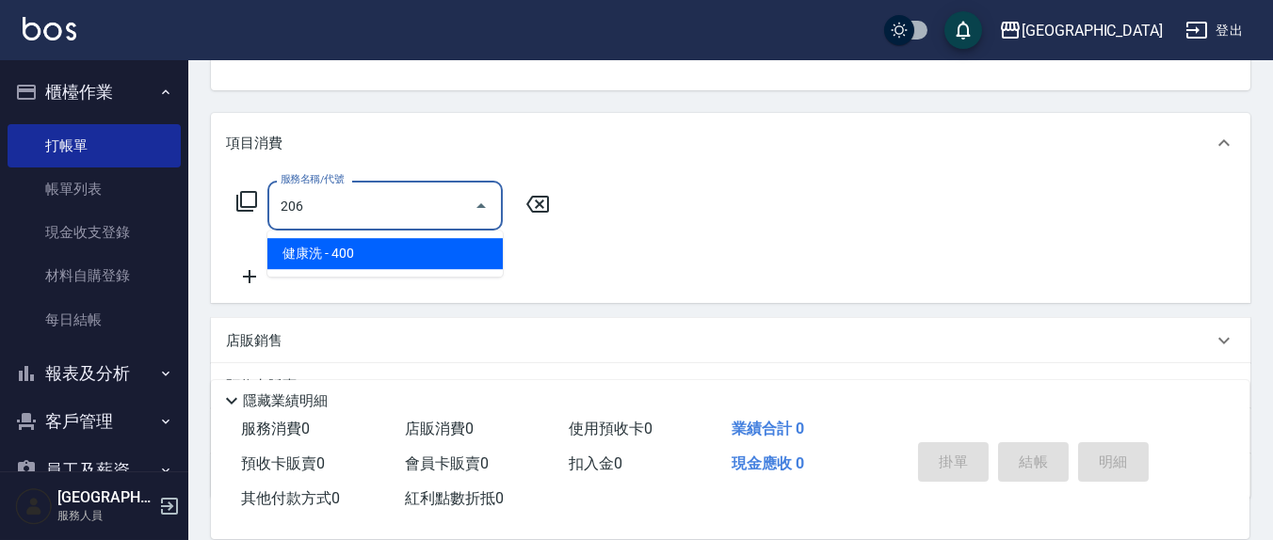
type input "健康洗(206)"
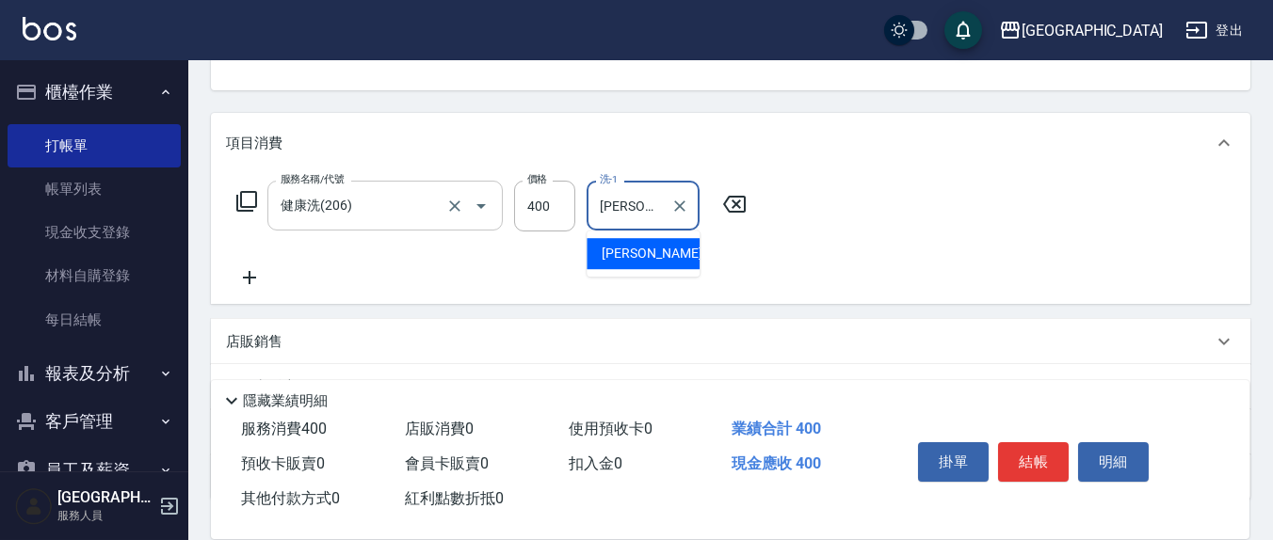
type input "[PERSON_NAME]-21"
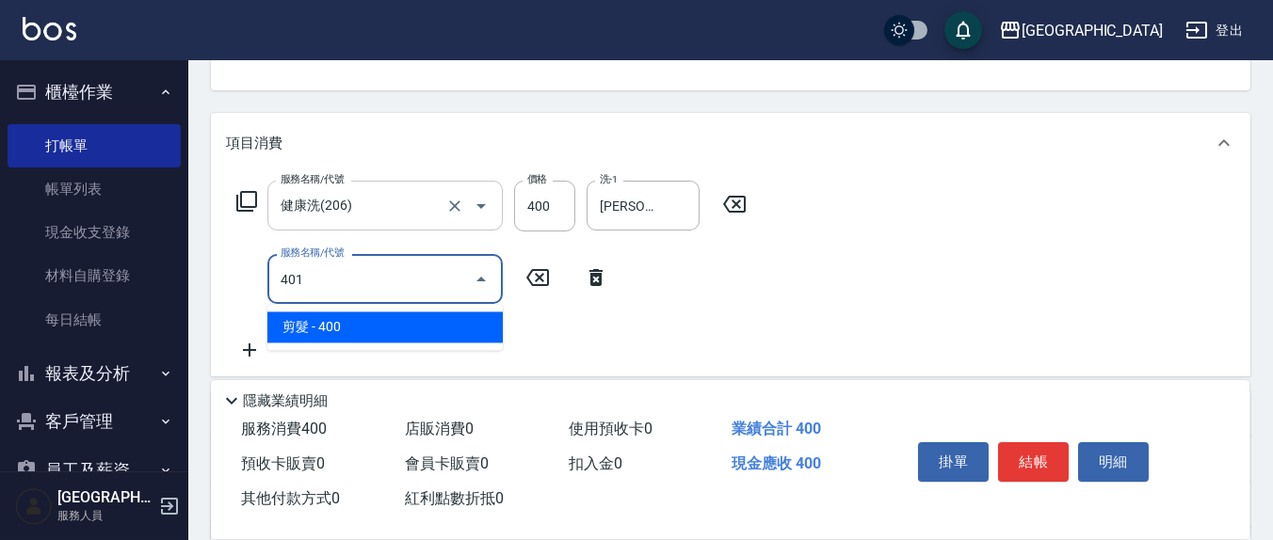
type input "剪髮(401)"
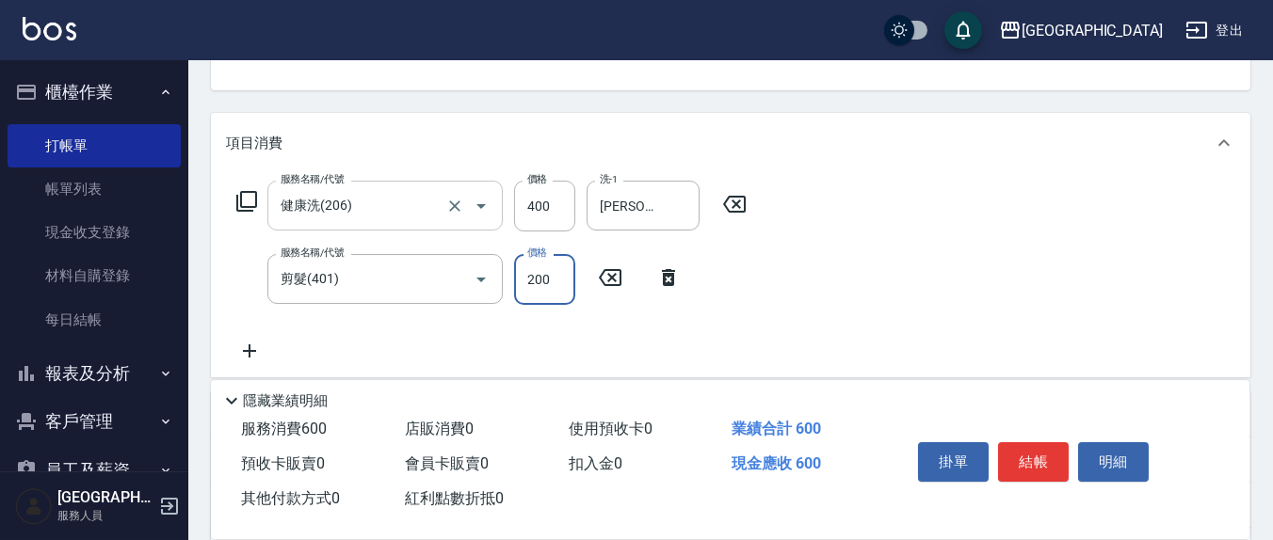
type input "200"
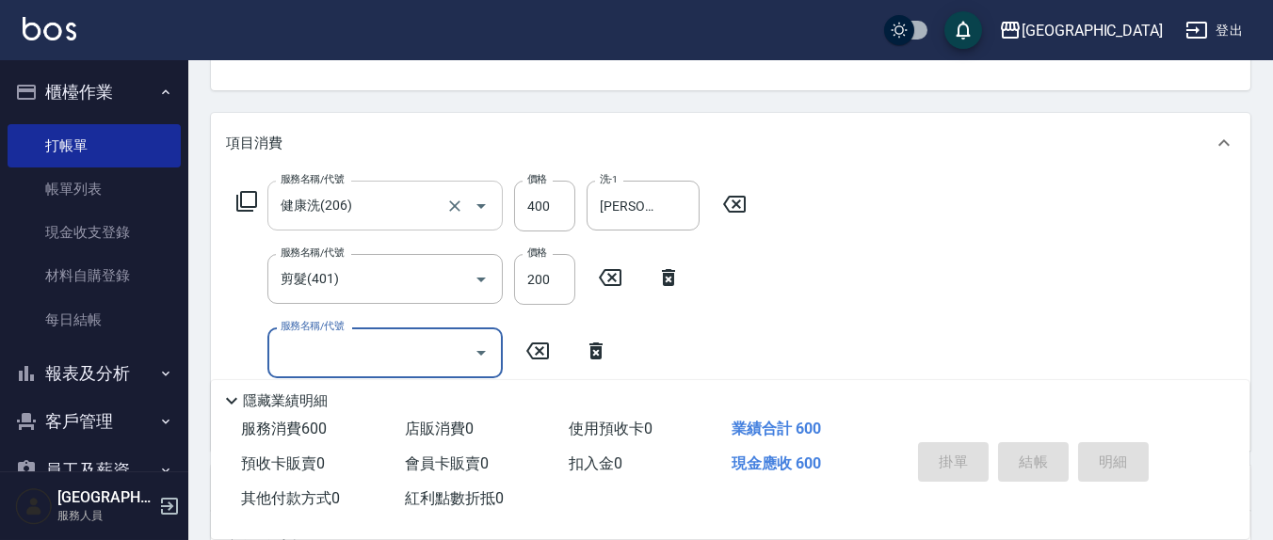
type button "false"
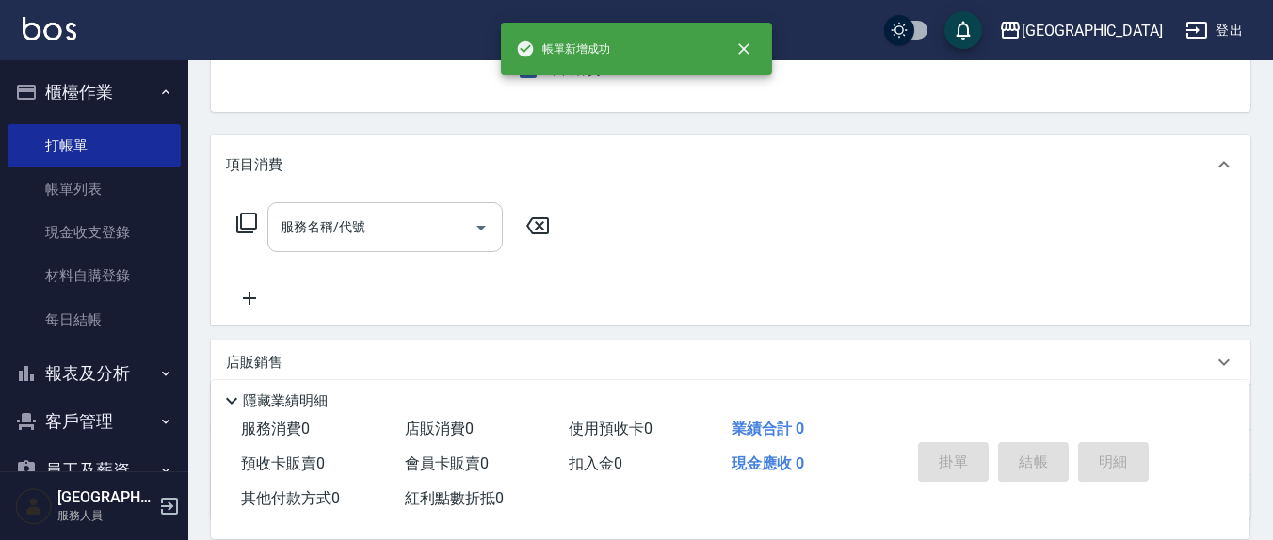
scroll to position [0, 0]
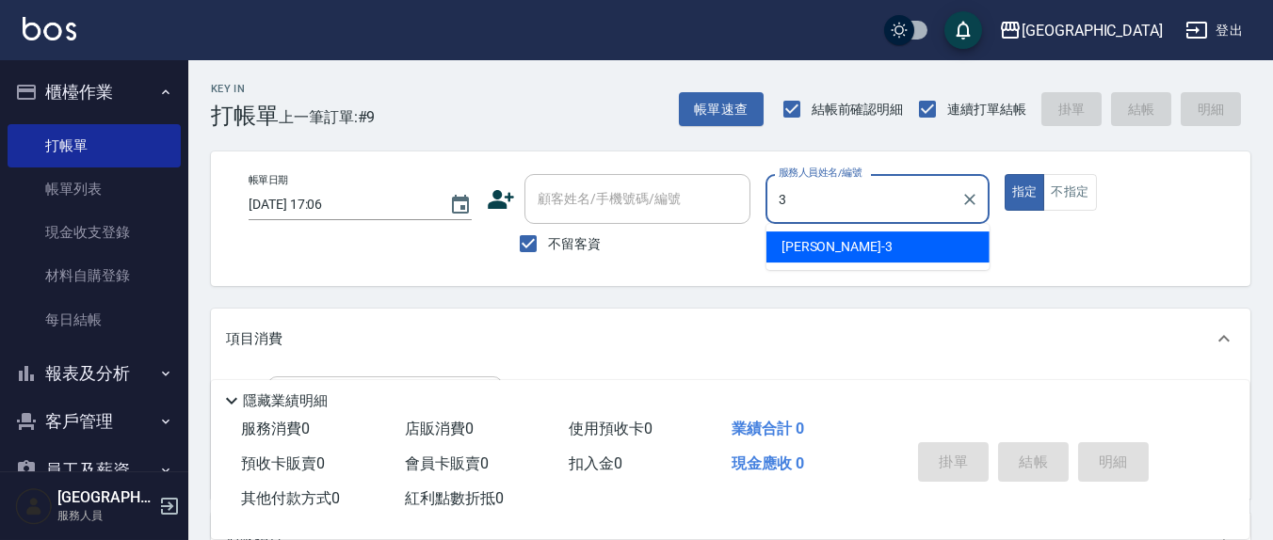
type input "[PERSON_NAME]-3"
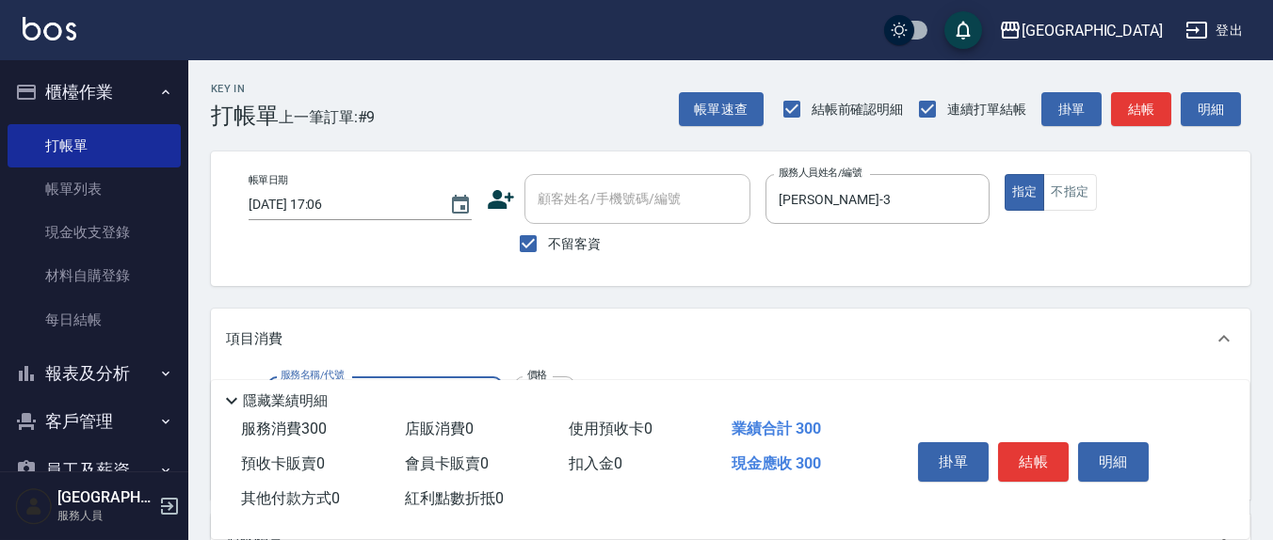
type input "[PERSON_NAME]洗髮精(210)"
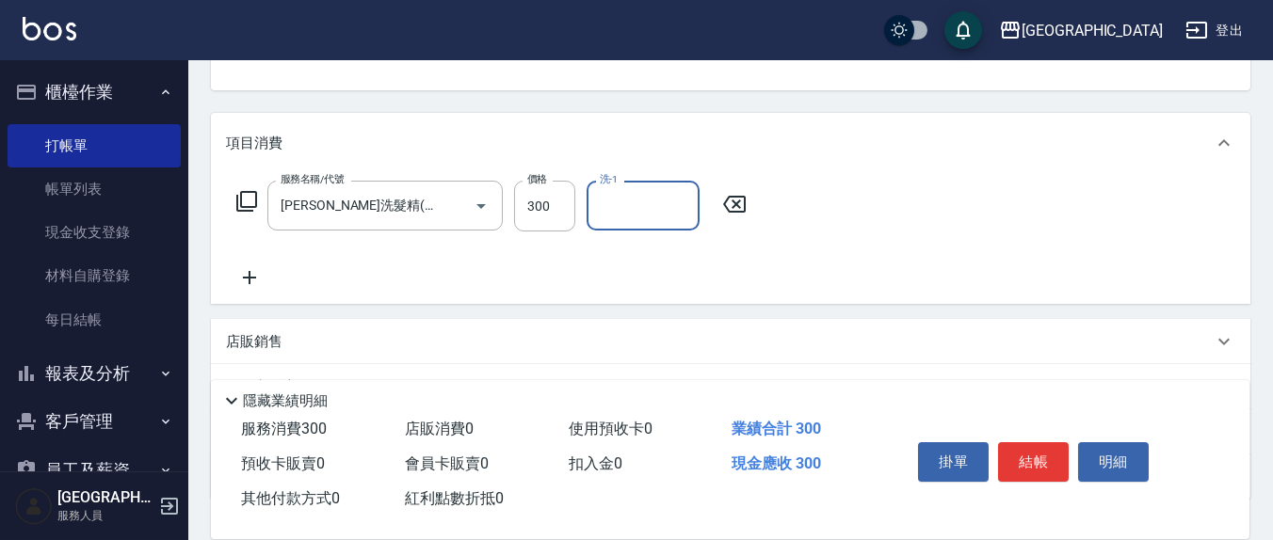
scroll to position [197, 0]
type input "[PERSON_NAME]-3"
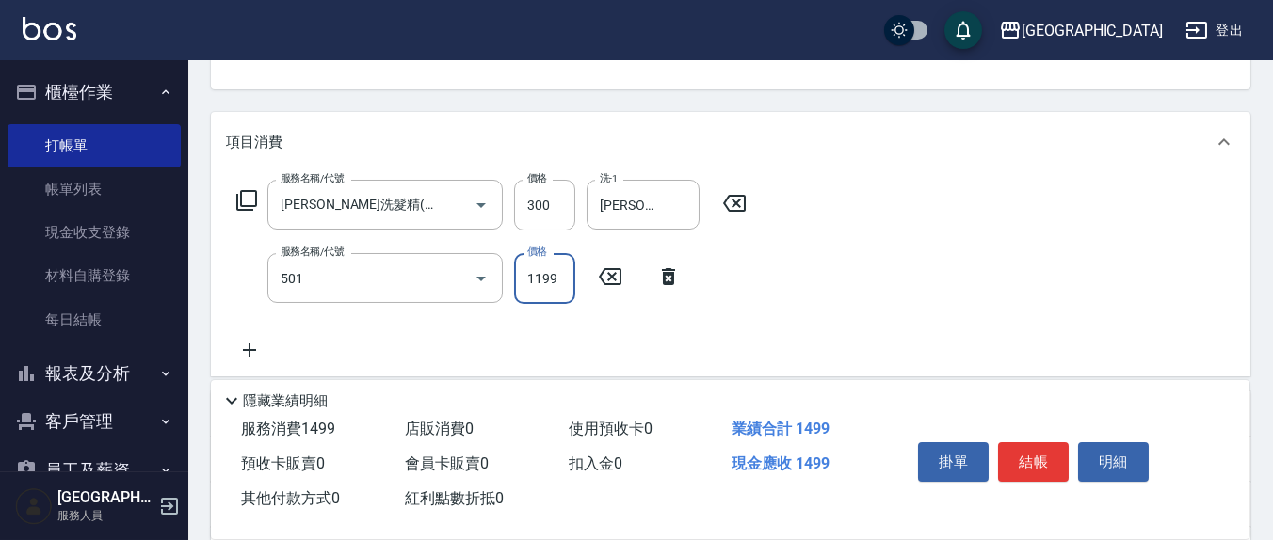
type input "染髮(501)"
type input "3000"
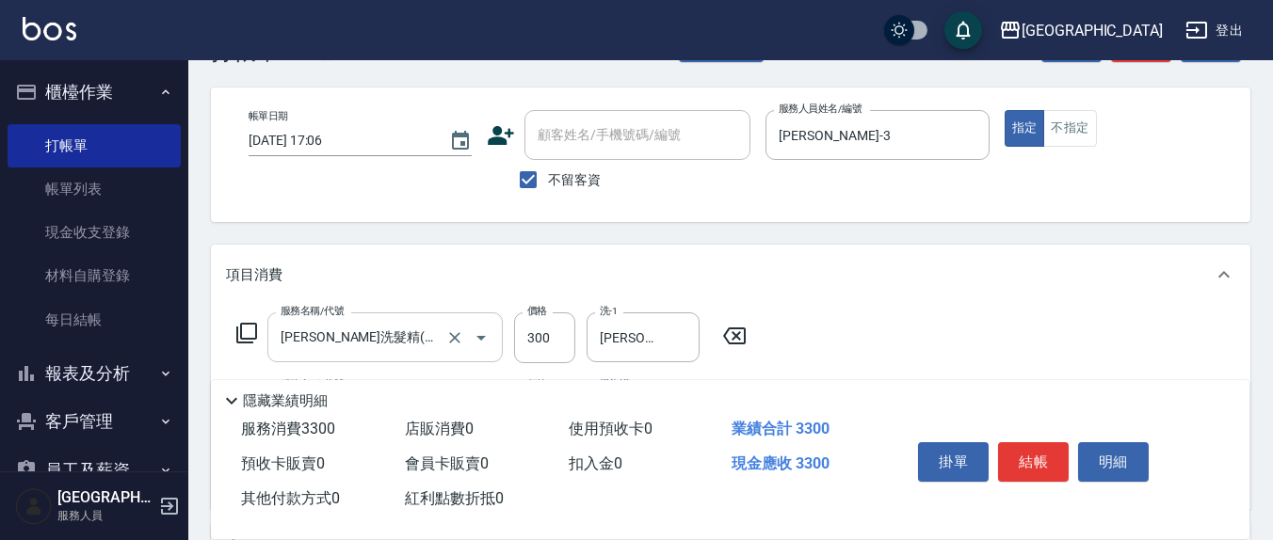
scroll to position [0, 0]
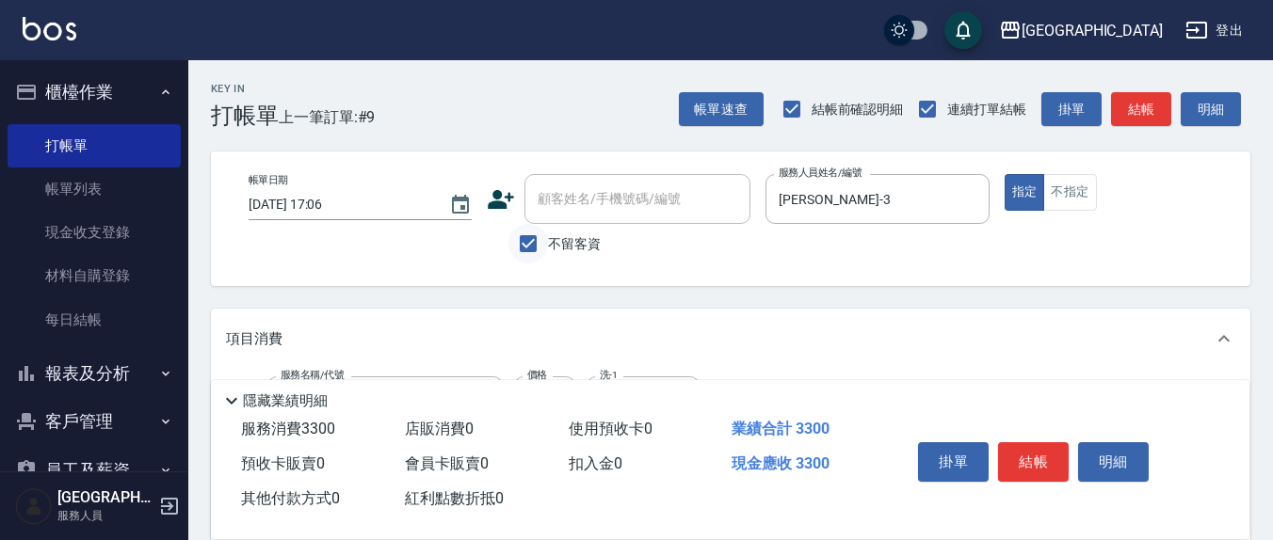
type input "[PERSON_NAME]-3"
drag, startPoint x: 525, startPoint y: 241, endPoint x: 582, endPoint y: 231, distance: 57.4
click at [525, 241] on input "不留客資" at bounding box center [528, 244] width 40 height 40
checkbox input "false"
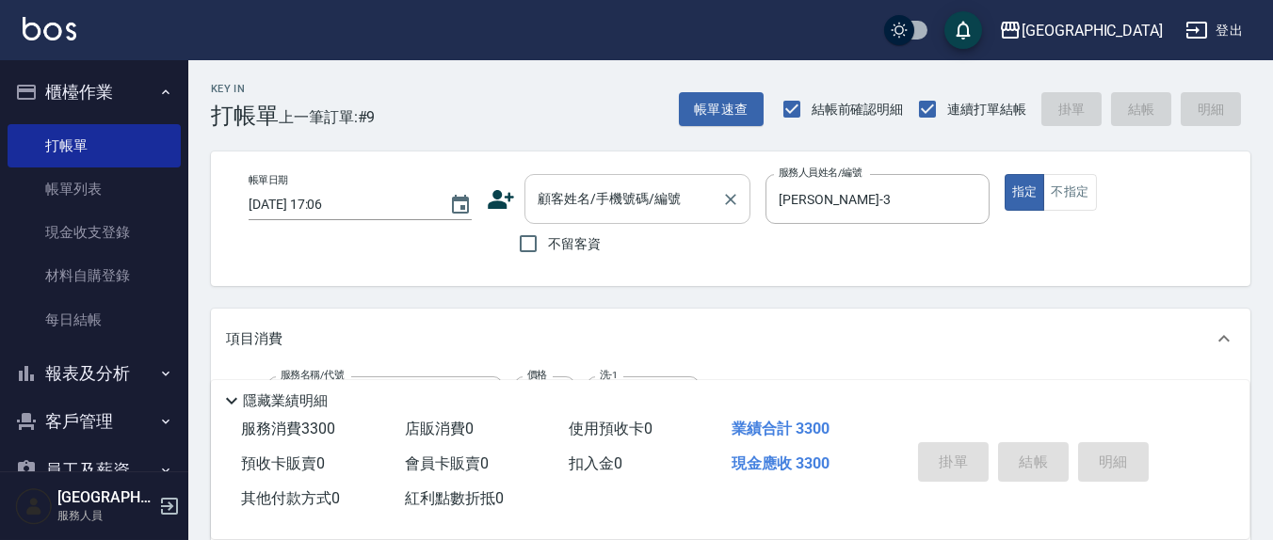
click at [584, 220] on div "顧客姓名/手機號碼/編號" at bounding box center [637, 199] width 226 height 50
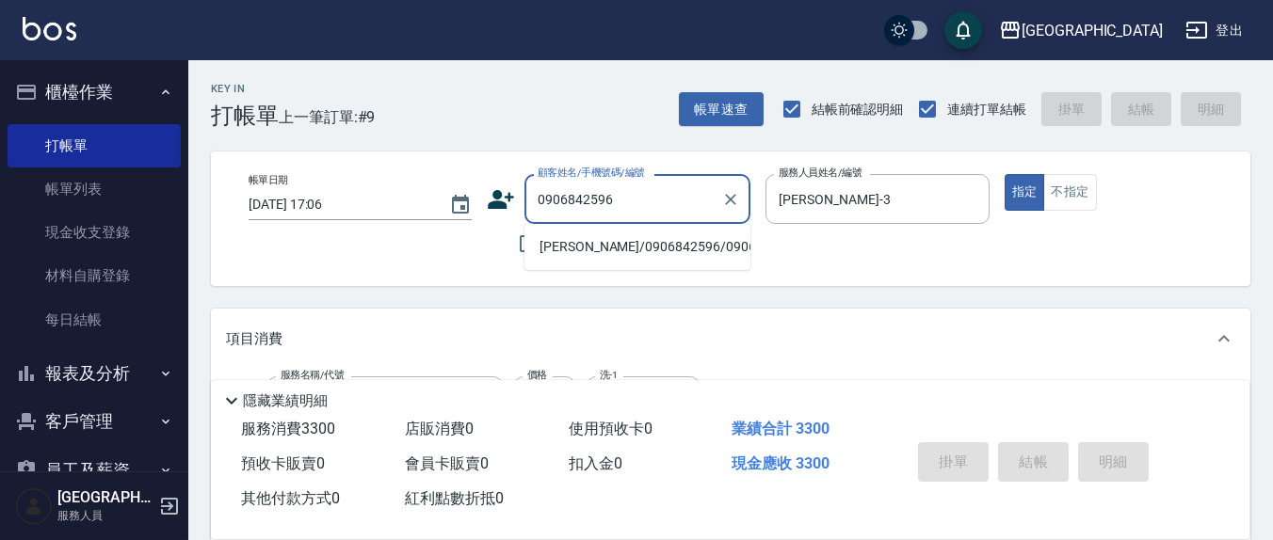
click at [583, 247] on li "[PERSON_NAME]/0906842596/0906842596" at bounding box center [637, 247] width 226 height 31
type input "[PERSON_NAME]/0906842596/0906842596"
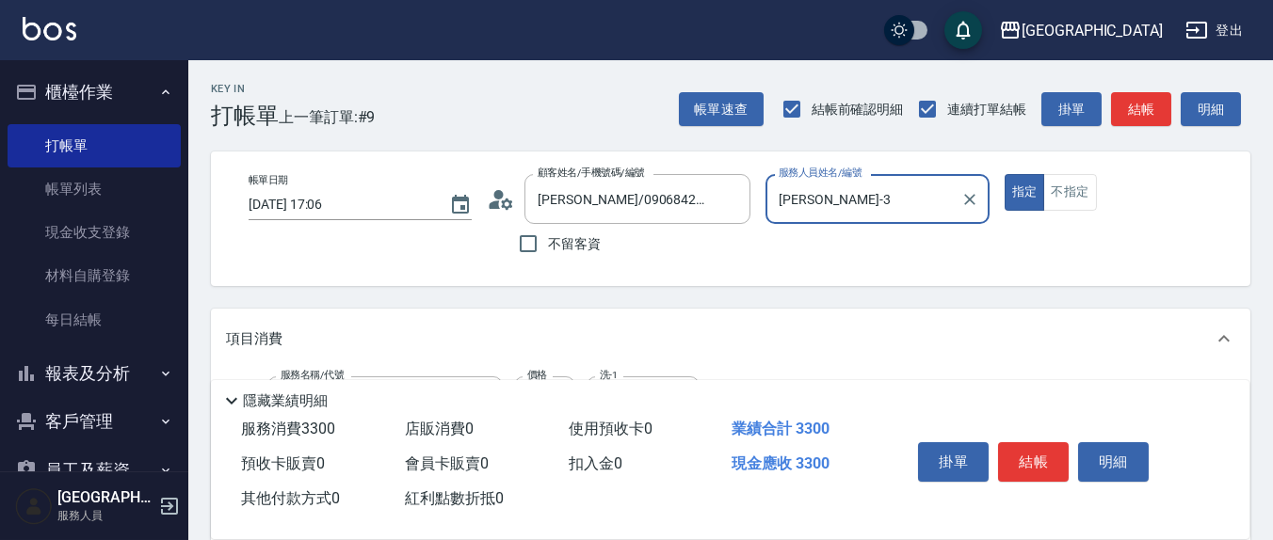
click at [1004, 174] on button "指定" at bounding box center [1024, 192] width 40 height 37
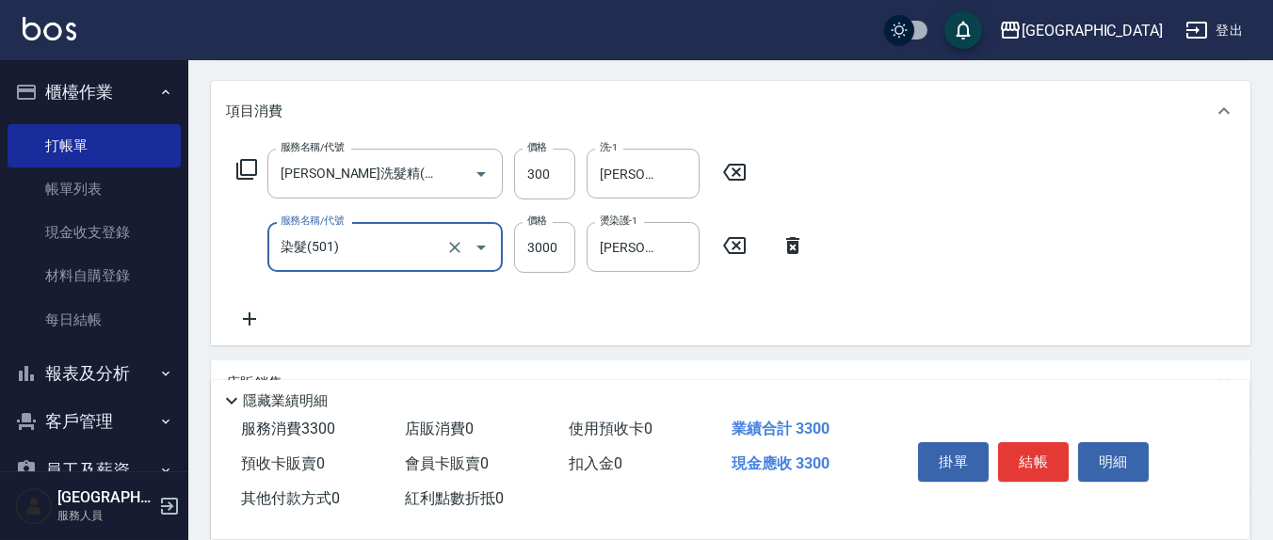
scroll to position [196, 0]
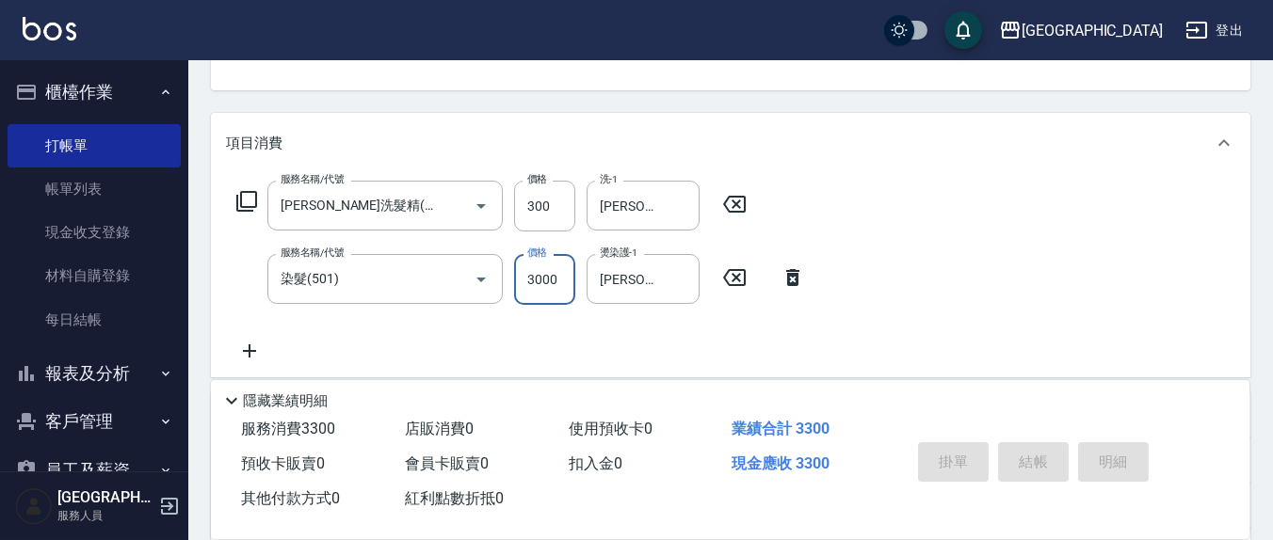
type input "[DATE] 17:07"
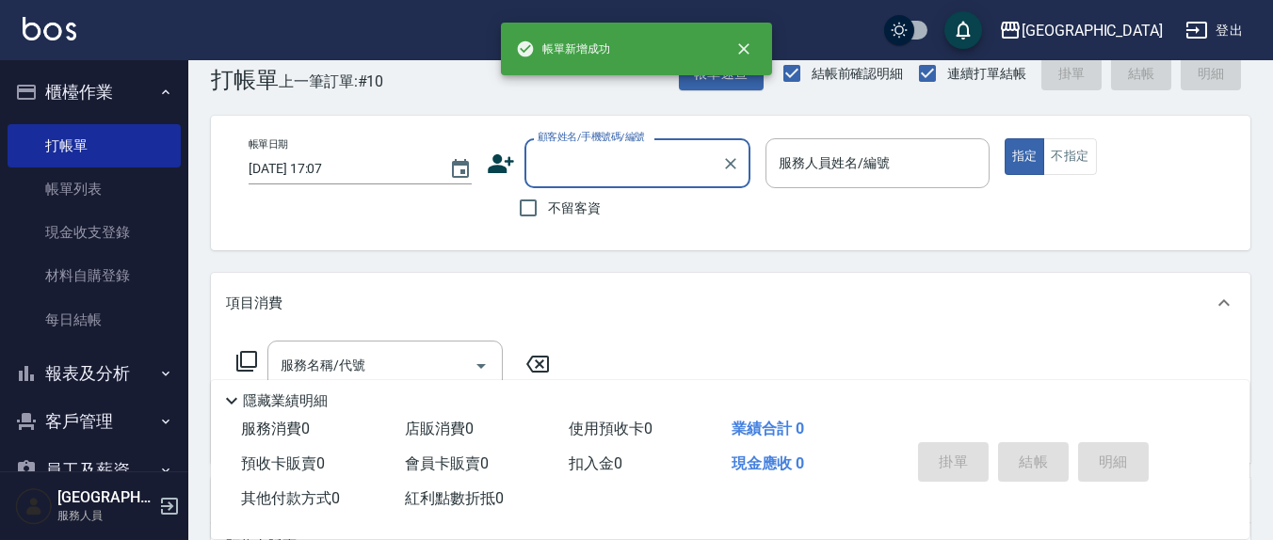
scroll to position [0, 0]
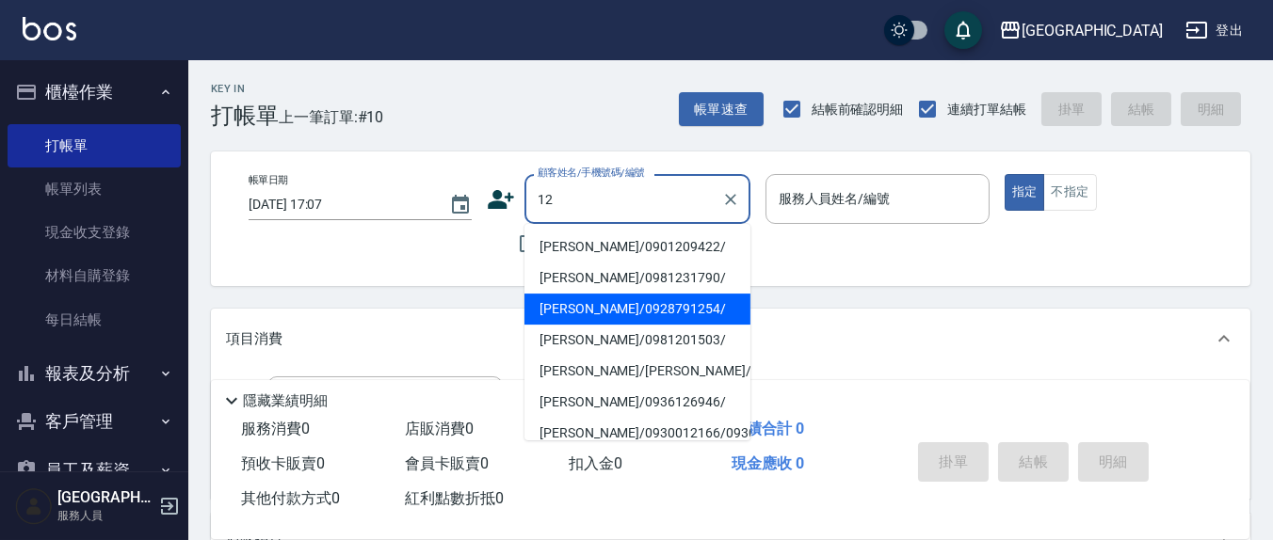
type input "12"
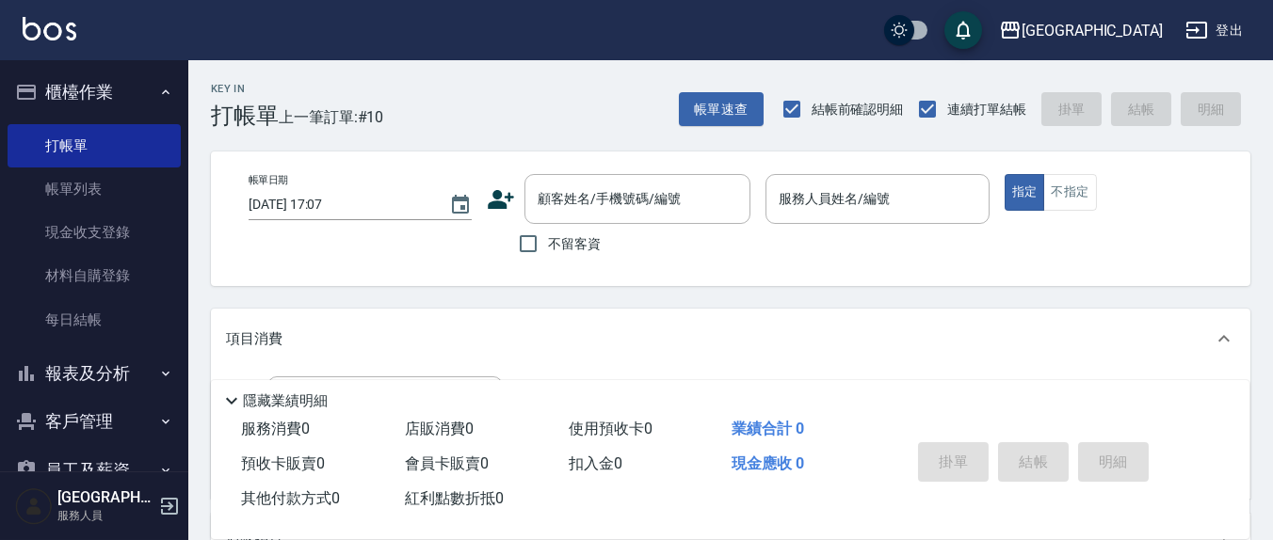
click at [470, 265] on div "帳單日期 [DATE] 17:07 顧客姓名/手機號碼/編號 顧客姓名/手機號碼/編號 不留客資 服務人員姓名/編號 服務人員姓名/編號 指定 不指定" at bounding box center [730, 219] width 1039 height 135
click at [527, 240] on input "不留客資" at bounding box center [528, 244] width 40 height 40
checkbox input "true"
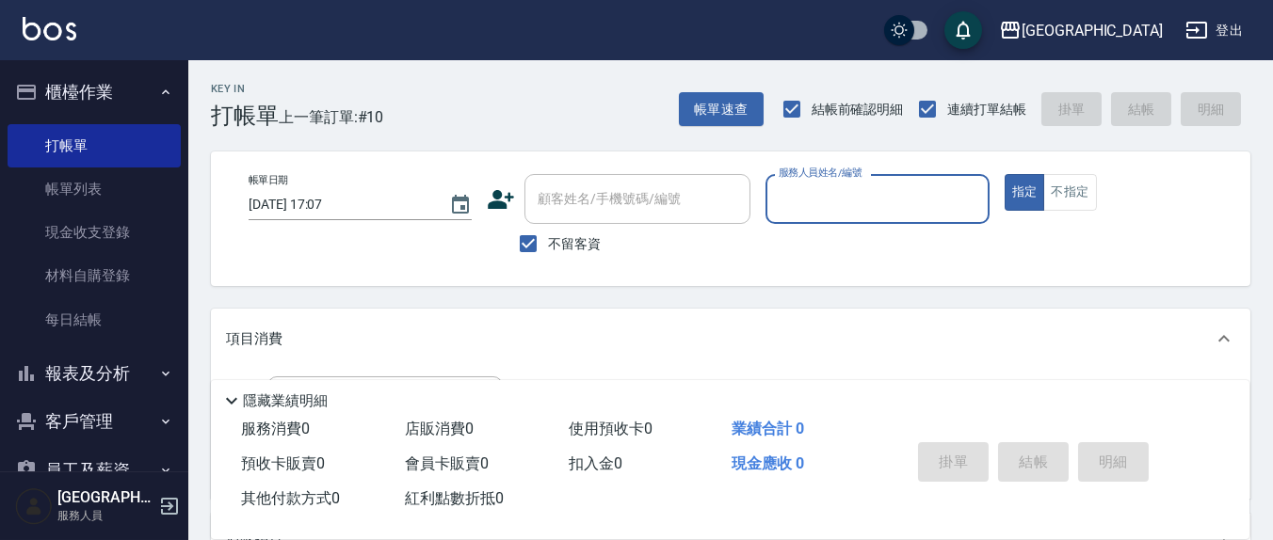
click at [872, 210] on input "服務人員姓名/編號" at bounding box center [877, 199] width 206 height 33
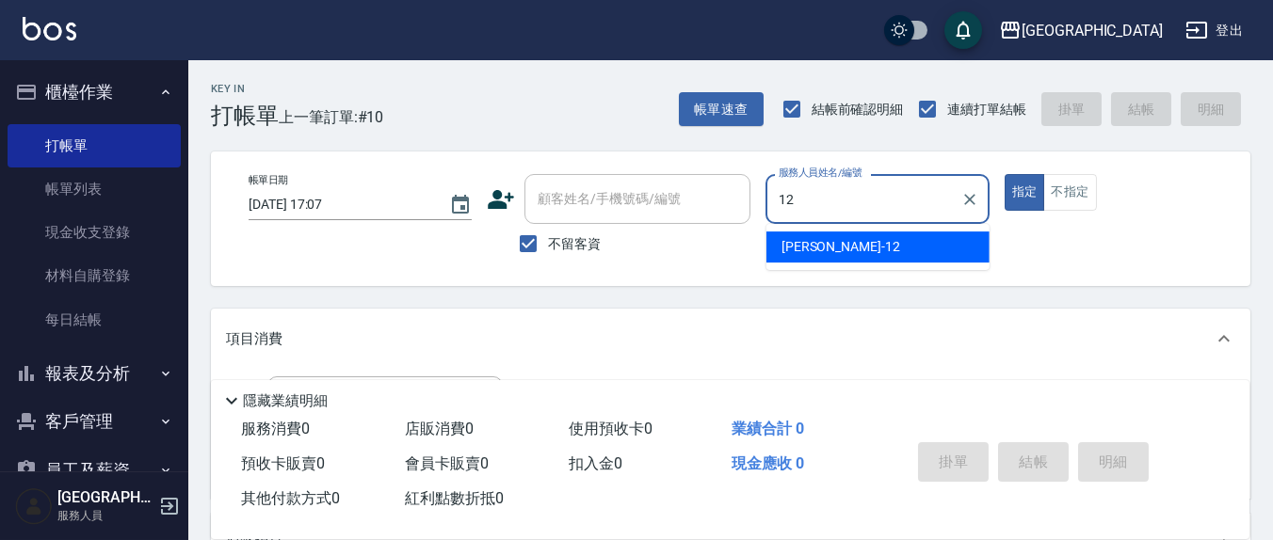
type input "[PERSON_NAME]-12"
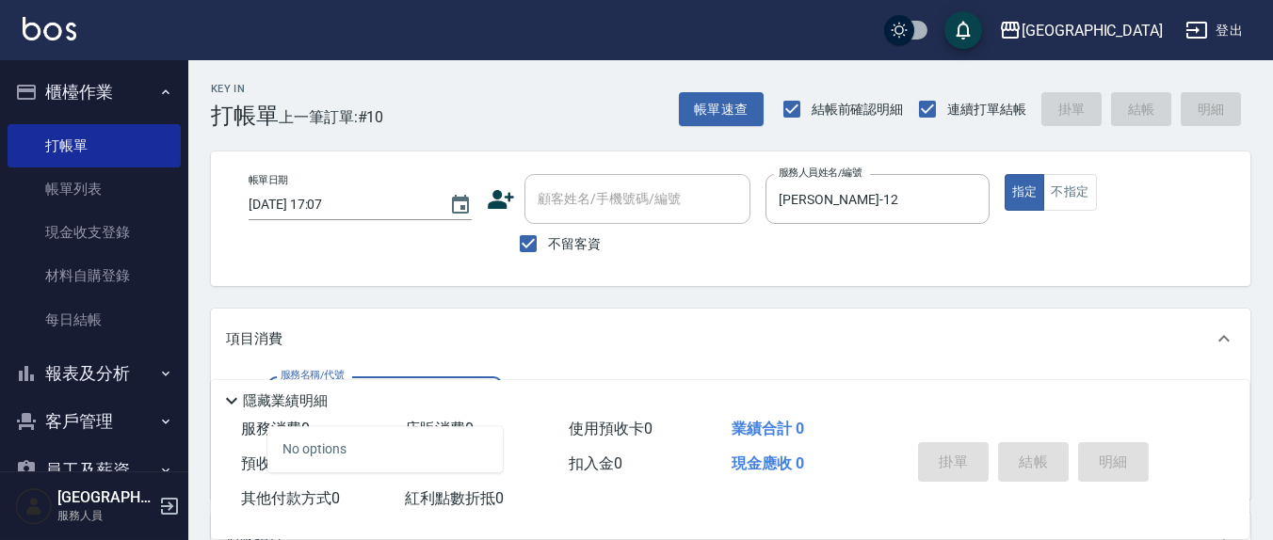
scroll to position [196, 0]
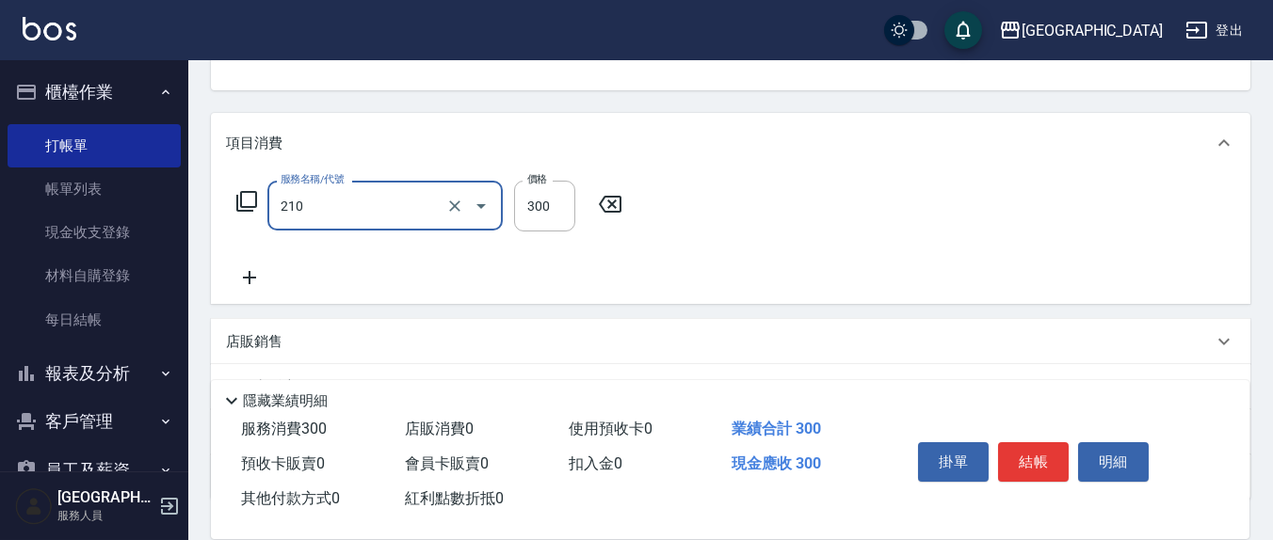
type input "[PERSON_NAME]洗髮精(210)"
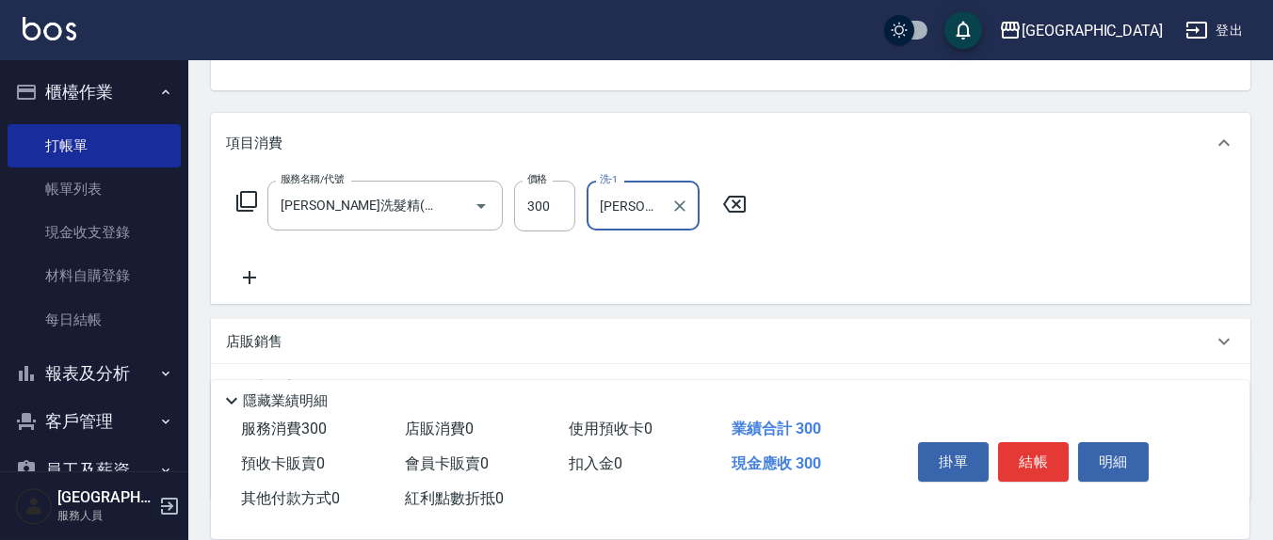
type input "[PERSON_NAME]-8"
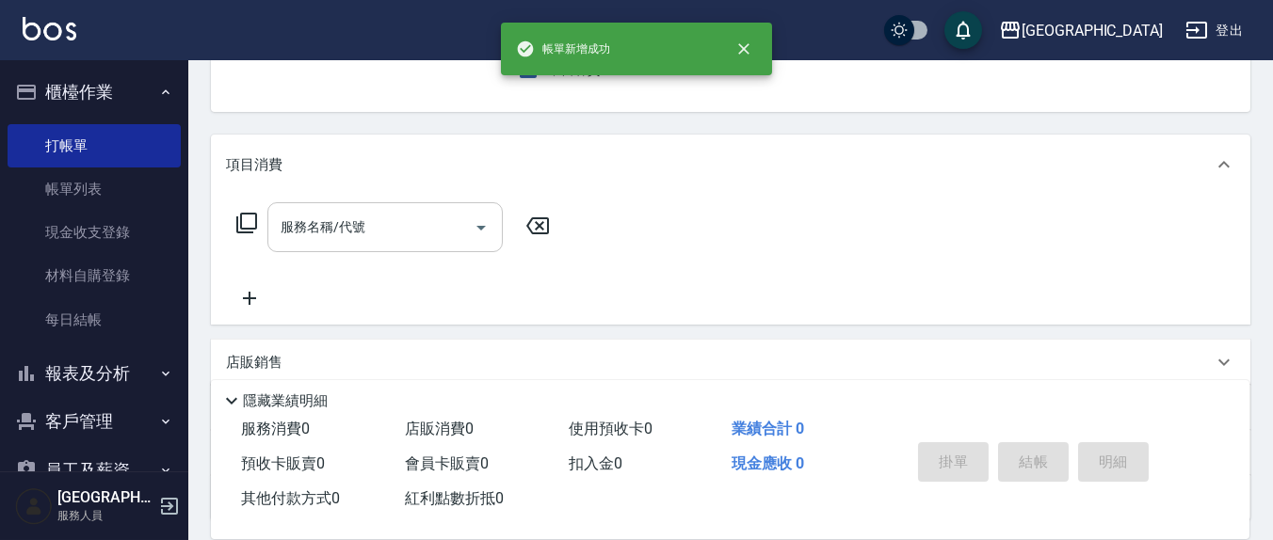
scroll to position [0, 0]
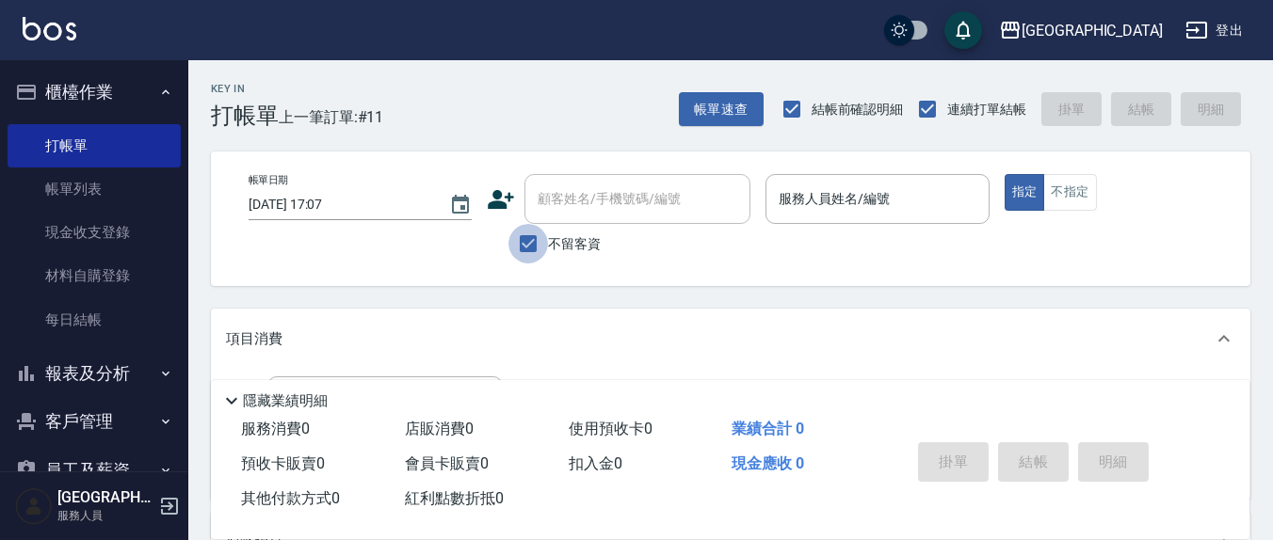
click at [519, 246] on input "不留客資" at bounding box center [528, 244] width 40 height 40
checkbox input "false"
click at [567, 216] on div "顧客姓名/手機號碼/編號" at bounding box center [637, 199] width 226 height 50
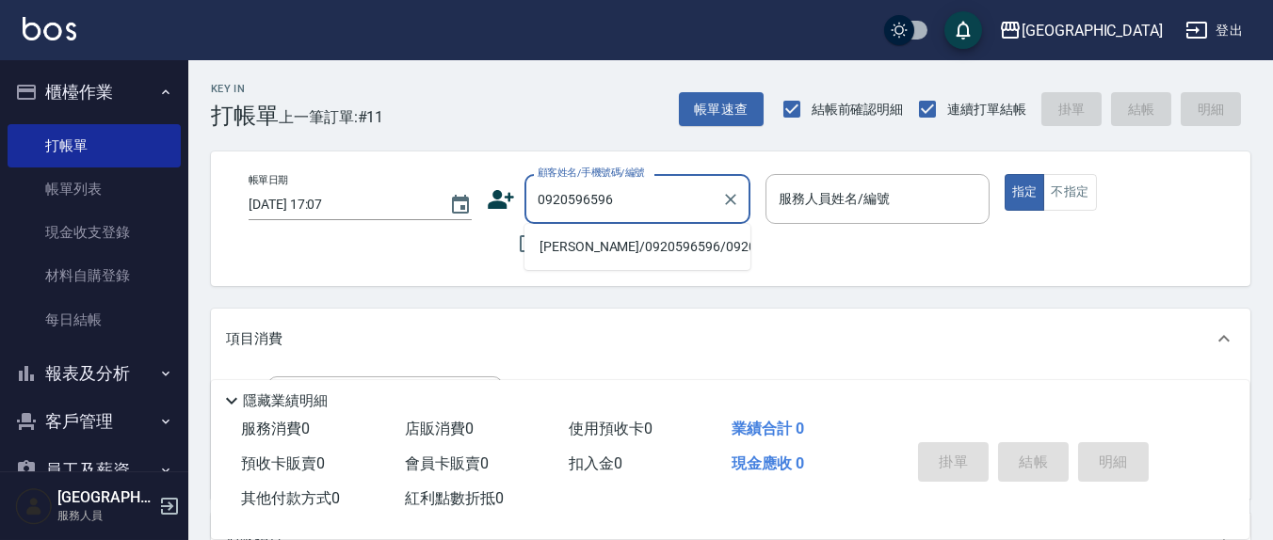
click at [560, 263] on li "[PERSON_NAME]/0920596596/0920596596" at bounding box center [637, 247] width 226 height 31
type input "[PERSON_NAME]/0920596596/0920596596"
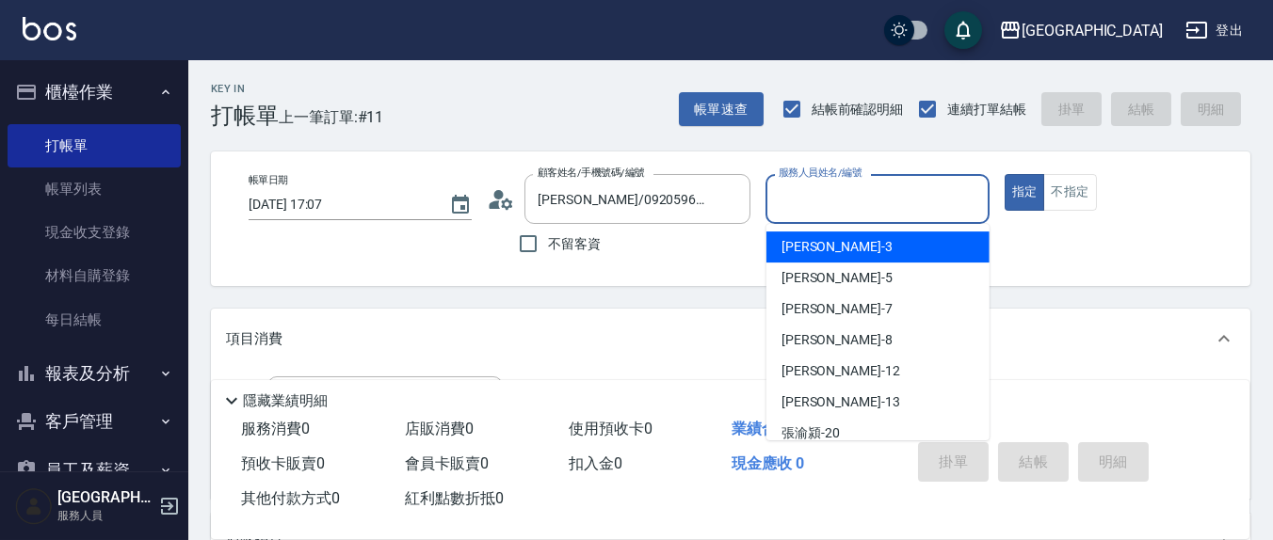
click at [846, 212] on input "服務人員姓名/編號" at bounding box center [877, 199] width 206 height 33
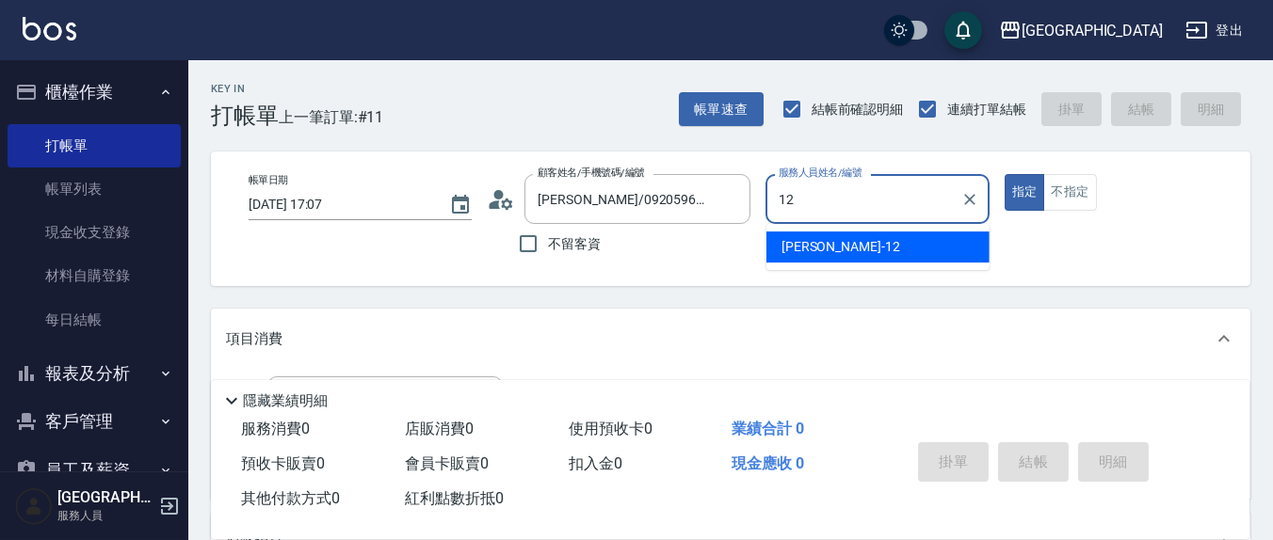
type input "[PERSON_NAME]-12"
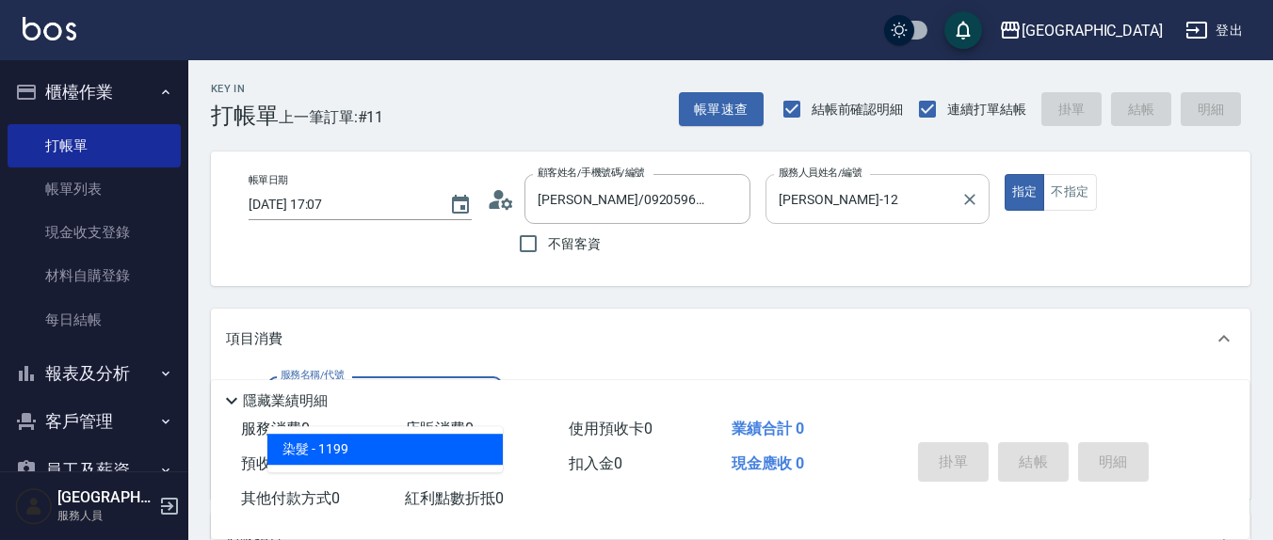
type input "染髮(501)"
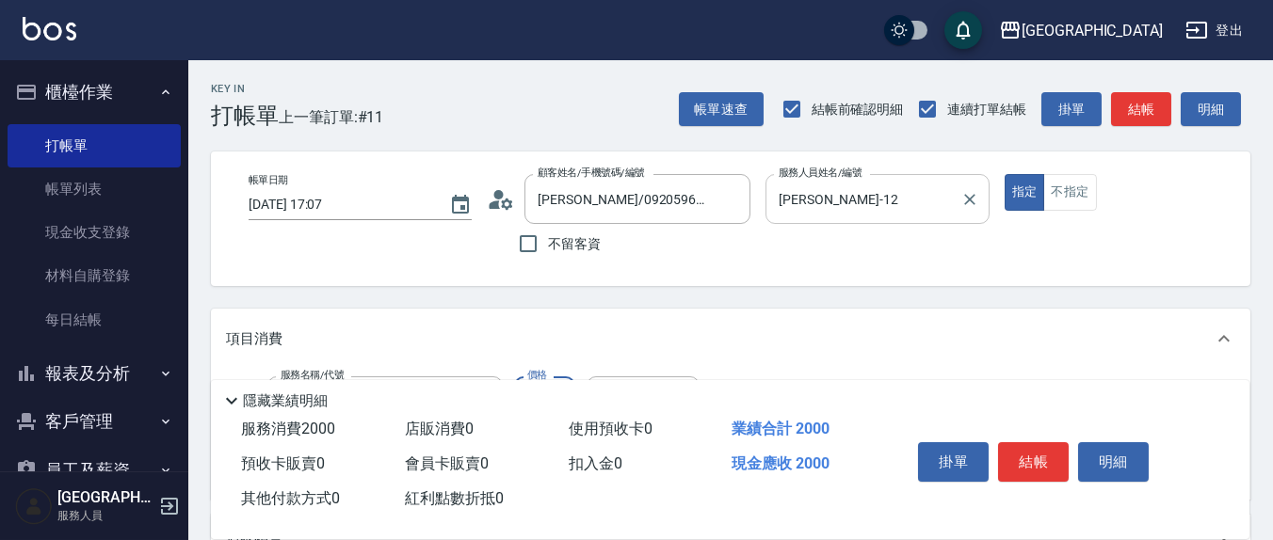
type input "2000"
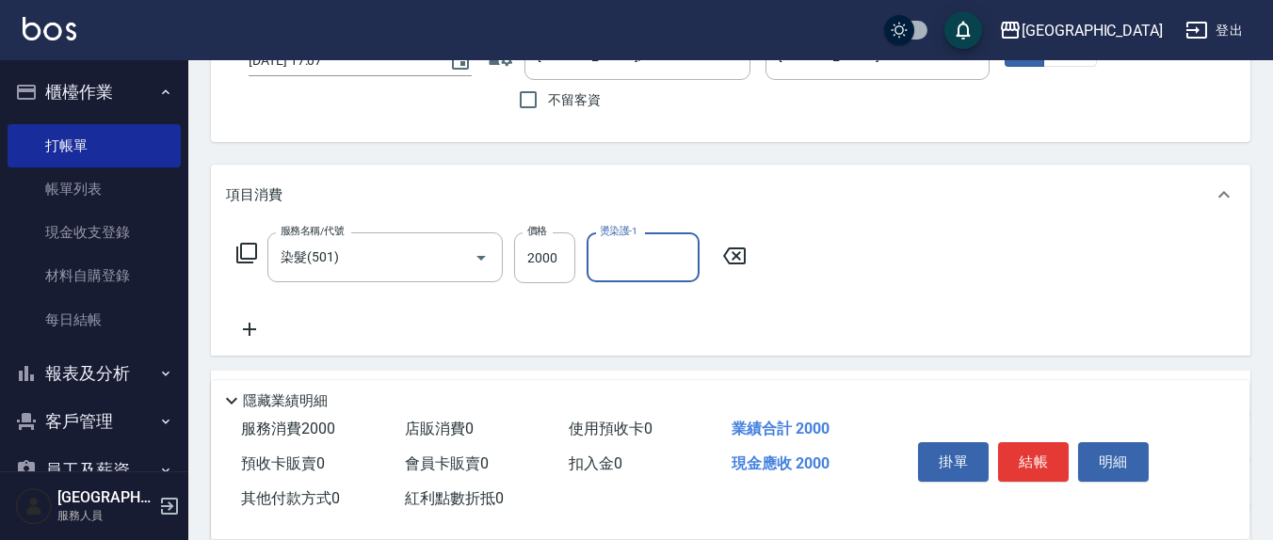
scroll to position [196, 0]
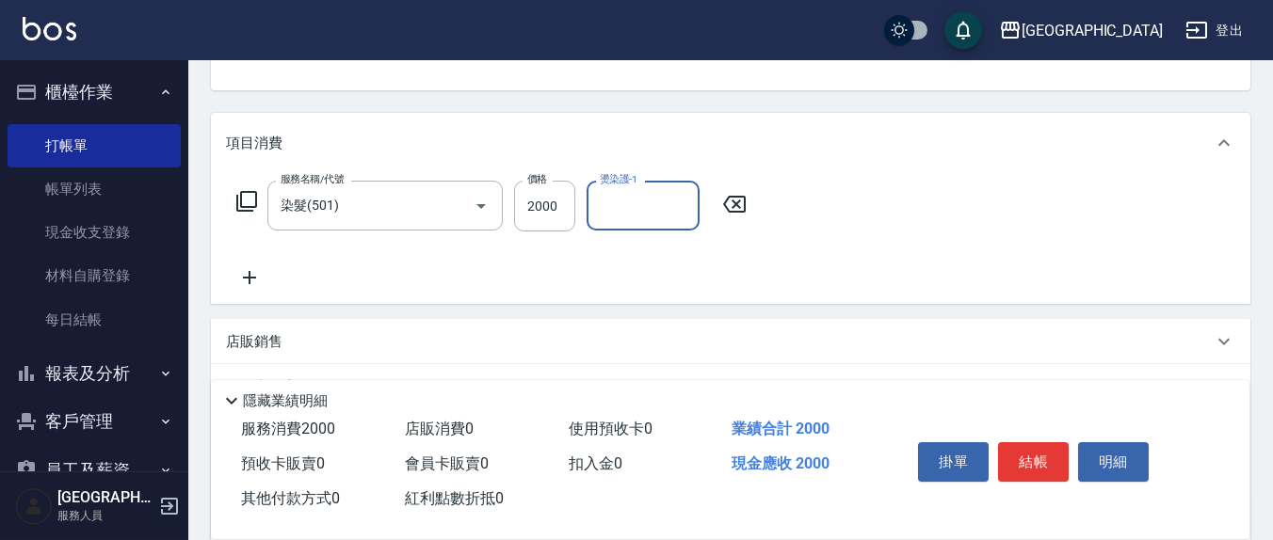
click at [643, 217] on input "燙染護-1" at bounding box center [643, 205] width 96 height 33
type input "[PERSON_NAME]-12"
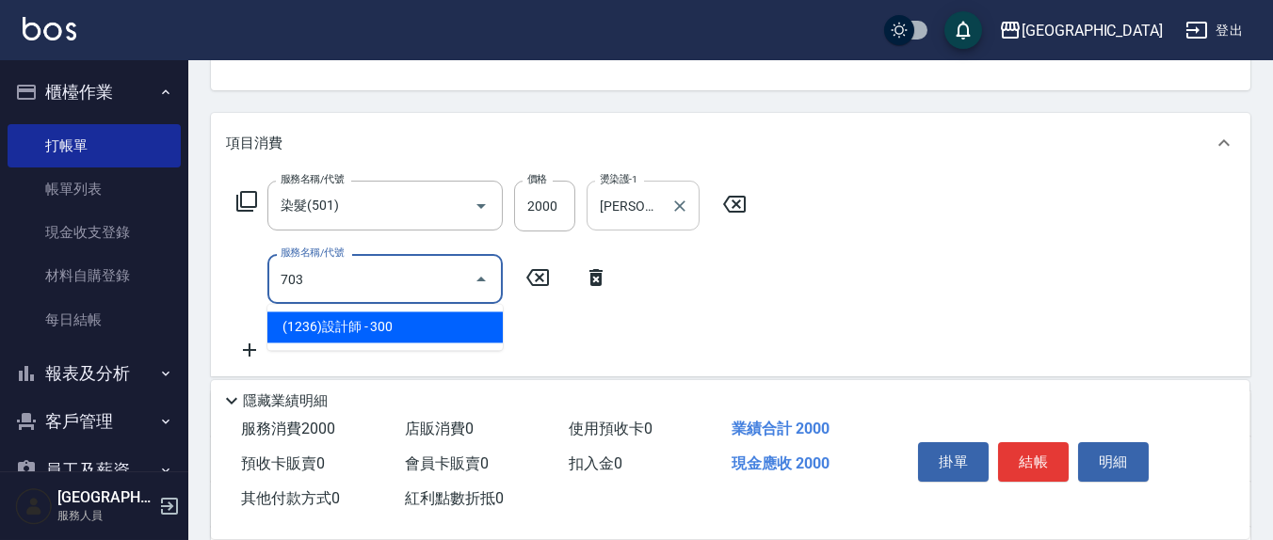
type input "(1236)設計師(703)"
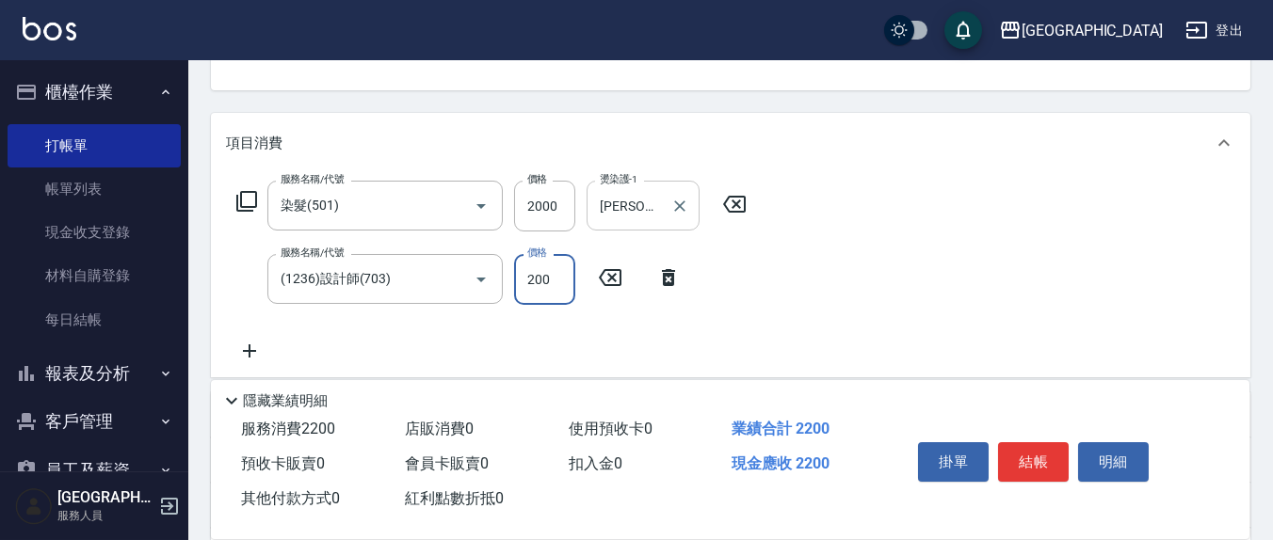
type input "200"
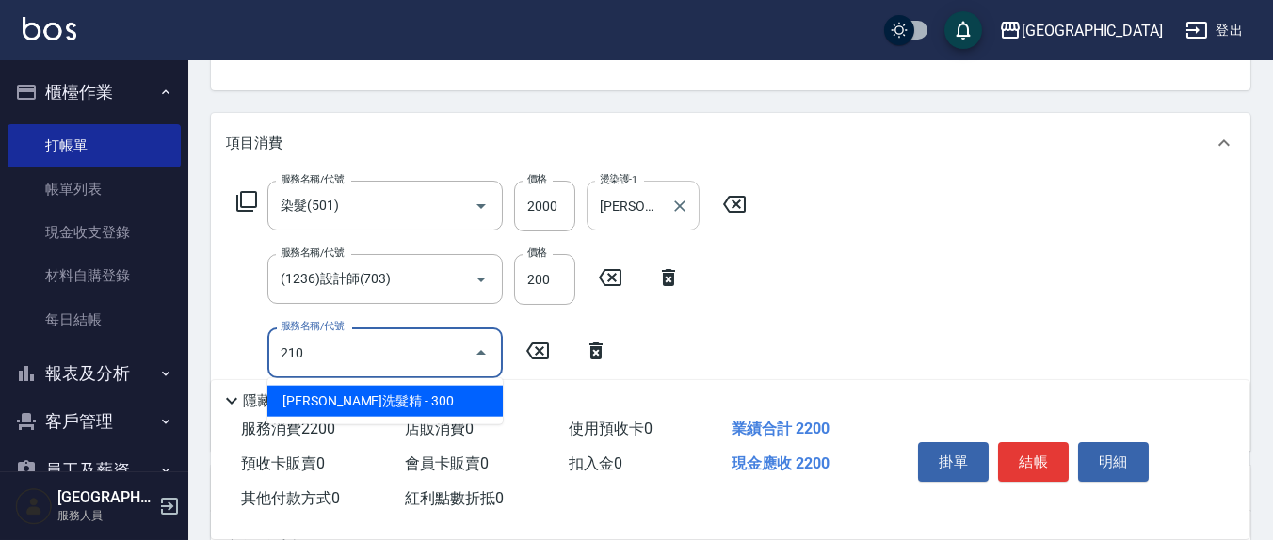
type input "[PERSON_NAME]洗髮精(210)"
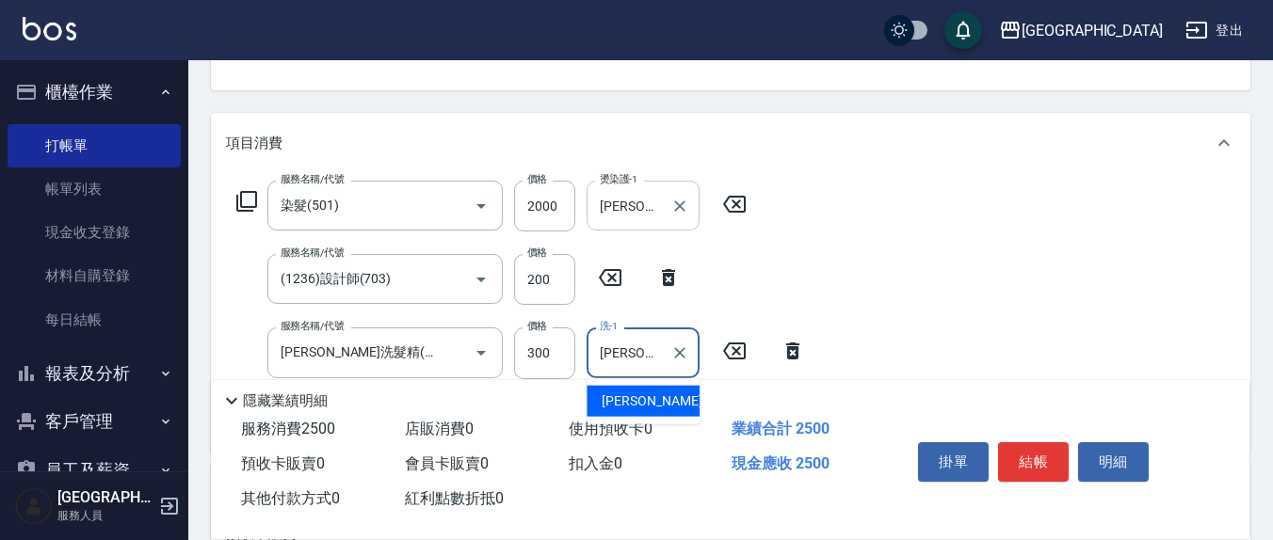
type input "[PERSON_NAME]-21"
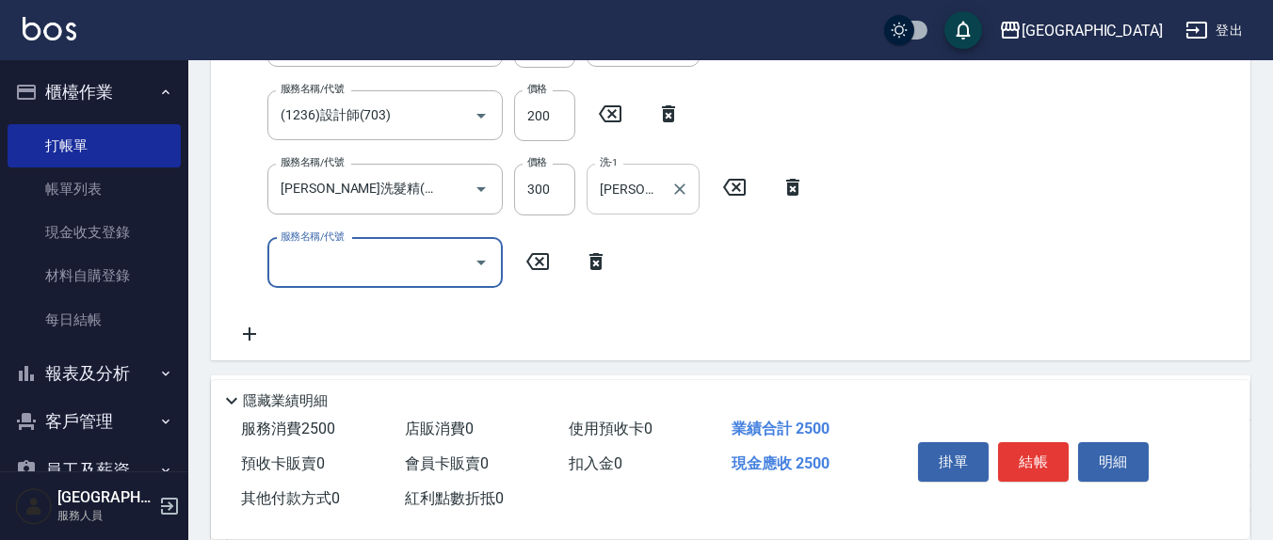
scroll to position [392, 0]
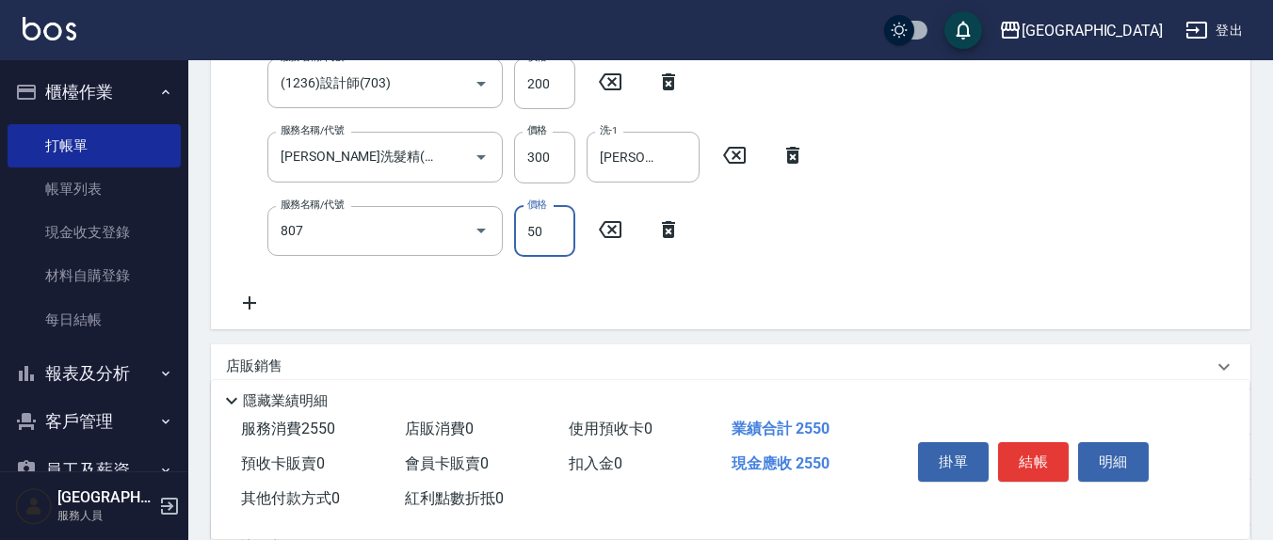
type input "TG護髮素(潤絲)(807)"
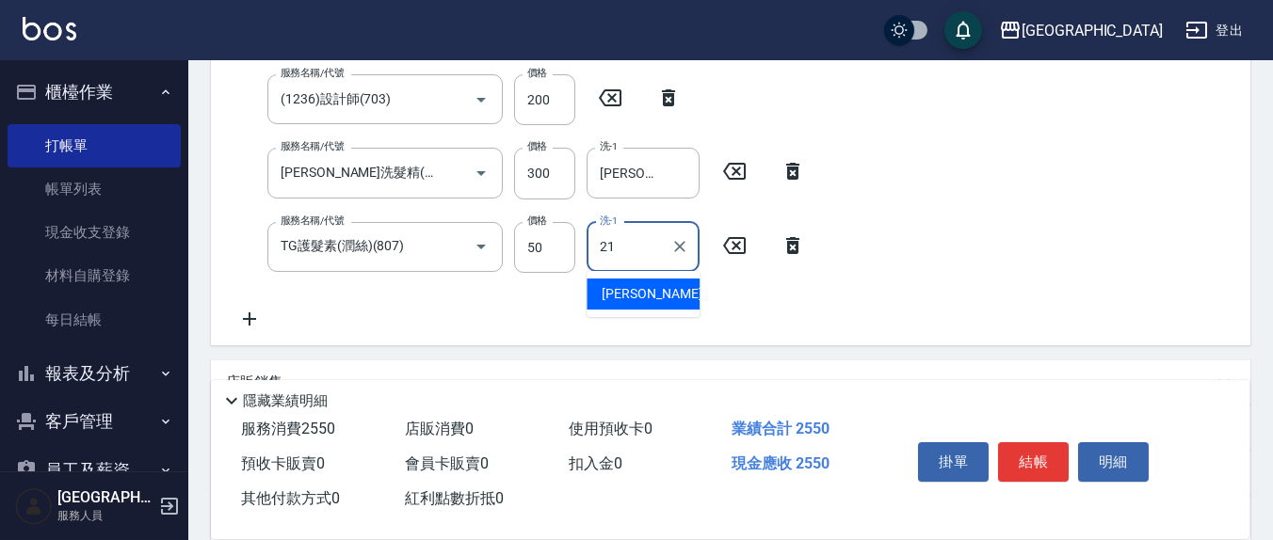
type input "[PERSON_NAME]-21"
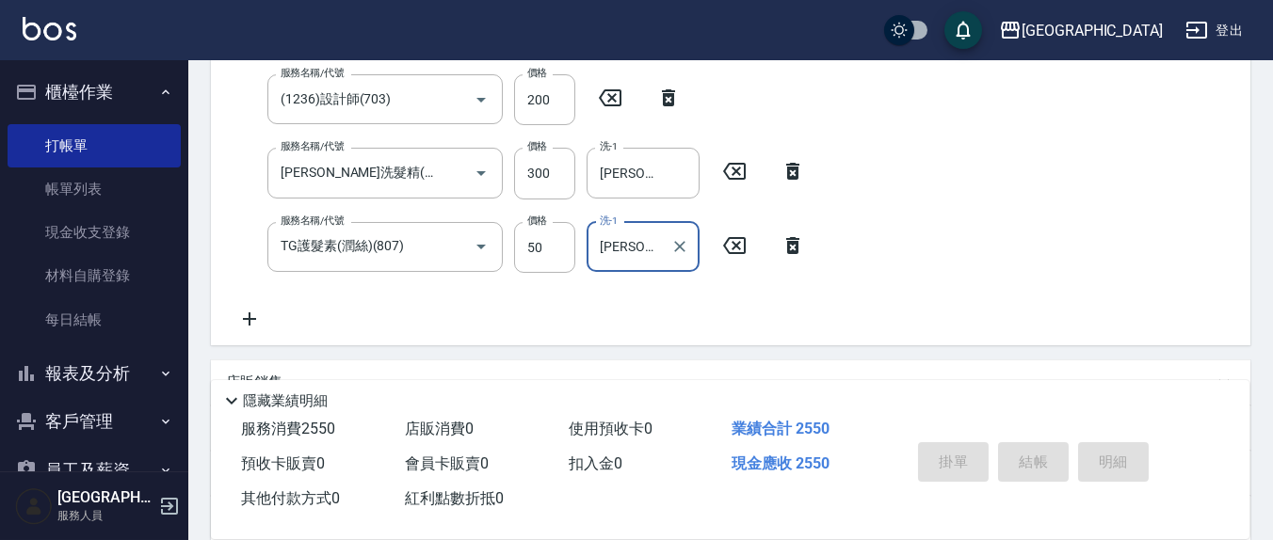
type input "[DATE] 17:08"
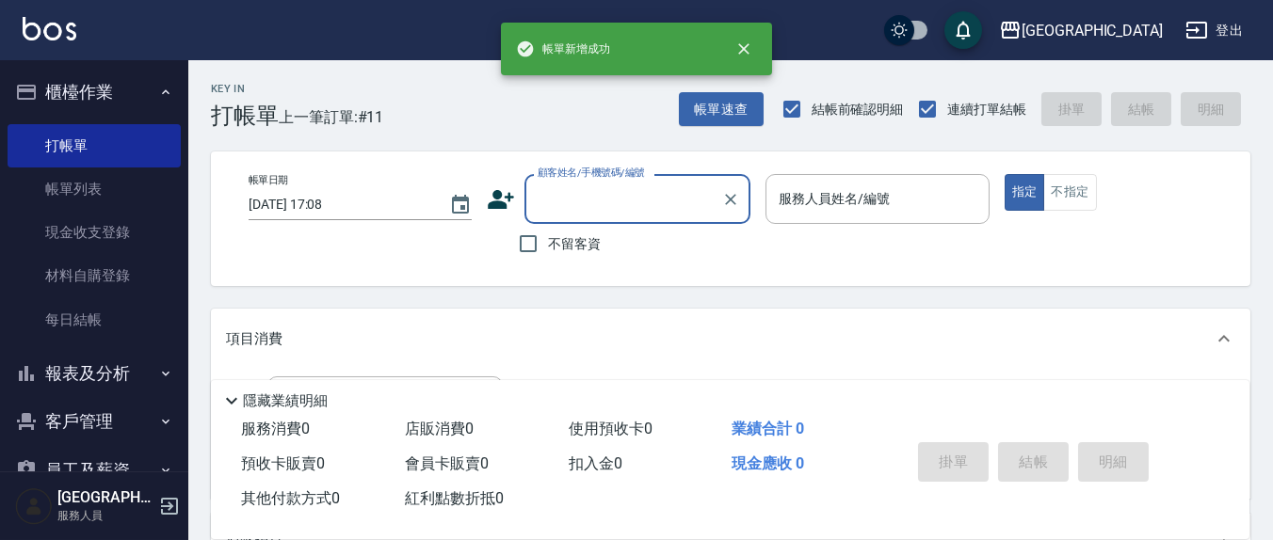
scroll to position [0, 0]
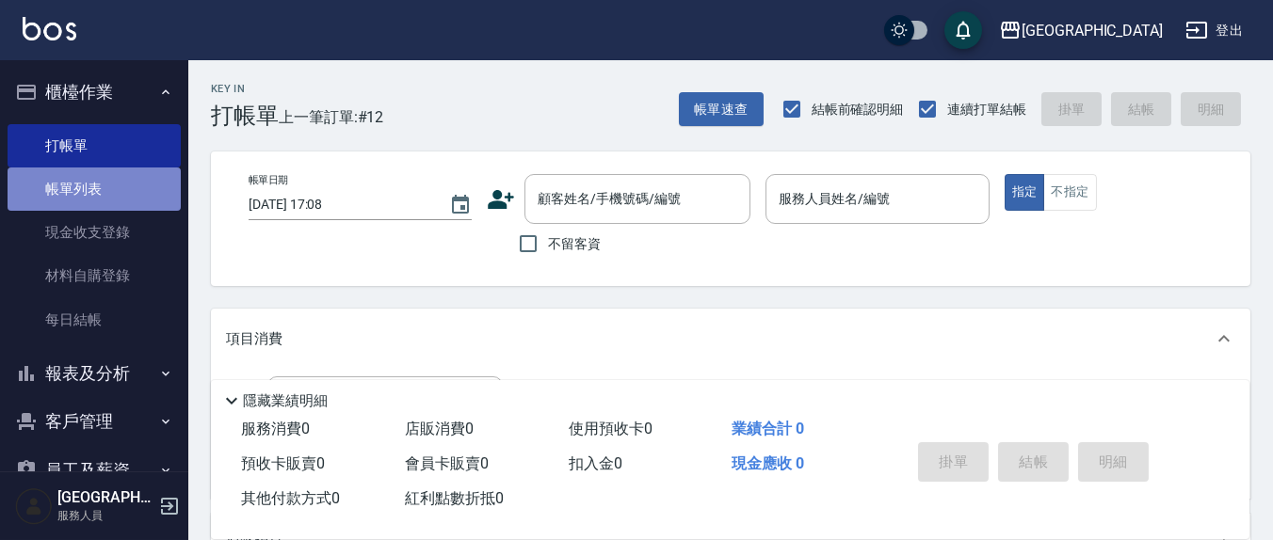
click at [126, 195] on link "帳單列表" at bounding box center [94, 189] width 173 height 43
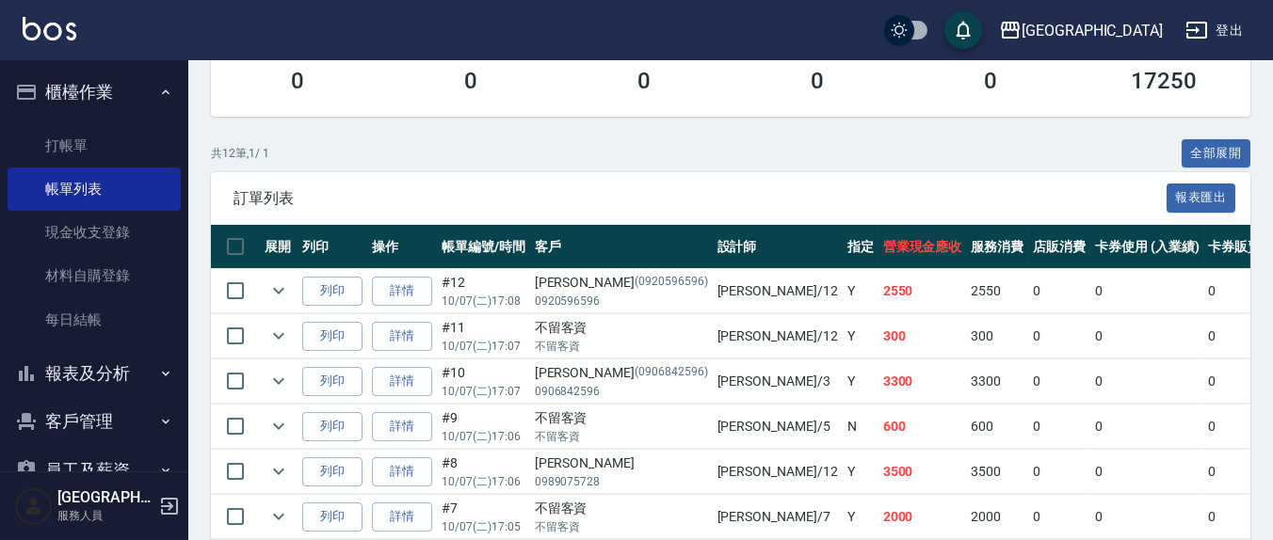
scroll to position [322, 0]
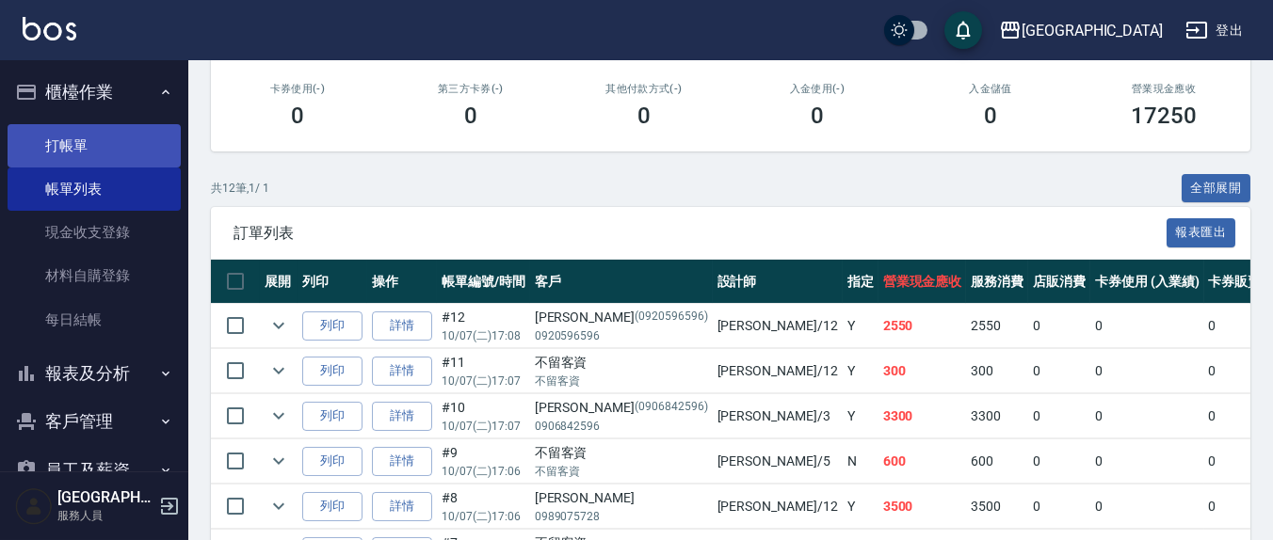
click at [75, 132] on link "打帳單" at bounding box center [94, 145] width 173 height 43
